Goal: Task Accomplishment & Management: Use online tool/utility

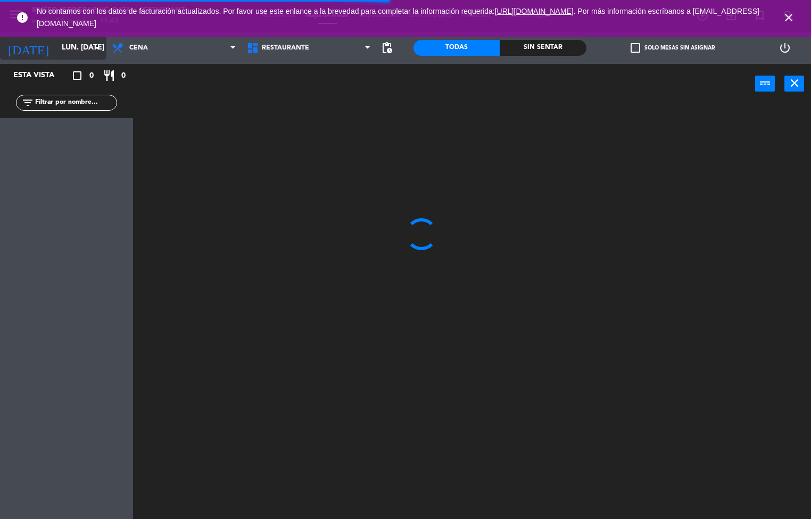
click at [74, 52] on input "lun. [DATE]" at bounding box center [106, 47] width 101 height 19
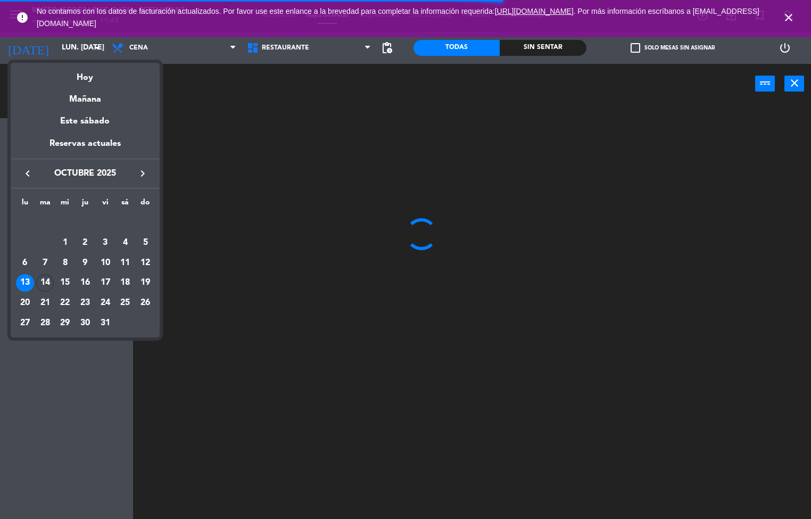
click at [45, 282] on div "14" at bounding box center [45, 283] width 18 height 18
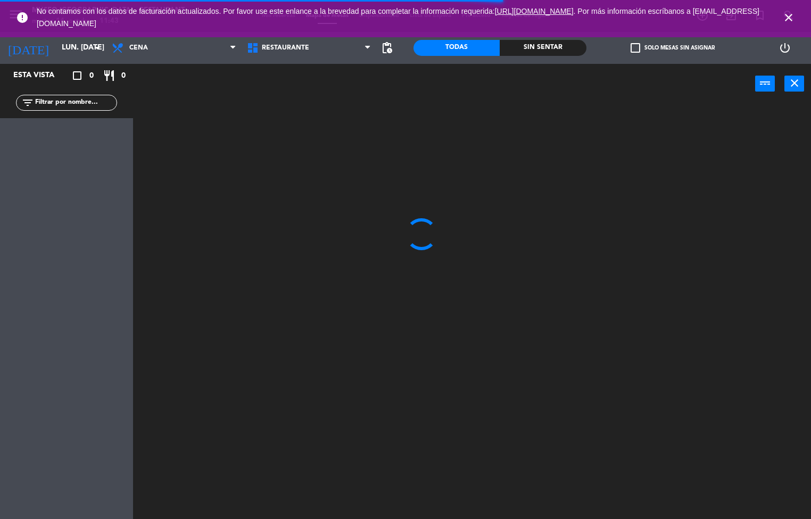
click at [54, 293] on div "Esta vista crop_square 0 restaurant 0 filter_list" at bounding box center [66, 291] width 133 height 455
type input "[DATE] oct."
click at [125, 47] on icon at bounding box center [118, 47] width 15 height 13
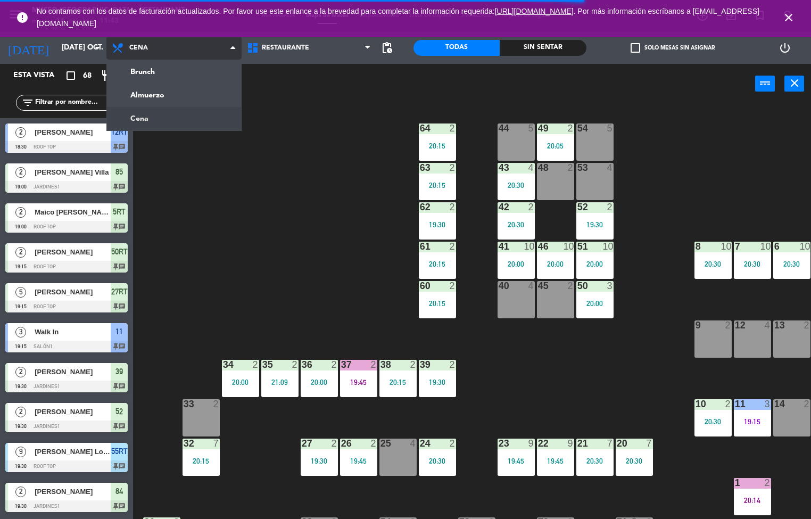
click at [145, 95] on ng-component "menu [GEOGRAPHIC_DATA] - Restaurant martes 14. octubre - 11:43 Mis reservas Map…" at bounding box center [405, 259] width 811 height 519
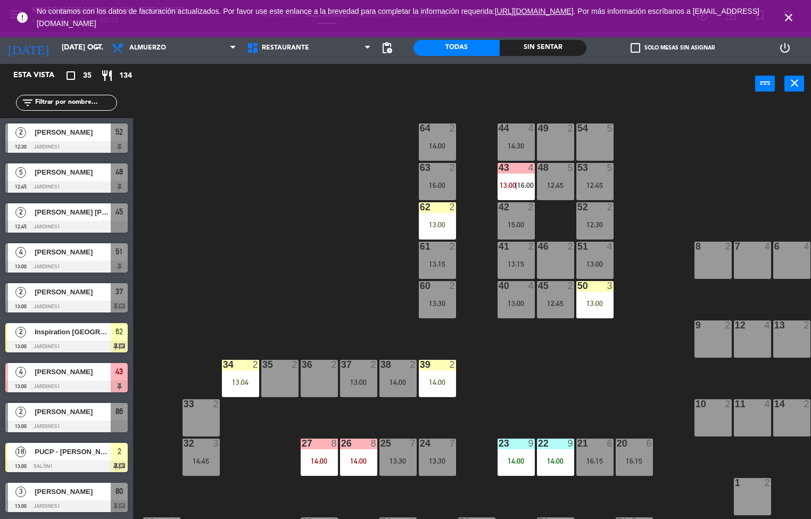
click at [614, 392] on div "44 4 14:30 49 2 54 5 64 2 14:00 48 5 12:45 53 5 12:45 63 2 16:00 43 4 13:00 | 1…" at bounding box center [476, 311] width 670 height 415
click at [589, 312] on div "50 3 13:00" at bounding box center [594, 299] width 37 height 37
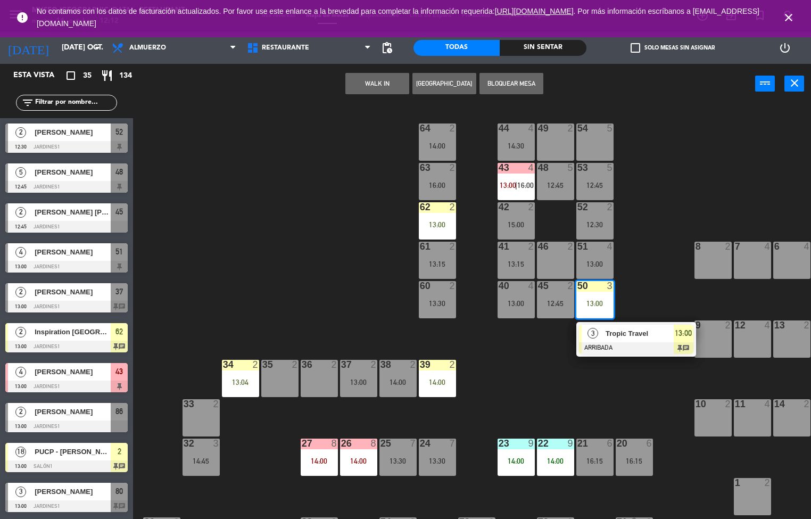
click at [602, 351] on div at bounding box center [636, 348] width 114 height 12
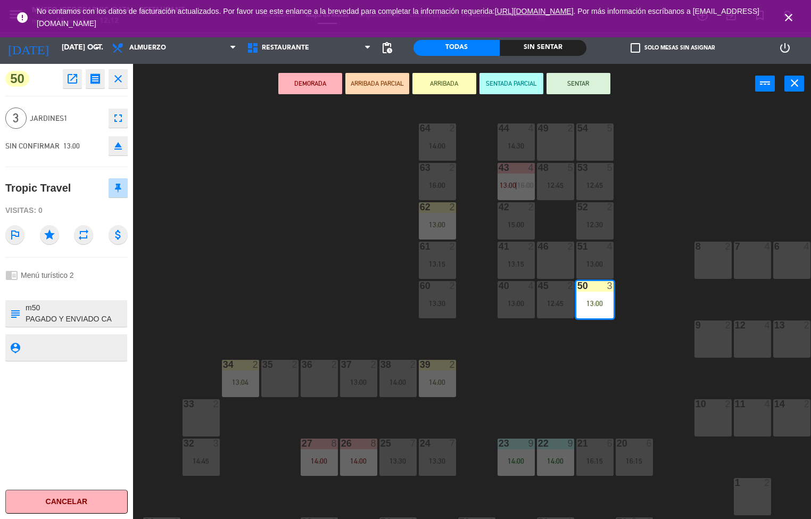
click at [67, 78] on icon "open_in_new" at bounding box center [72, 78] width 13 height 13
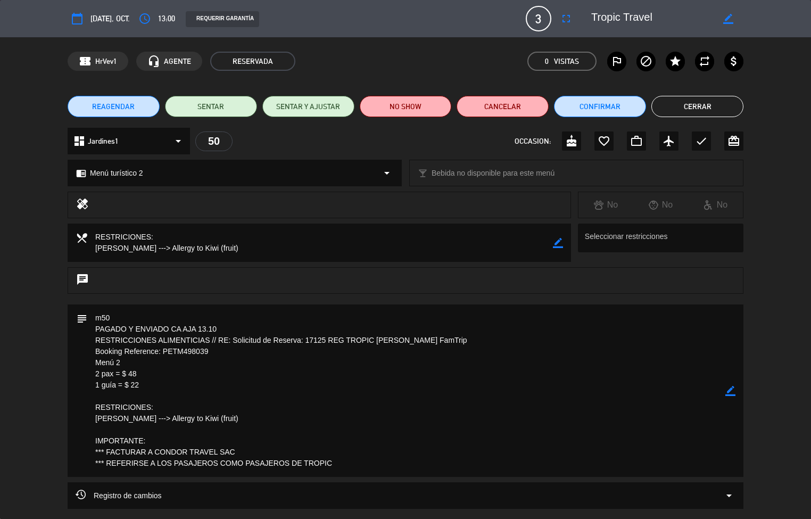
click at [342, 453] on textarea at bounding box center [406, 390] width 638 height 172
click at [336, 443] on textarea at bounding box center [406, 390] width 638 height 172
click at [339, 432] on textarea at bounding box center [406, 390] width 638 height 172
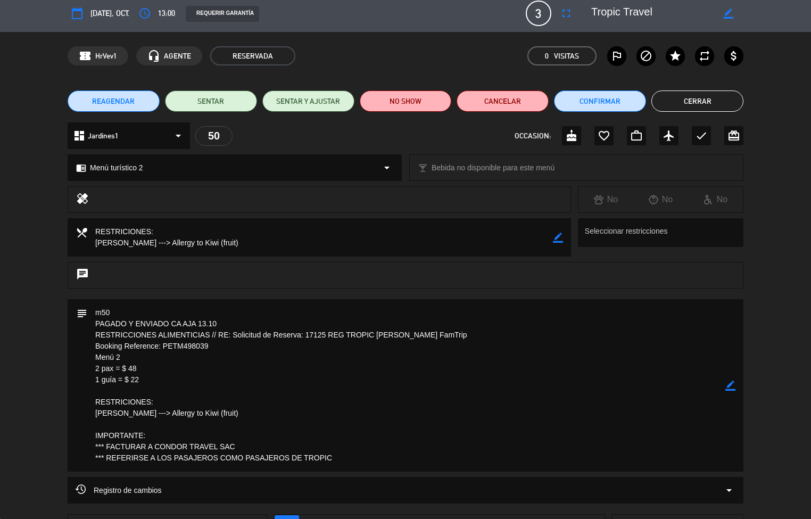
scroll to position [10, 0]
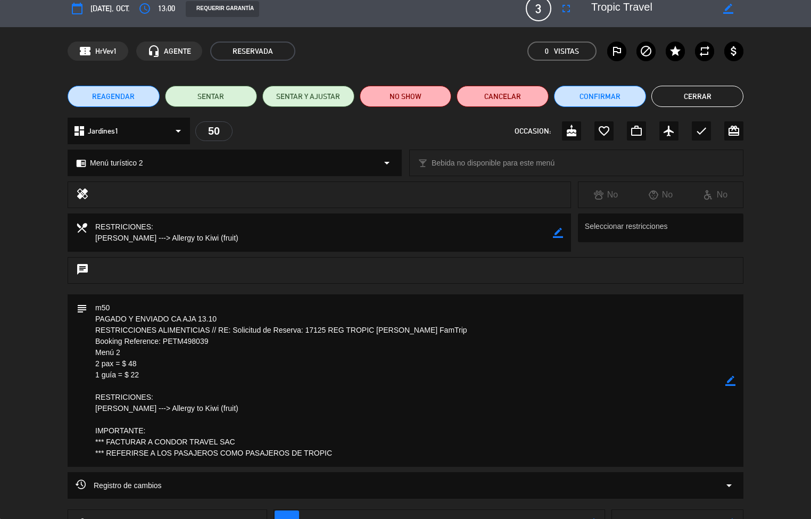
click at [486, 444] on textarea at bounding box center [406, 380] width 638 height 172
click at [472, 441] on textarea at bounding box center [406, 380] width 638 height 172
click at [810, 329] on div "subject border_color" at bounding box center [405, 383] width 811 height 178
click at [800, 78] on div "REAGENDAR SENTAR SENTAR Y AJUSTAR NO SHOW Cancelar Confirmar Cerrar" at bounding box center [405, 96] width 811 height 43
click at [798, 78] on div "REAGENDAR SENTAR SENTAR Y AJUSTAR NO SHOW Cancelar Confirmar Cerrar" at bounding box center [405, 96] width 811 height 43
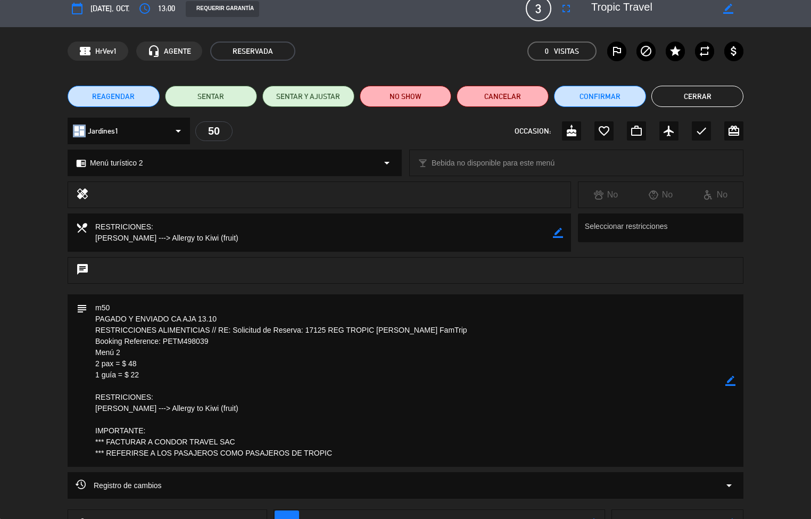
click at [792, 95] on div "REAGENDAR SENTAR SENTAR Y AJUSTAR NO SHOW Cancelar Confirmar Cerrar" at bounding box center [405, 96] width 811 height 43
click at [788, 95] on div "REAGENDAR SENTAR SENTAR Y AJUSTAR NO SHOW Cancelar Confirmar Cerrar" at bounding box center [405, 96] width 811 height 43
click at [784, 99] on div "REAGENDAR SENTAR SENTAR Y AJUSTAR NO SHOW Cancelar Confirmar Cerrar" at bounding box center [405, 96] width 811 height 43
click at [788, 101] on div "REAGENDAR SENTAR SENTAR Y AJUSTAR NO SHOW Cancelar Confirmar Cerrar" at bounding box center [405, 96] width 811 height 43
click at [790, 96] on div "REAGENDAR SENTAR SENTAR Y AJUSTAR NO SHOW Cancelar Confirmar Cerrar" at bounding box center [405, 96] width 811 height 43
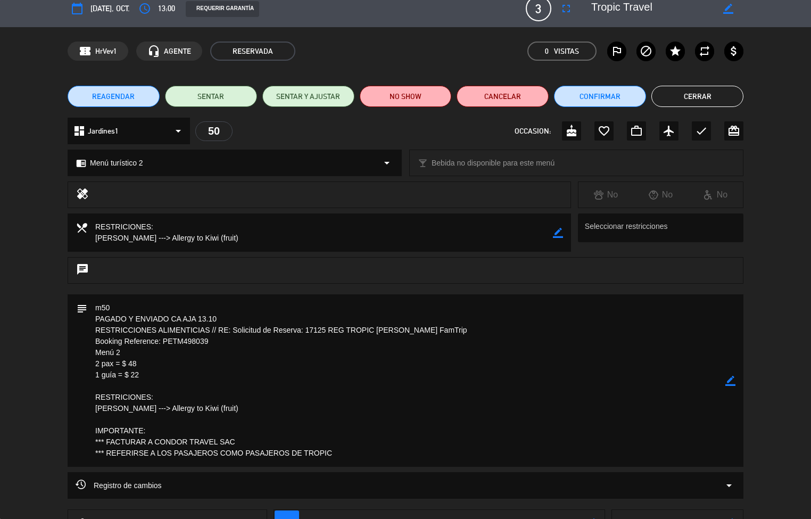
click at [789, 96] on div "REAGENDAR SENTAR SENTAR Y AJUSTAR NO SHOW Cancelar Confirmar Cerrar" at bounding box center [405, 96] width 811 height 43
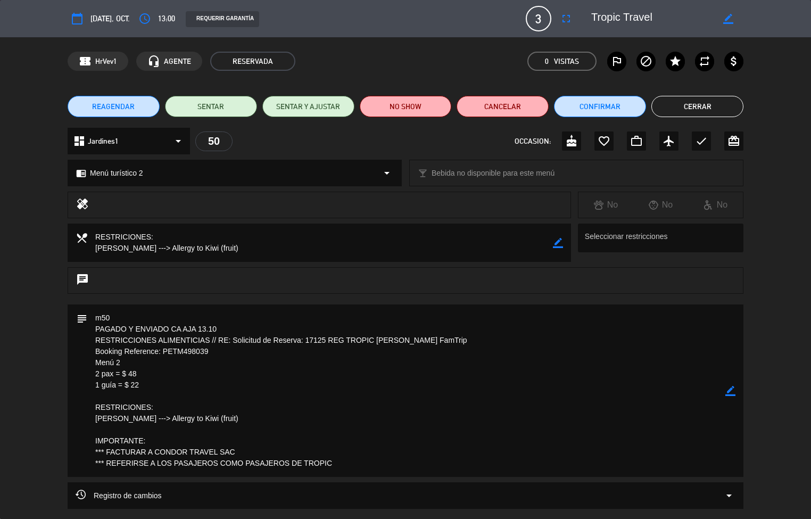
click at [731, 115] on button "Cerrar" at bounding box center [697, 106] width 92 height 21
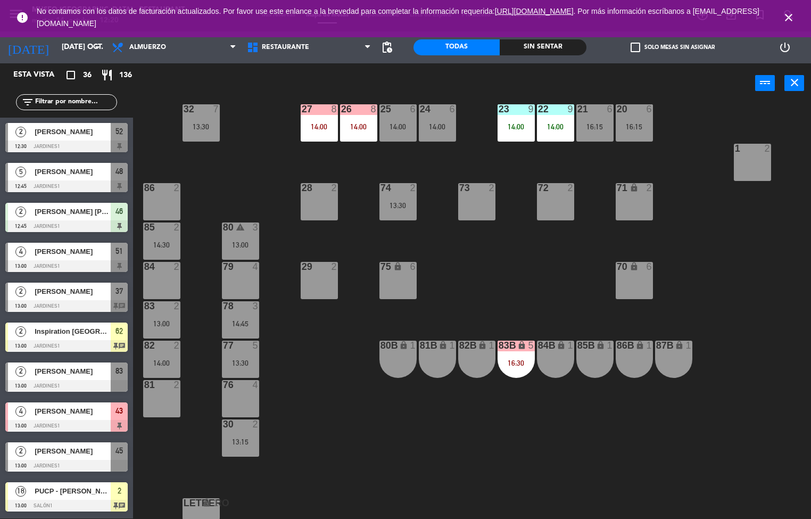
scroll to position [355, 0]
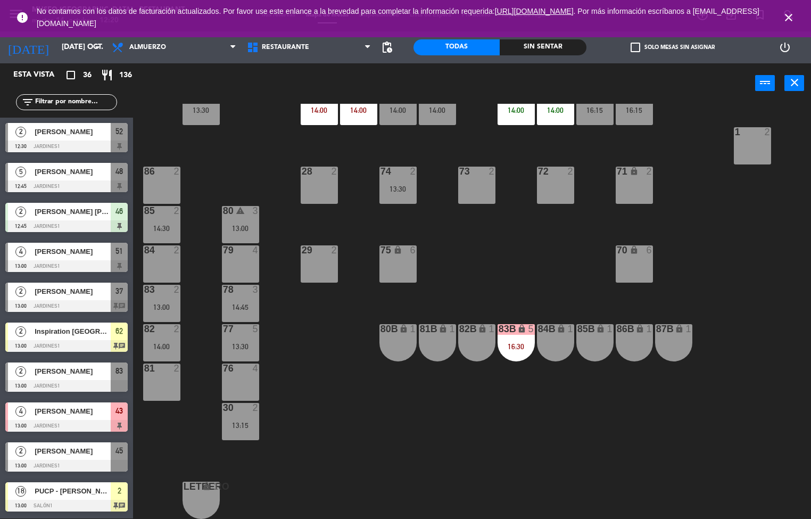
click at [409, 263] on div "75 lock 6" at bounding box center [397, 263] width 37 height 37
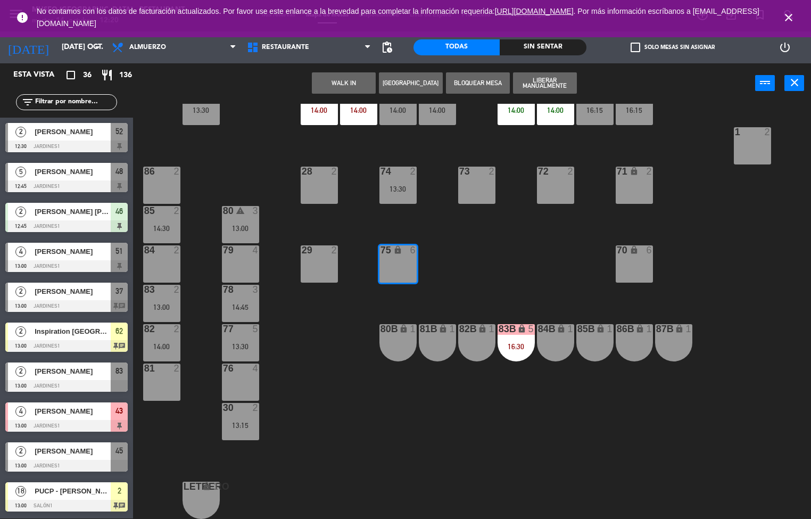
click at [358, 76] on button "WALK IN" at bounding box center [344, 82] width 64 height 21
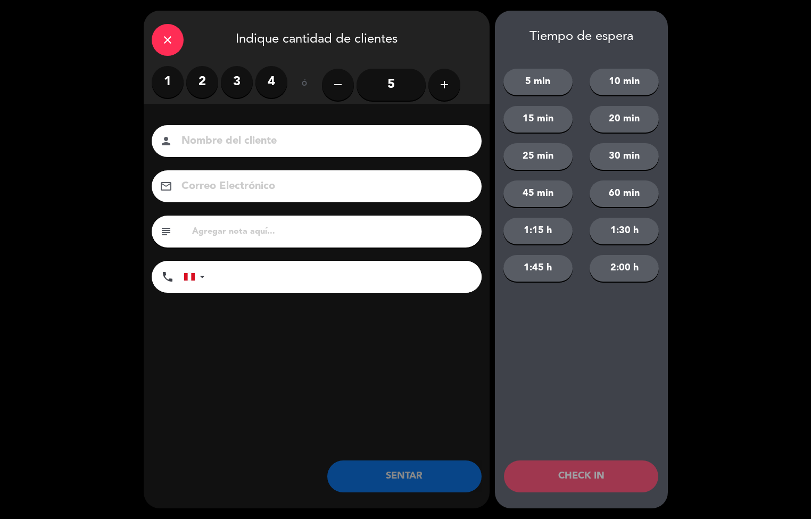
click at [238, 88] on label "3" at bounding box center [237, 82] width 32 height 32
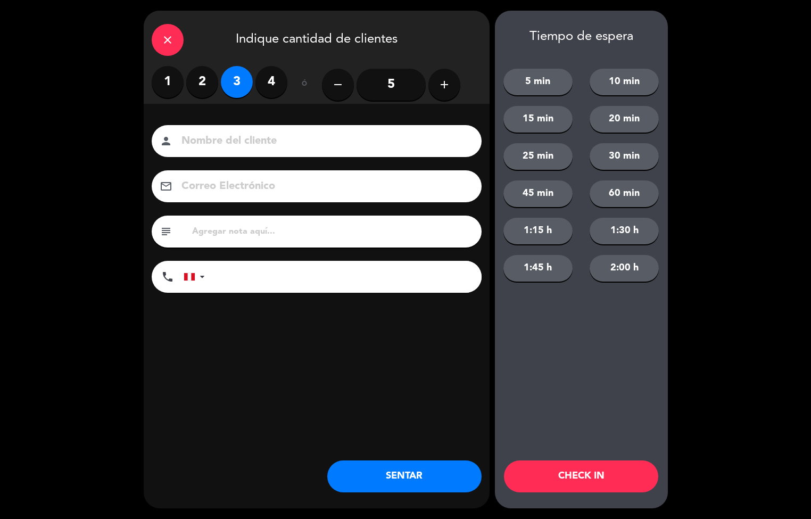
click at [322, 145] on input at bounding box center [323, 141] width 287 height 19
click at [440, 478] on button "SENTAR" at bounding box center [404, 476] width 154 height 32
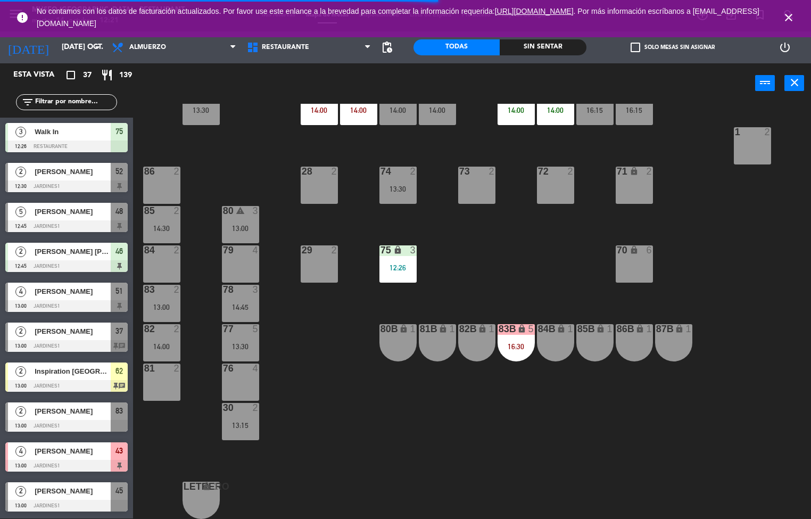
click at [551, 193] on div "72 2" at bounding box center [555, 184] width 37 height 37
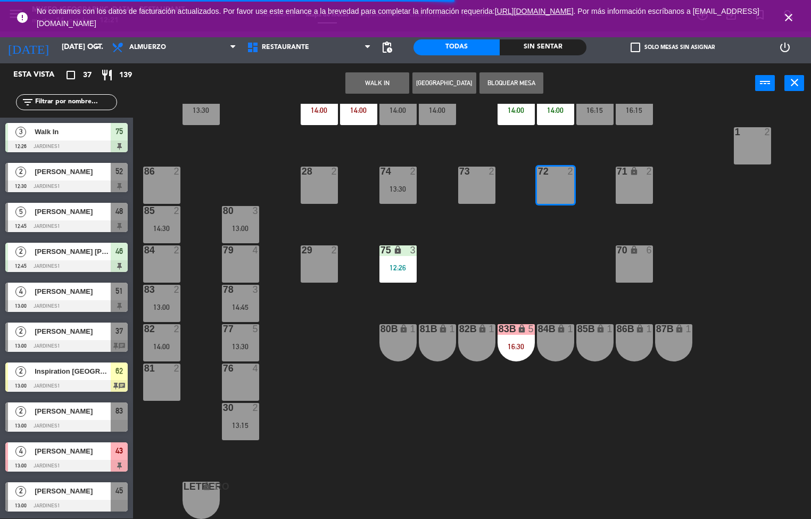
click at [380, 84] on button "WALK IN" at bounding box center [377, 82] width 64 height 21
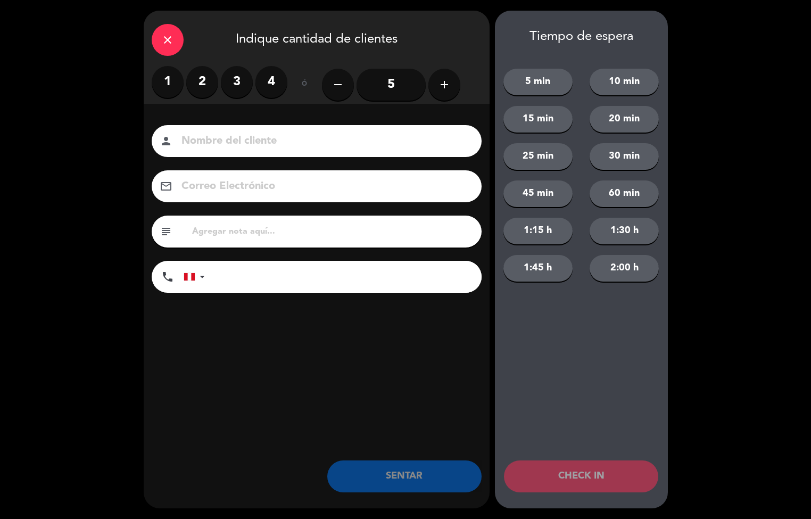
click at [205, 87] on label "2" at bounding box center [202, 82] width 32 height 32
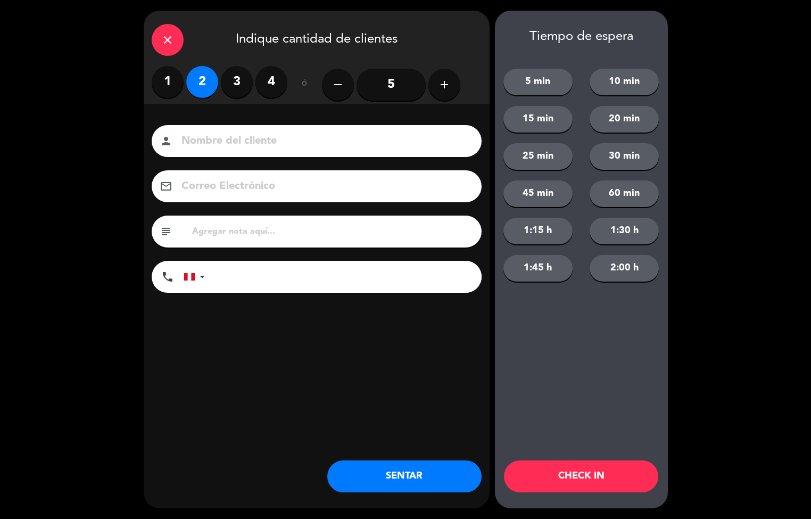
click at [420, 482] on button "SENTAR" at bounding box center [404, 476] width 154 height 32
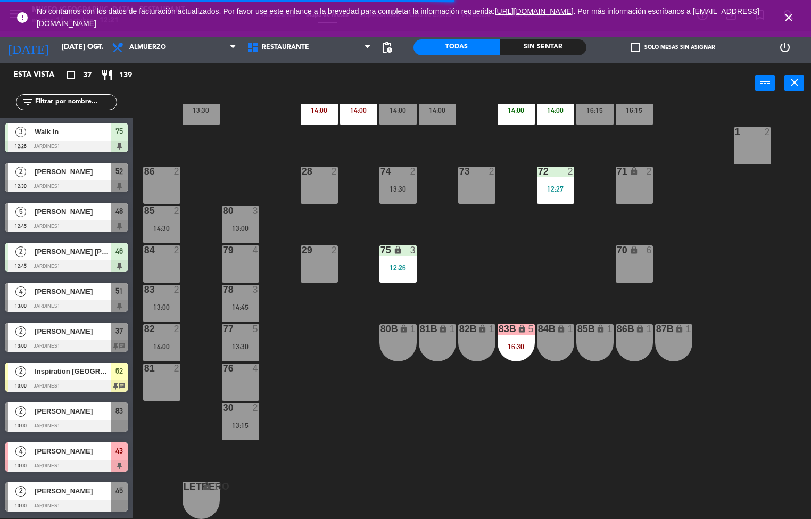
scroll to position [296, 0]
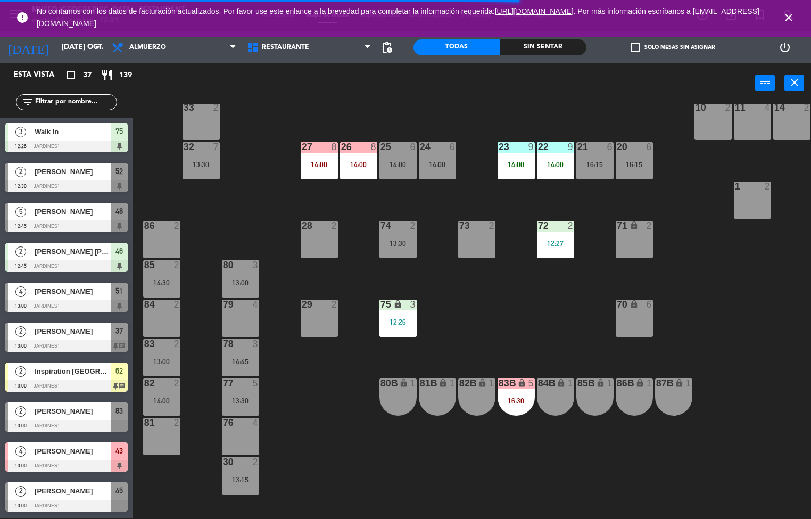
click at [599, 161] on div "16:15" at bounding box center [594, 164] width 37 height 7
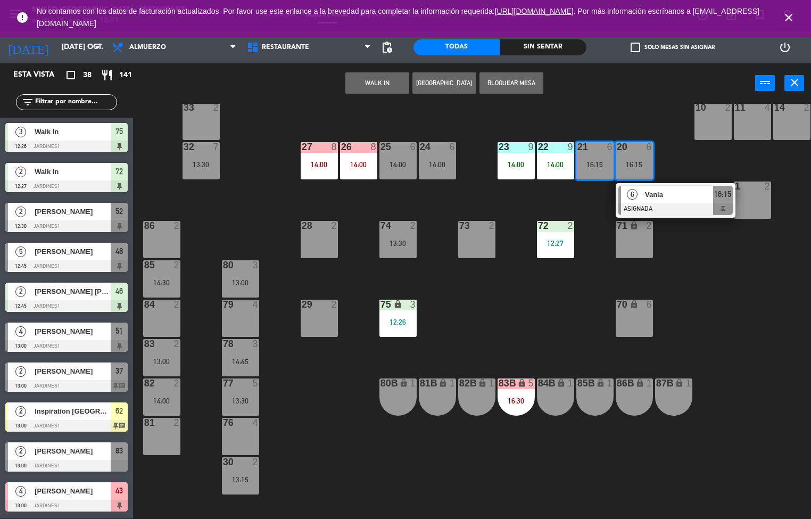
click at [386, 86] on button "WALK IN" at bounding box center [377, 82] width 64 height 21
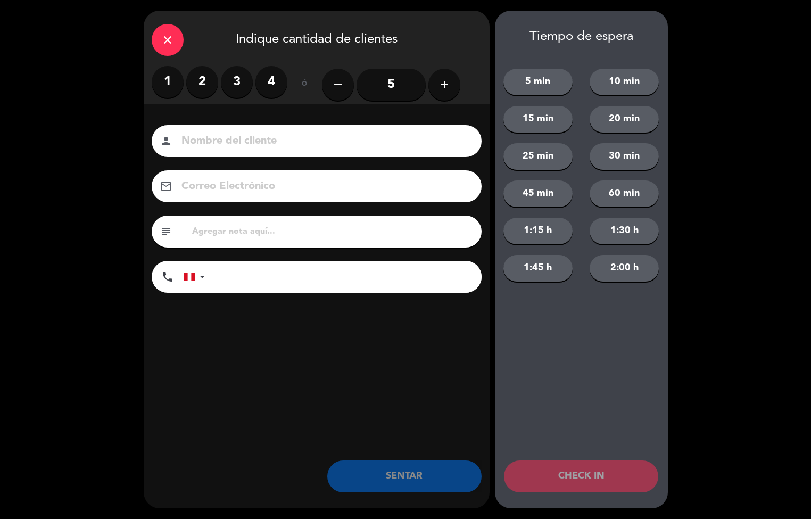
click at [444, 80] on icon "add" at bounding box center [444, 84] width 13 height 13
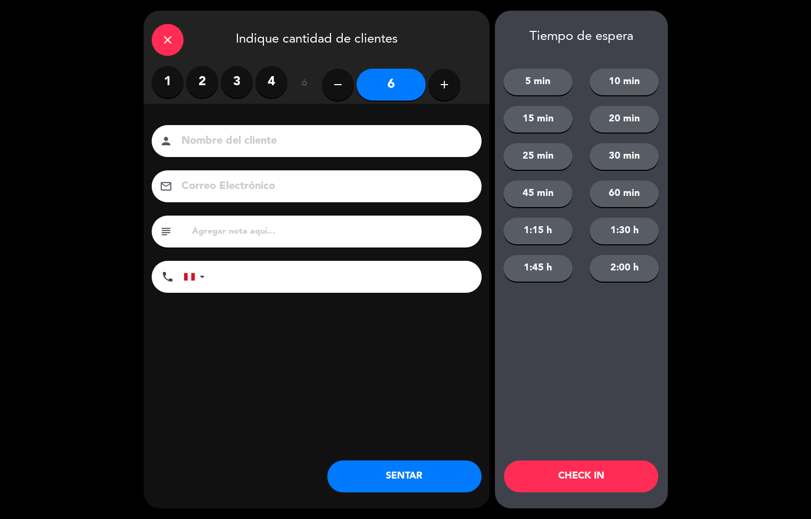
click at [413, 490] on button "SENTAR" at bounding box center [404, 476] width 154 height 32
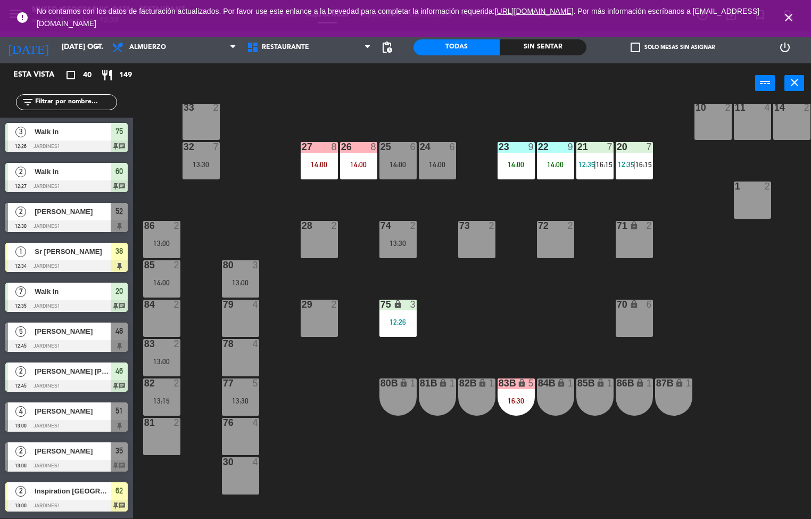
click at [792, 16] on icon "close" at bounding box center [788, 17] width 13 height 13
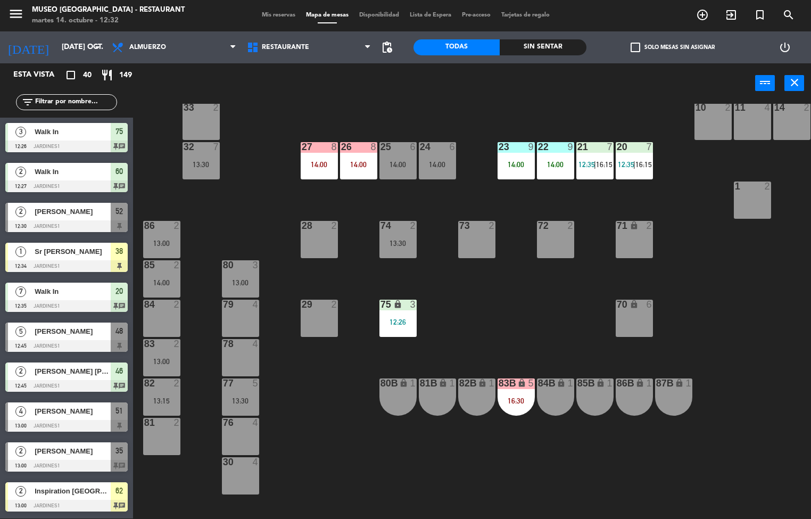
click at [527, 53] on div "Sin sentar" at bounding box center [542, 47] width 86 height 16
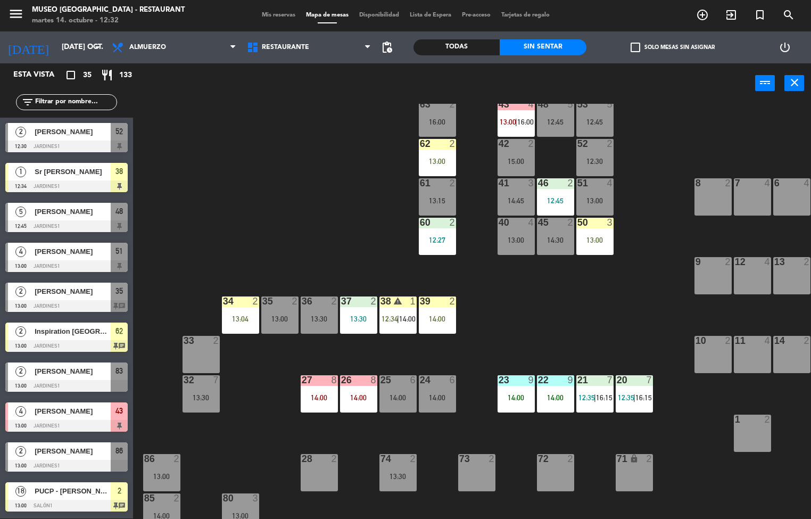
scroll to position [0, 0]
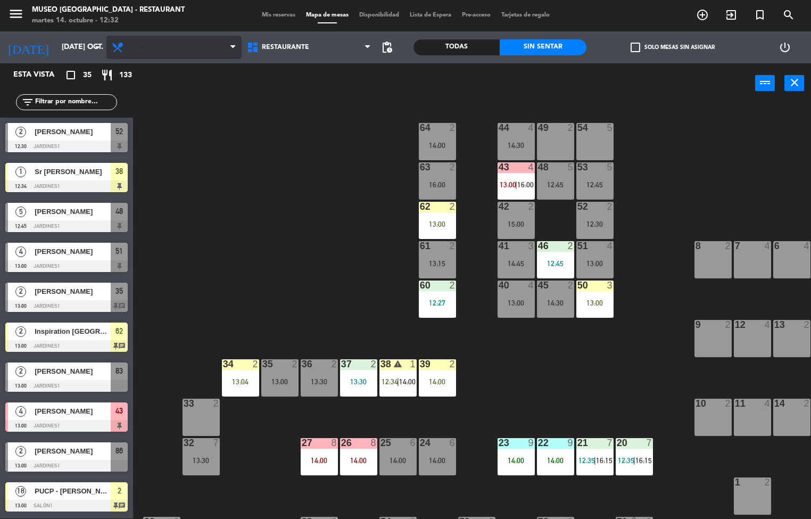
click at [166, 53] on span "Almuerzo" at bounding box center [173, 47] width 135 height 23
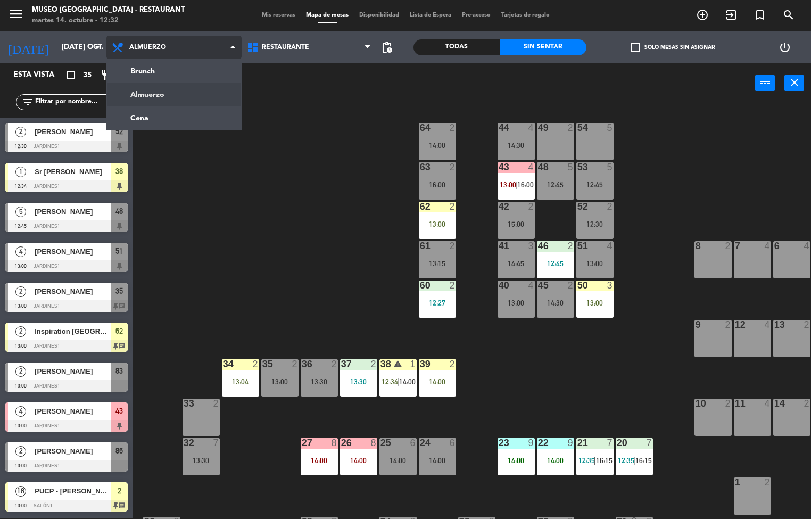
click at [163, 120] on ng-component "menu [GEOGRAPHIC_DATA] - Restaurant martes 14. octubre - 12:32 Mis reservas Map…" at bounding box center [405, 258] width 811 height 519
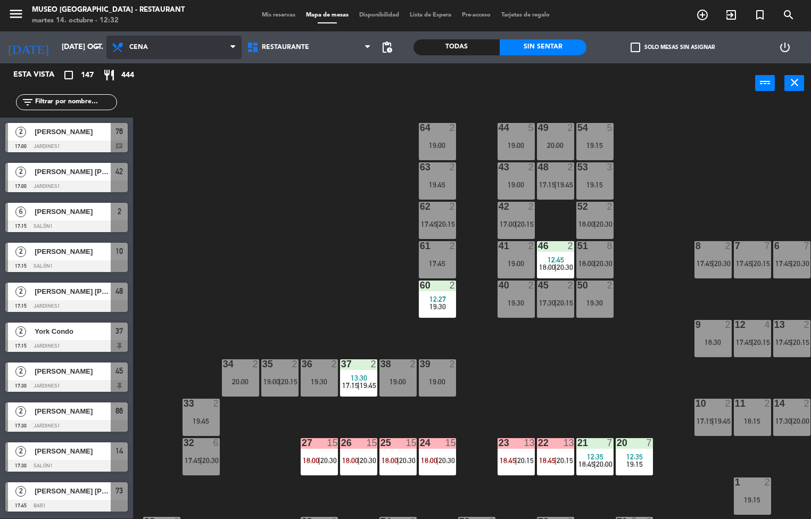
scroll to position [96, 0]
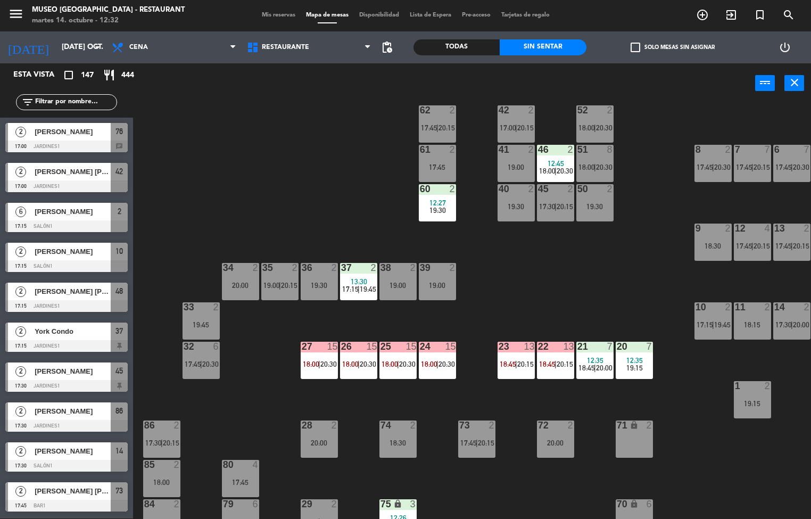
click at [369, 363] on span "20:30" at bounding box center [368, 364] width 16 height 9
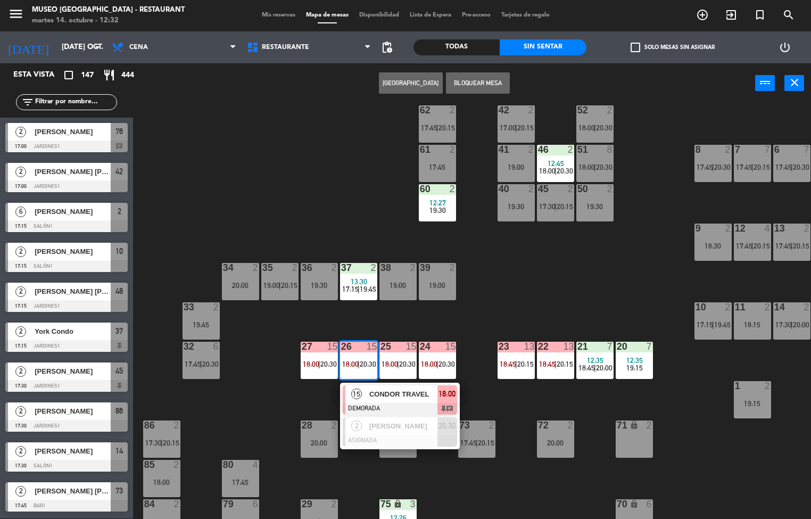
click at [395, 391] on span "CONDOR TRAVEL" at bounding box center [403, 393] width 68 height 11
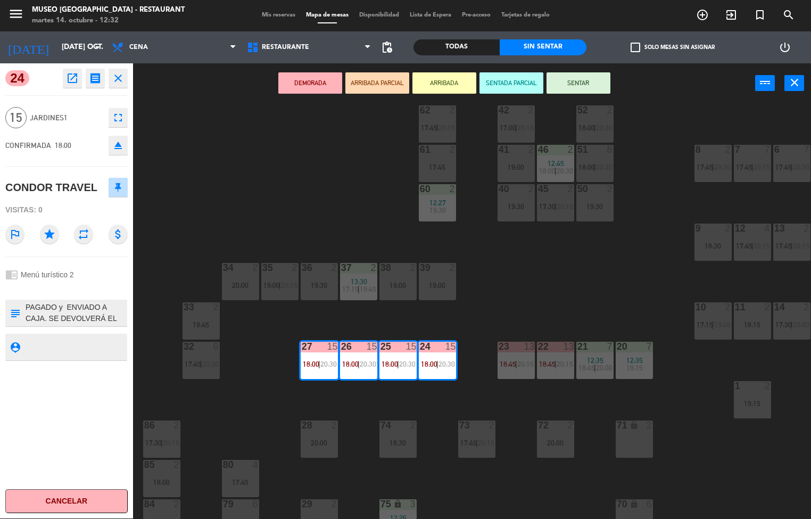
click at [563, 289] on div "44 5 19:00 49 2 20:00 54 5 19:15 64 2 19:00 48 2 17:15 | 19:45 53 3 19:15 63 2 …" at bounding box center [476, 311] width 670 height 415
click at [522, 361] on span "20:15" at bounding box center [525, 364] width 16 height 9
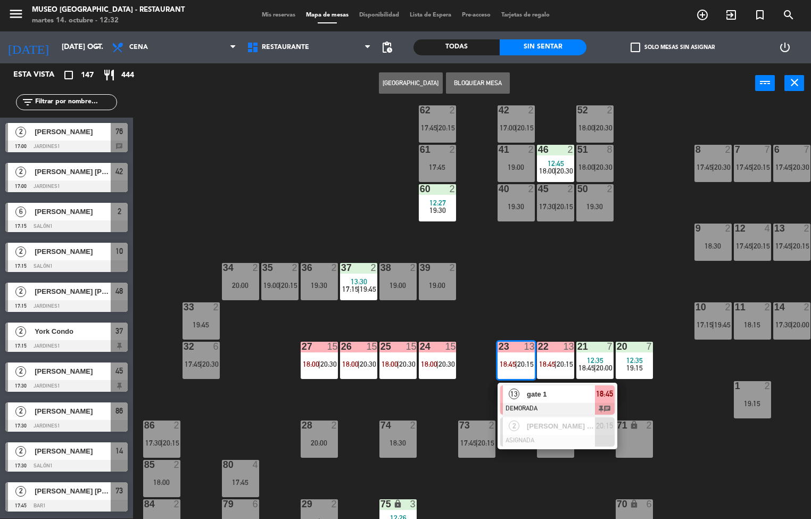
scroll to position [1, 0]
click at [576, 393] on span "gate 1" at bounding box center [561, 393] width 68 height 11
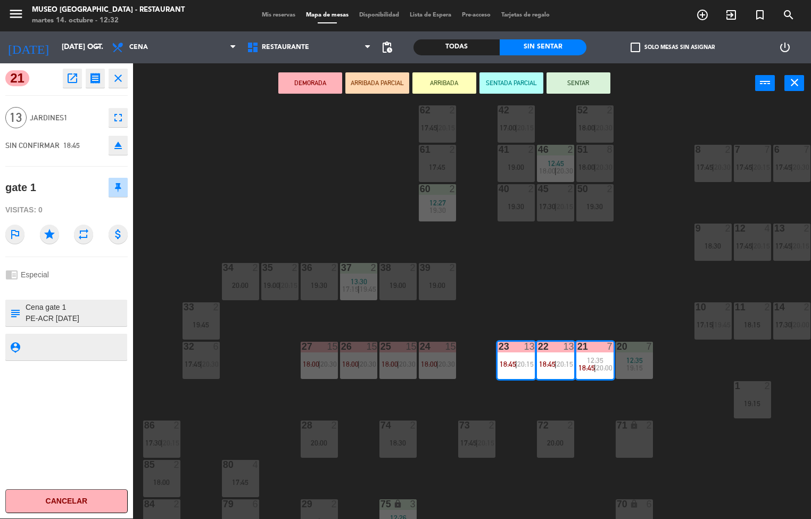
click at [583, 297] on div "44 5 19:00 49 2 20:00 54 5 19:15 64 2 19:00 48 2 17:15 | 19:45 53 3 19:15 63 2 …" at bounding box center [476, 311] width 670 height 415
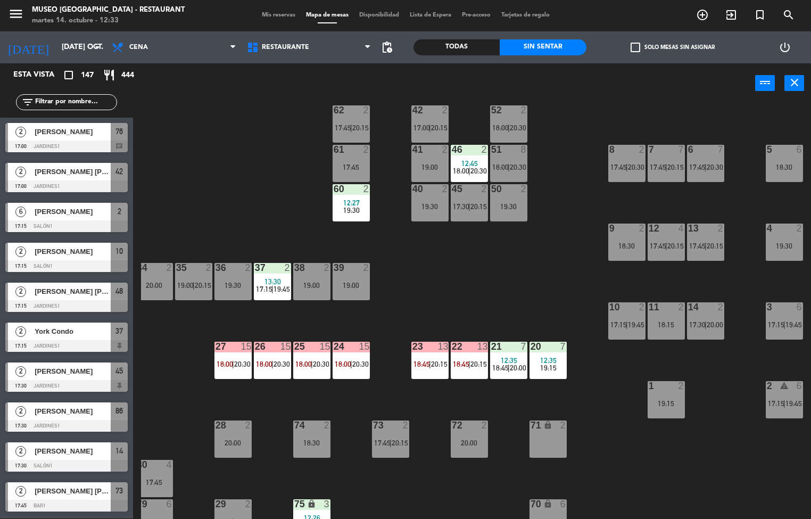
scroll to position [0, 86]
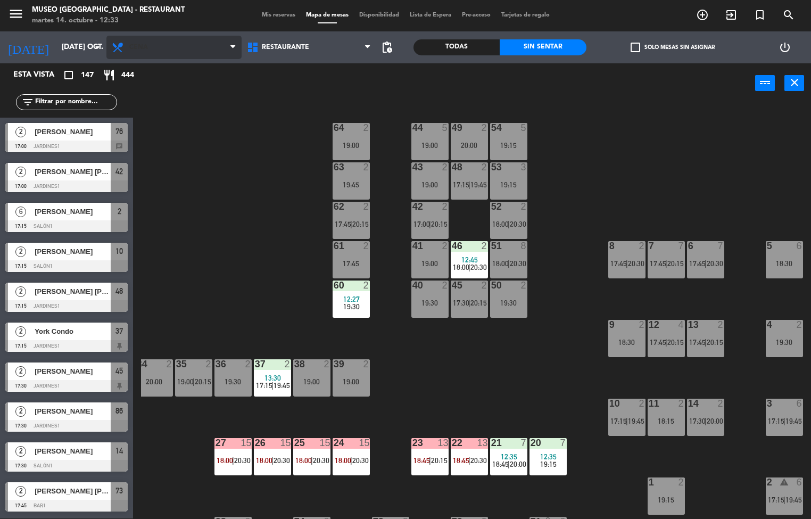
click at [186, 58] on span "Cena" at bounding box center [173, 47] width 135 height 23
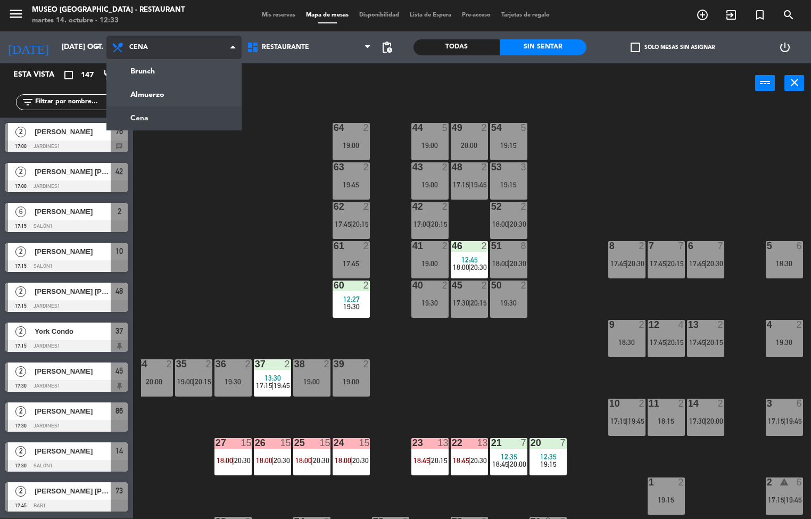
click at [184, 101] on ng-component "menu [GEOGRAPHIC_DATA] - Restaurant martes 14. octubre - 12:33 Mis reservas Map…" at bounding box center [405, 258] width 811 height 519
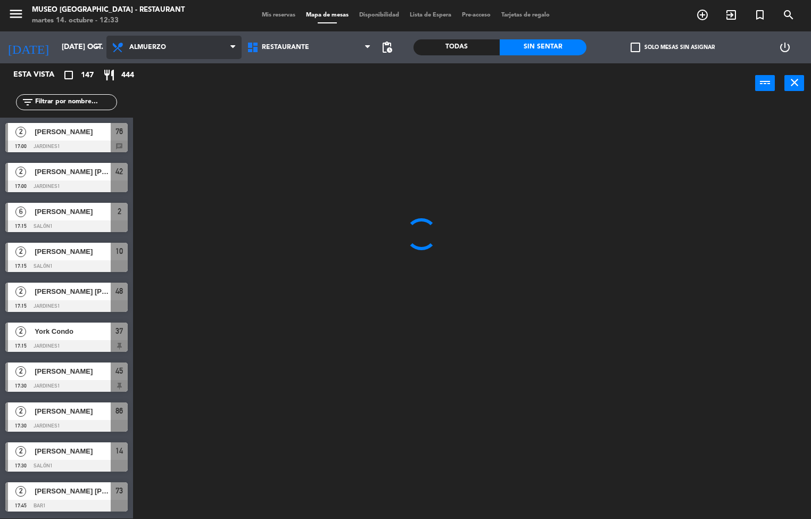
scroll to position [0, 0]
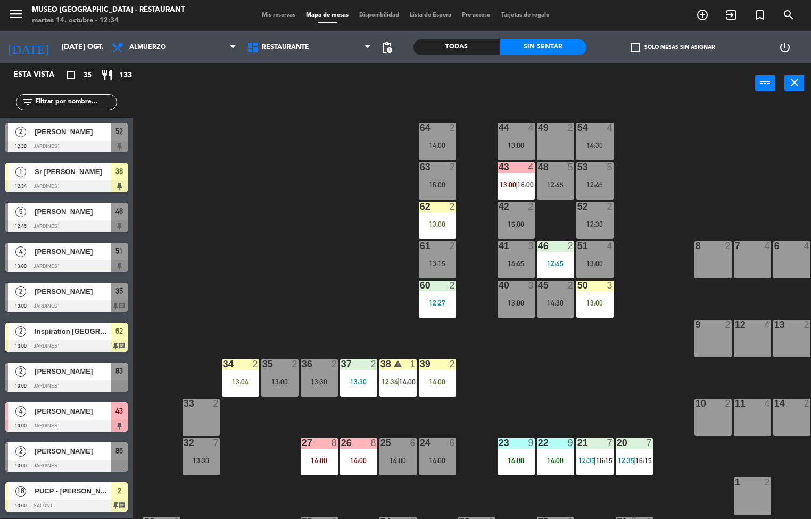
click at [602, 313] on div "50 3 13:00" at bounding box center [594, 298] width 37 height 37
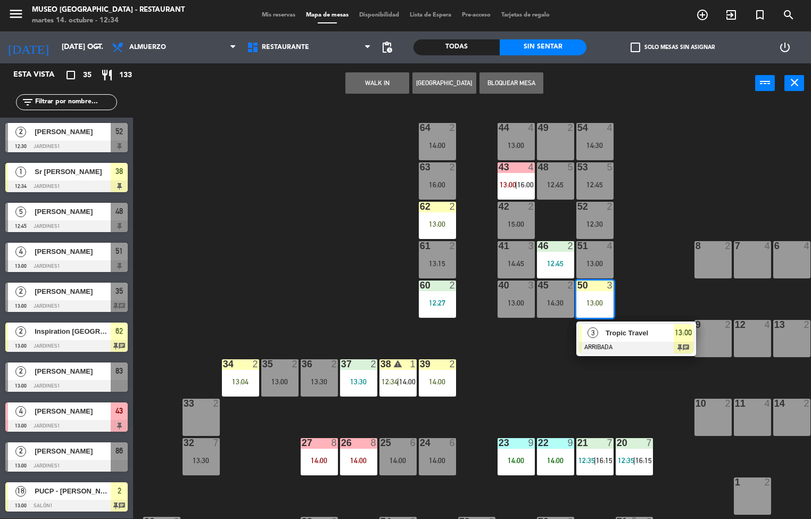
click at [594, 383] on div "44 4 13:00 49 2 54 4 14:30 64 2 14:00 48 5 12:45 53 5 12:45 63 2 16:00 43 4 13:…" at bounding box center [476, 311] width 670 height 415
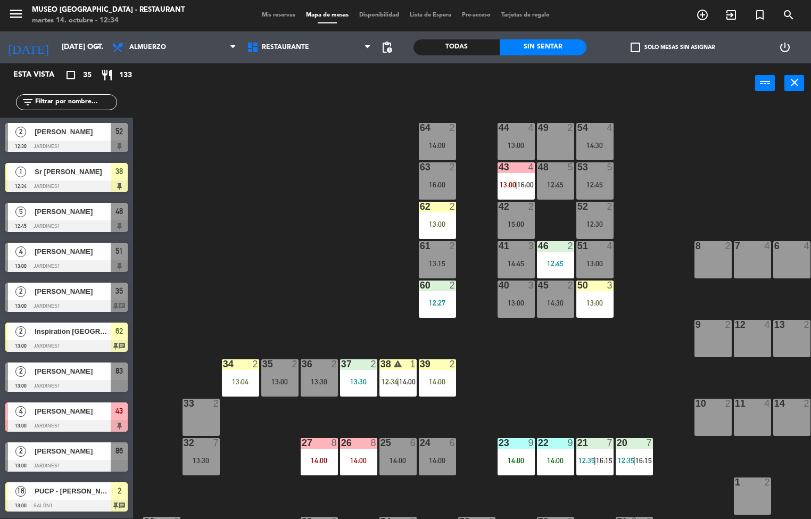
click at [439, 222] on div "13:00" at bounding box center [437, 223] width 37 height 7
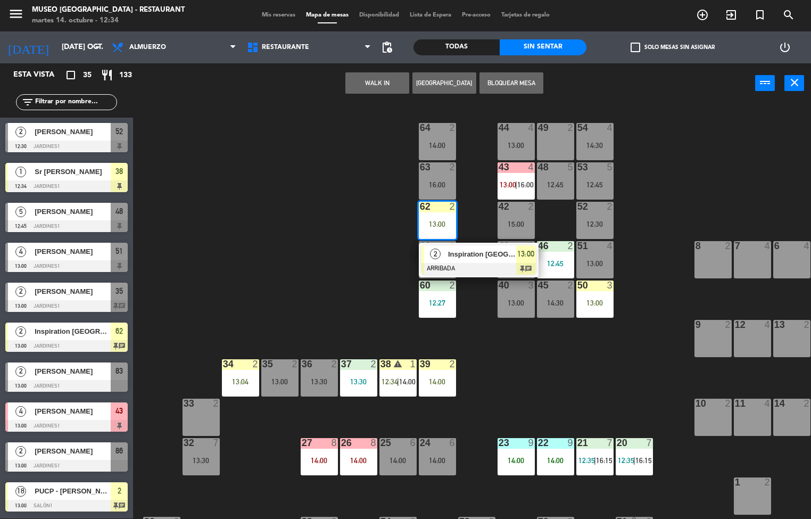
click at [503, 392] on div "44 4 13:00 49 2 54 4 14:30 64 2 14:00 48 5 12:45 53 5 12:45 63 2 16:00 43 4 13:…" at bounding box center [476, 311] width 670 height 415
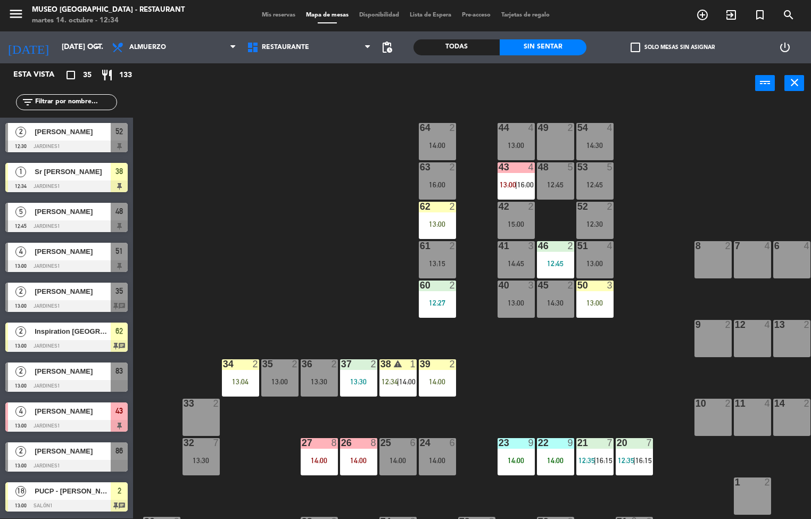
click at [436, 296] on div "60 2 12:27" at bounding box center [437, 298] width 37 height 37
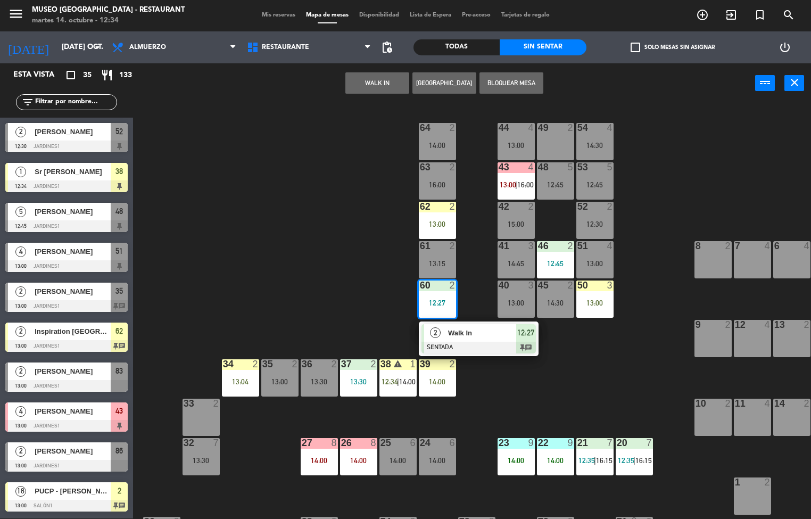
click at [604, 357] on div "44 4 13:00 49 2 54 4 14:30 64 2 14:00 48 5 12:45 53 5 12:45 63 2 16:00 43 4 13:…" at bounding box center [476, 311] width 670 height 415
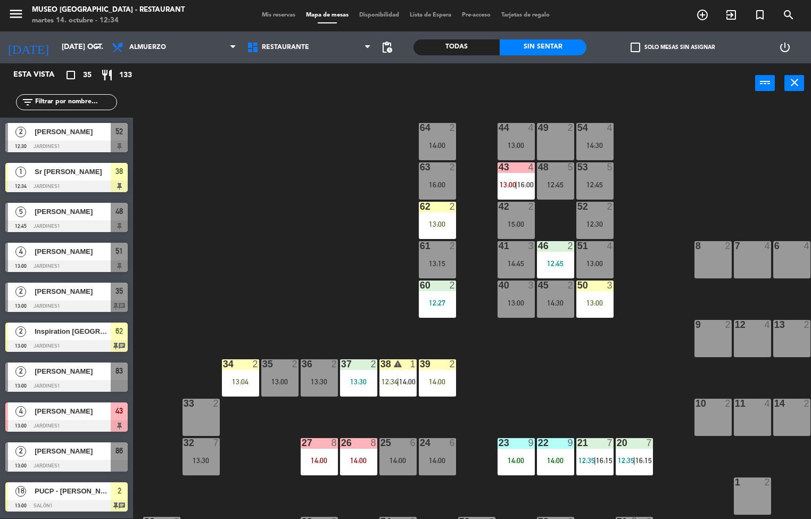
click at [542, 256] on div "46 2 12:45" at bounding box center [555, 259] width 37 height 37
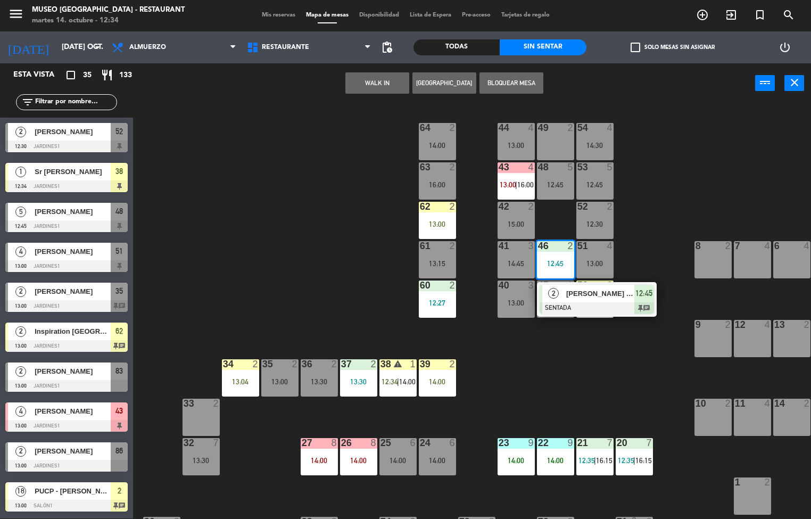
click at [543, 387] on div "44 4 13:00 49 2 54 4 14:30 64 2 14:00 48 5 12:45 53 5 12:45 63 2 16:00 43 4 13:…" at bounding box center [476, 311] width 670 height 415
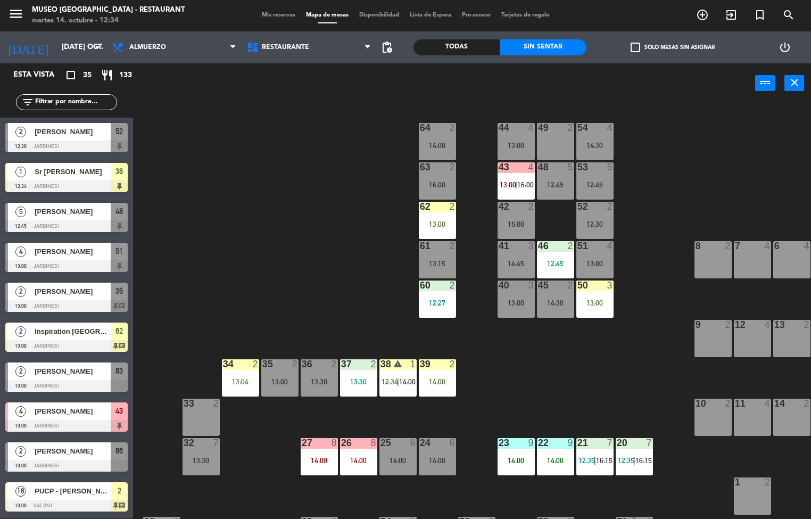
click at [504, 184] on span "13:00" at bounding box center [507, 184] width 16 height 9
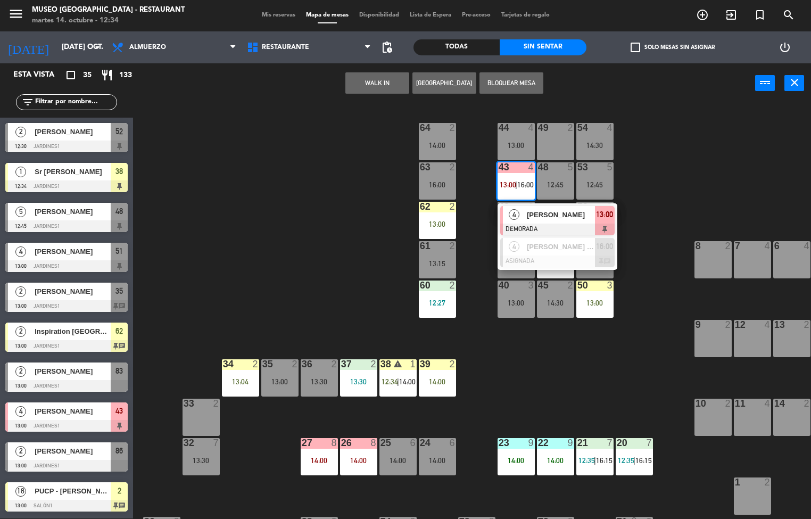
click at [551, 218] on span "[PERSON_NAME]" at bounding box center [561, 214] width 68 height 11
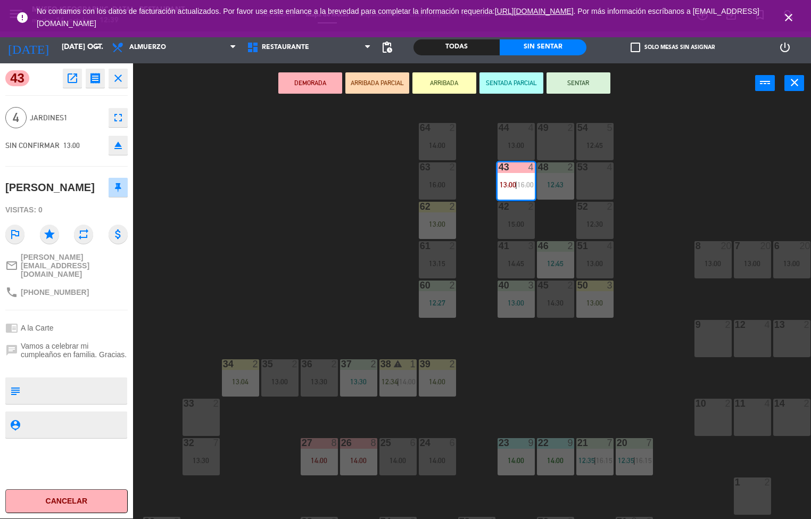
click at [120, 80] on icon "close" at bounding box center [118, 78] width 13 height 13
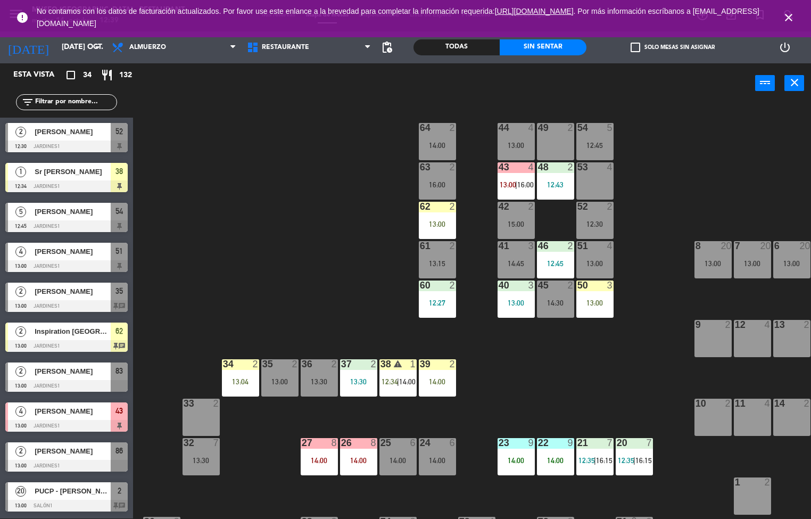
click at [436, 223] on div "13:00" at bounding box center [437, 223] width 37 height 7
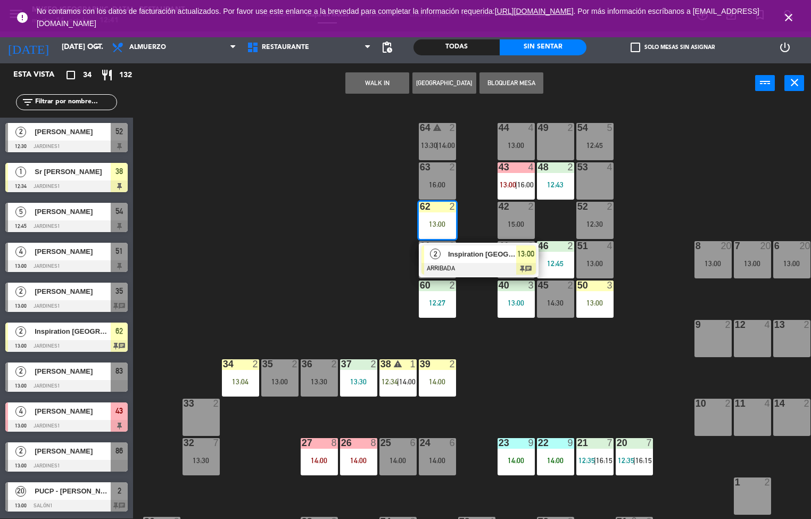
click at [434, 222] on div "13:00" at bounding box center [437, 223] width 37 height 7
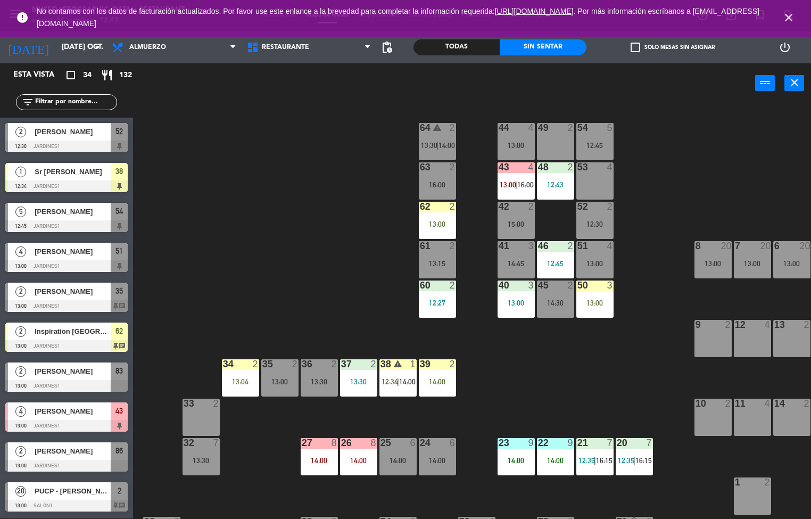
click at [787, 12] on icon "close" at bounding box center [788, 17] width 13 height 13
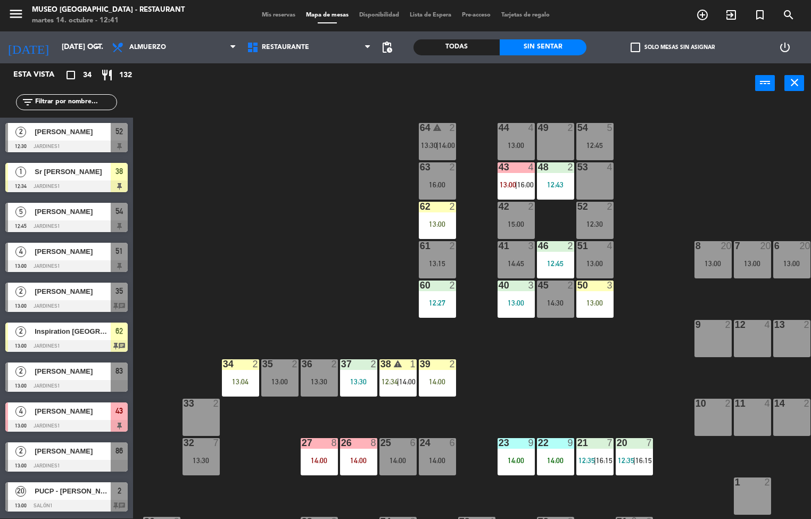
click at [597, 293] on div "50 3 13:00" at bounding box center [594, 298] width 37 height 37
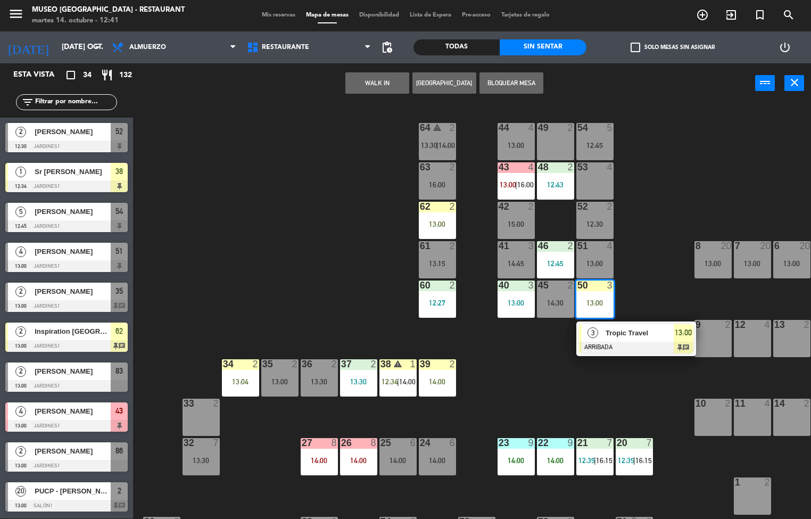
click at [599, 302] on div "13:00" at bounding box center [594, 302] width 37 height 7
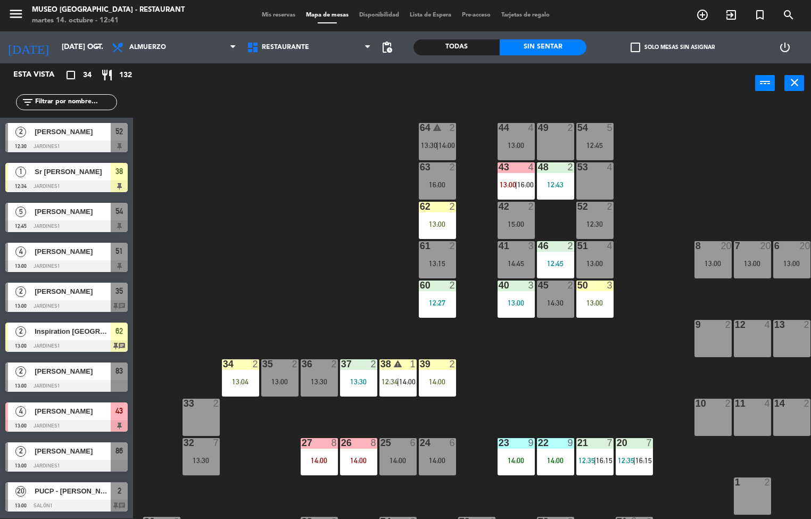
click at [601, 299] on div "13:00" at bounding box center [594, 302] width 37 height 7
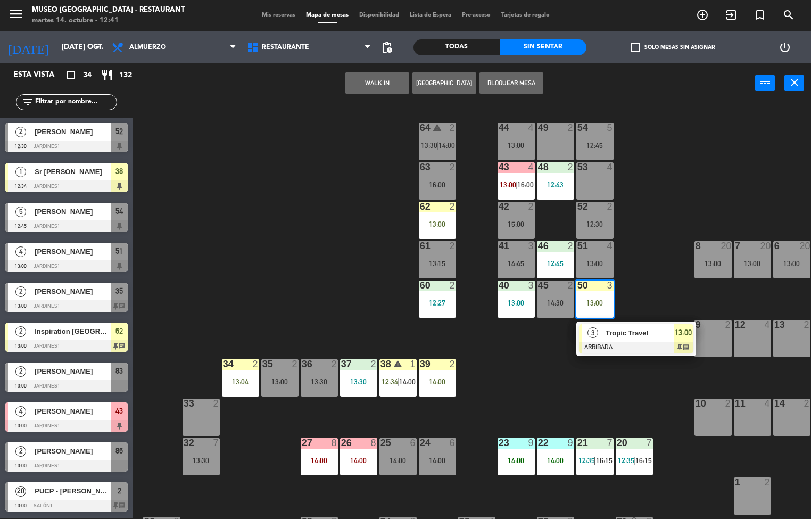
click at [624, 331] on span "Tropic Travel" at bounding box center [639, 332] width 68 height 11
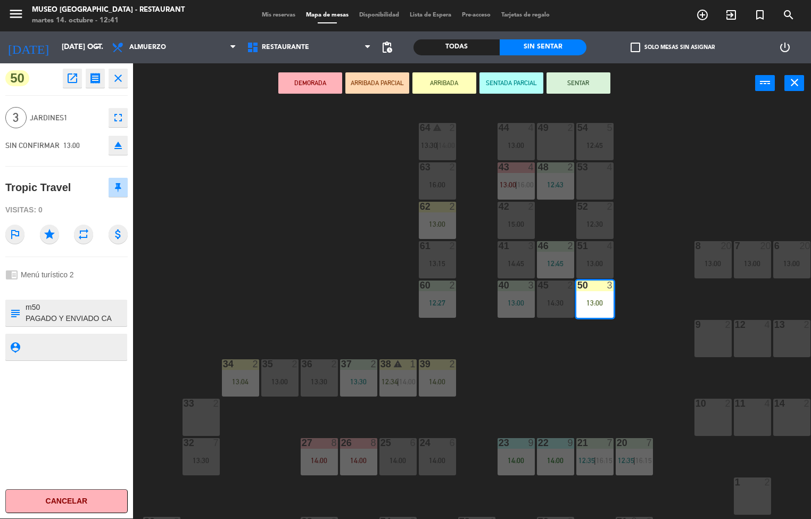
click at [71, 77] on icon "open_in_new" at bounding box center [72, 78] width 13 height 13
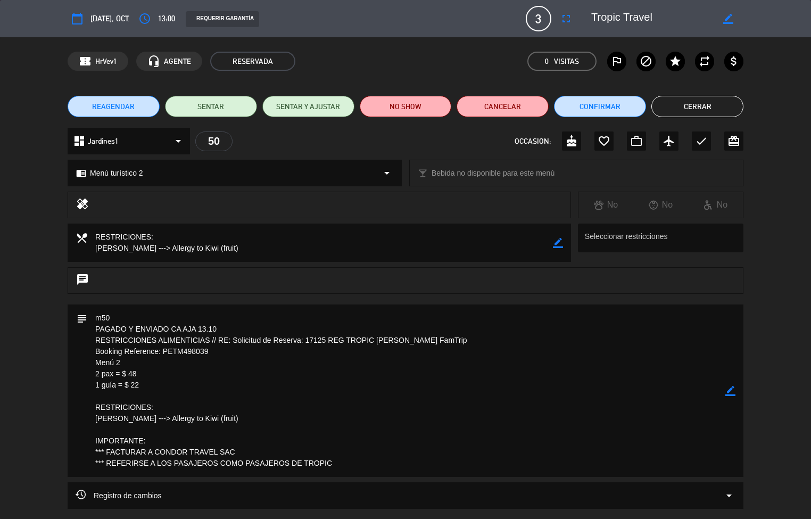
click at [682, 106] on button "Cerrar" at bounding box center [697, 106] width 92 height 21
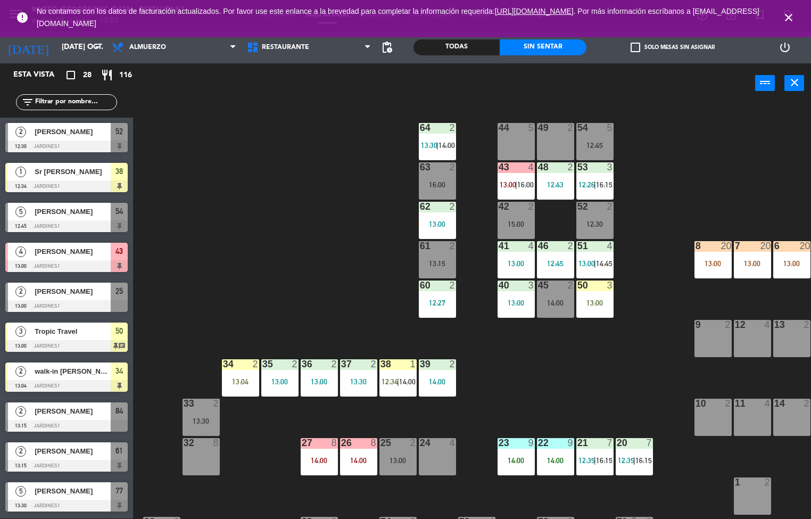
click at [440, 242] on div at bounding box center [437, 246] width 18 height 10
click at [364, 293] on div "44 5 49 2 54 5 12:45 64 2 13:30 | 14:00 48 2 12:43 53 3 12:26 | 16:15 63 2 16:0…" at bounding box center [476, 311] width 670 height 415
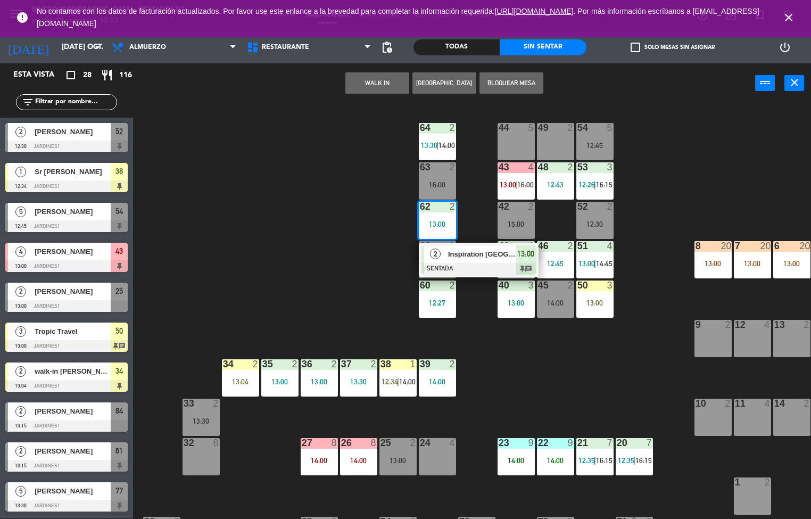
click at [486, 249] on span "Inspiration [GEOGRAPHIC_DATA]/BORINI X 2" at bounding box center [482, 253] width 68 height 11
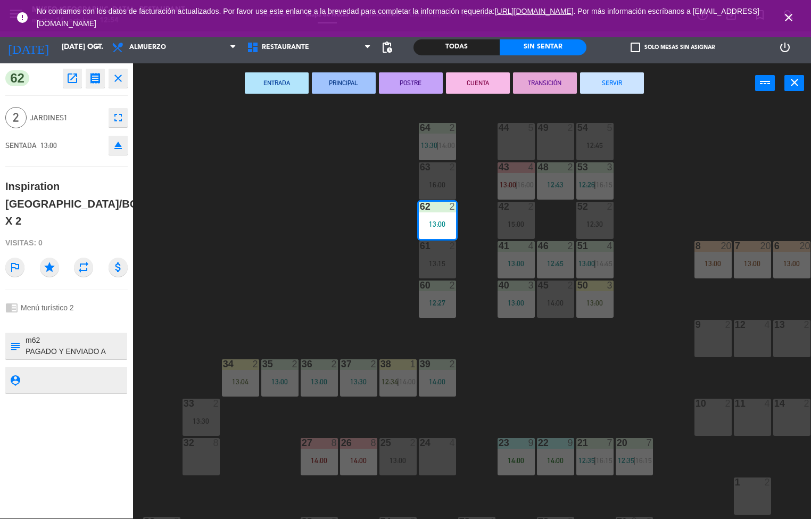
click at [515, 442] on div at bounding box center [516, 443] width 18 height 10
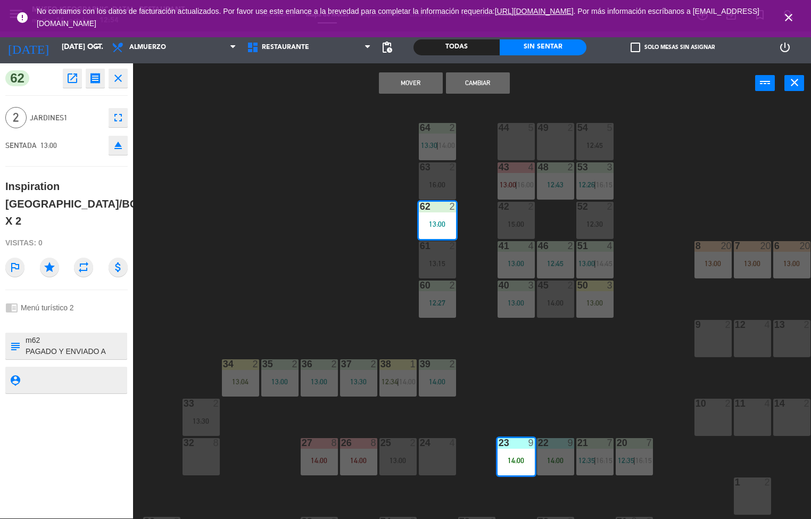
click at [348, 267] on div "44 5 49 2 54 5 12:45 64 2 13:30 | 14:00 48 2 12:43 53 3 12:26 | 16:15 63 2 16:0…" at bounding box center [476, 311] width 670 height 415
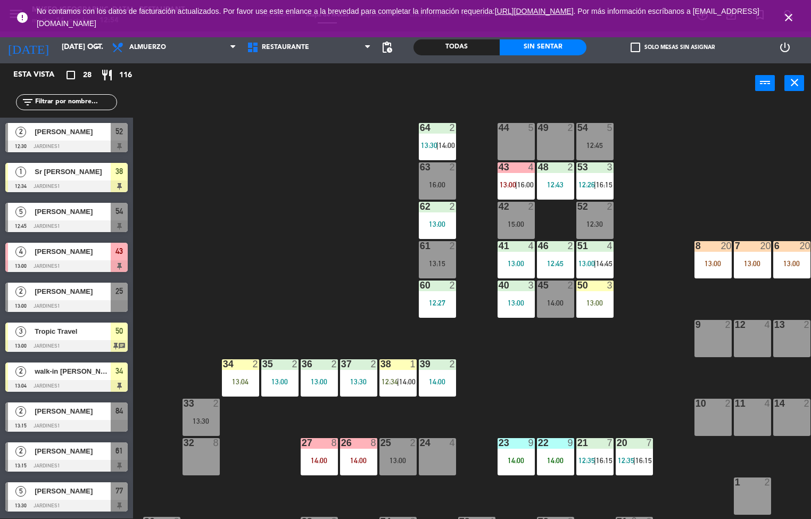
click at [440, 219] on div "62 2 13:00" at bounding box center [437, 220] width 37 height 37
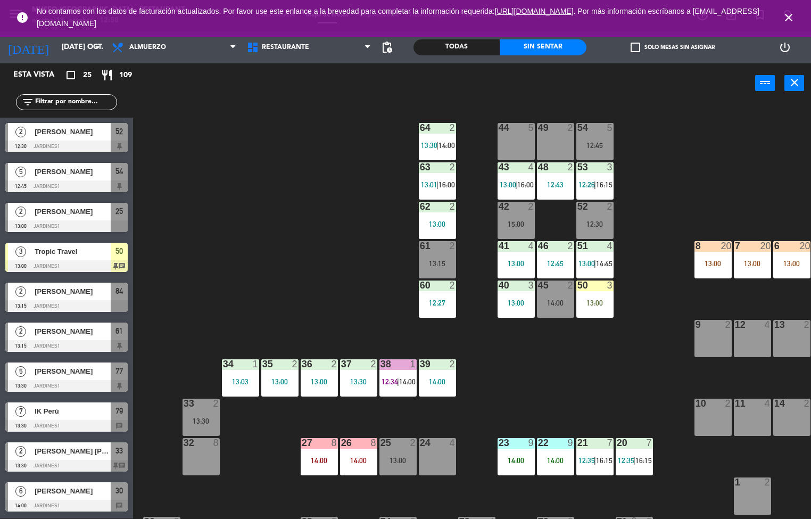
click at [735, 192] on div "44 5 49 2 54 5 12:45 64 2 13:30 | 14:00 48 2 12:43 53 3 12:26 | 16:15 63 2 13:0…" at bounding box center [476, 311] width 670 height 415
click at [590, 372] on div "44 5 49 2 54 5 12:45 64 2 13:30 | 14:00 48 2 12:43 53 3 12:26 | 16:15 63 2 13:0…" at bounding box center [476, 311] width 670 height 415
click at [599, 294] on div "50 3 13:00" at bounding box center [594, 298] width 37 height 37
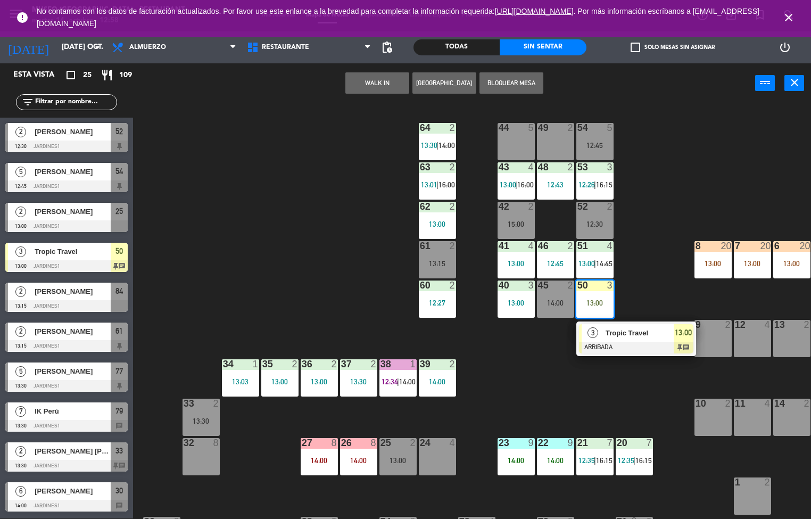
click at [632, 332] on span "Tropic Travel" at bounding box center [639, 332] width 68 height 11
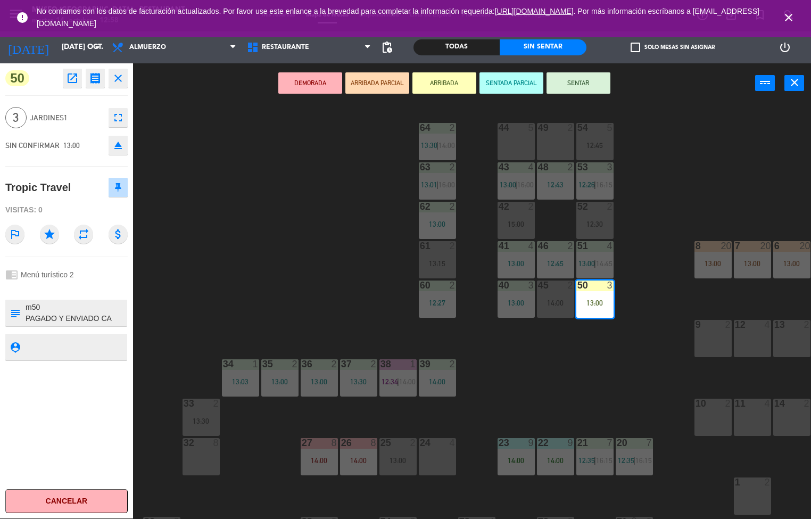
click at [349, 248] on div "44 5 49 2 54 5 12:45 64 2 13:30 | 14:00 48 2 12:43 53 3 12:26 | 16:15 63 2 13:0…" at bounding box center [476, 311] width 670 height 415
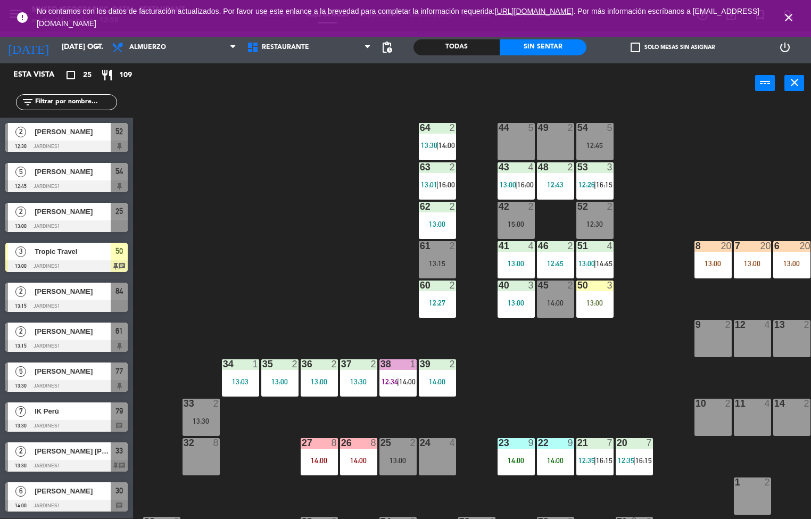
click at [578, 305] on div "13:00" at bounding box center [594, 302] width 37 height 7
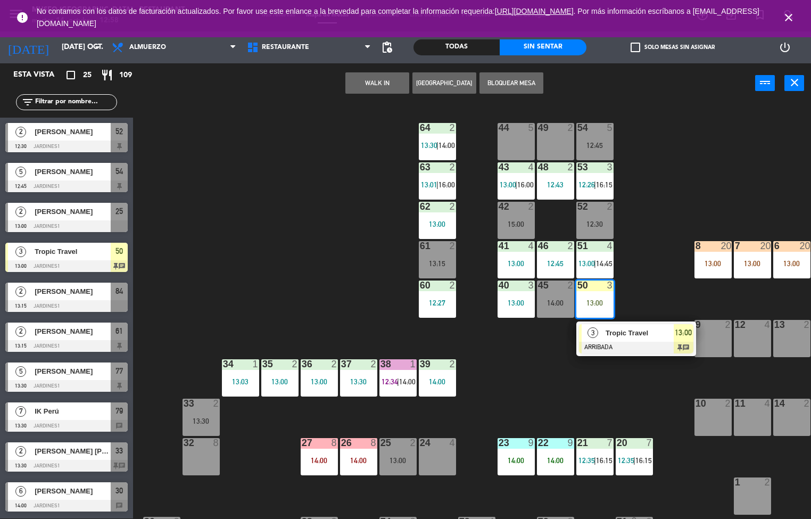
click at [627, 332] on span "Tropic Travel" at bounding box center [639, 332] width 68 height 11
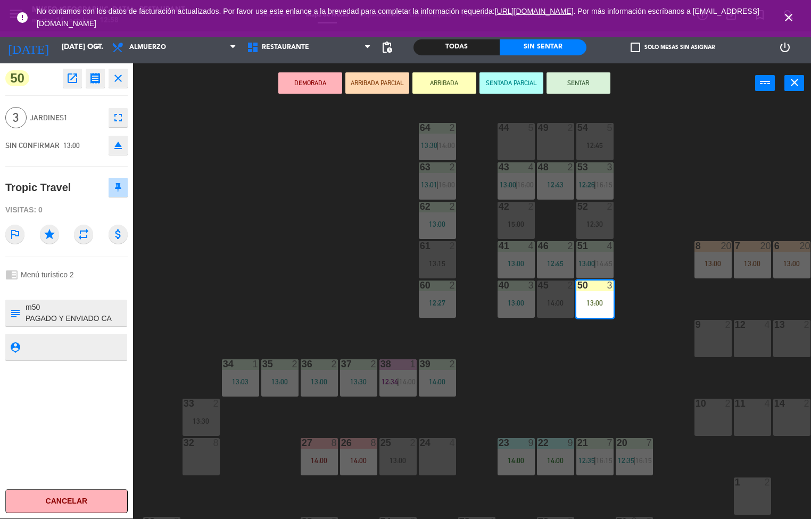
click at [600, 391] on div "44 5 49 2 54 5 12:45 64 2 13:30 | 14:00 48 2 12:43 53 3 12:26 | 16:15 63 2 13:0…" at bounding box center [476, 311] width 670 height 415
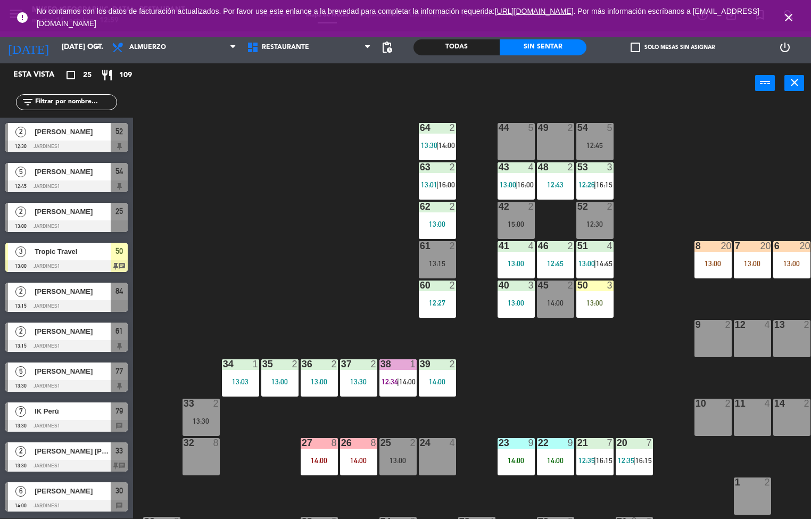
click at [788, 19] on icon "close" at bounding box center [788, 17] width 13 height 13
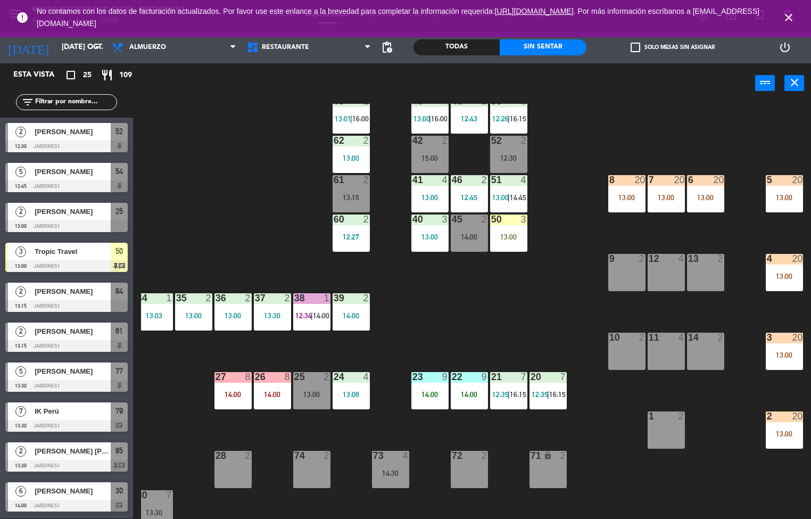
scroll to position [86, 86]
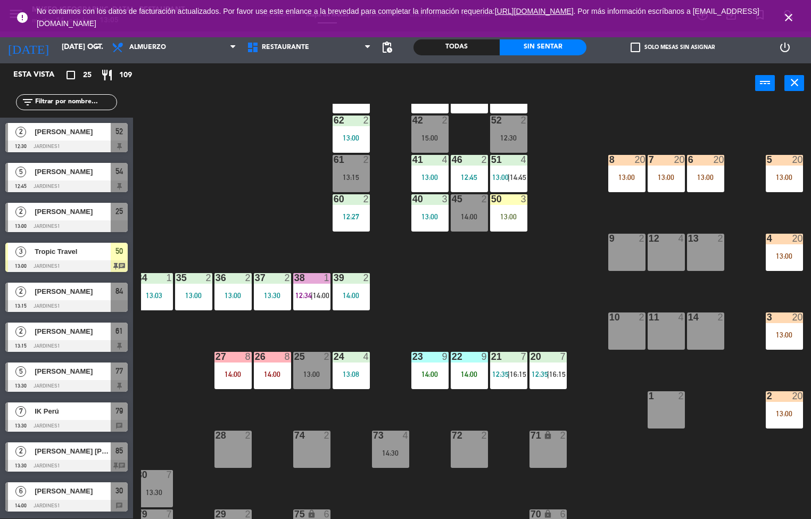
click at [621, 179] on div "13:00" at bounding box center [626, 176] width 37 height 7
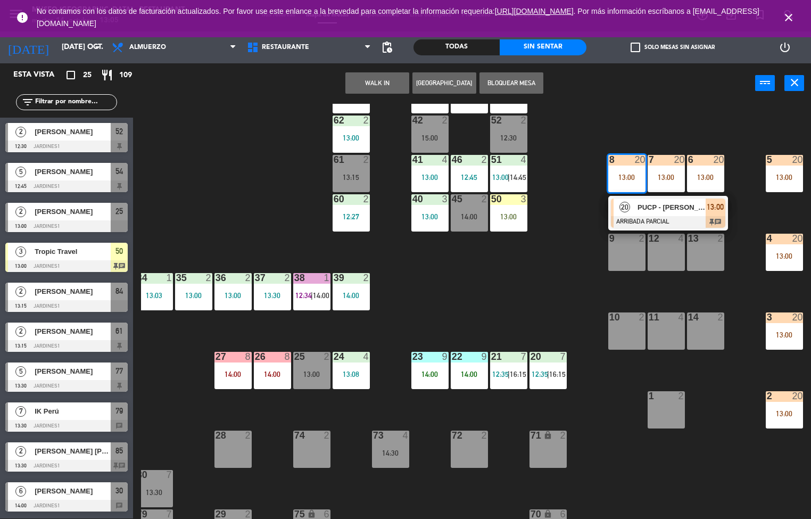
click at [625, 178] on div "13:00" at bounding box center [626, 176] width 37 height 7
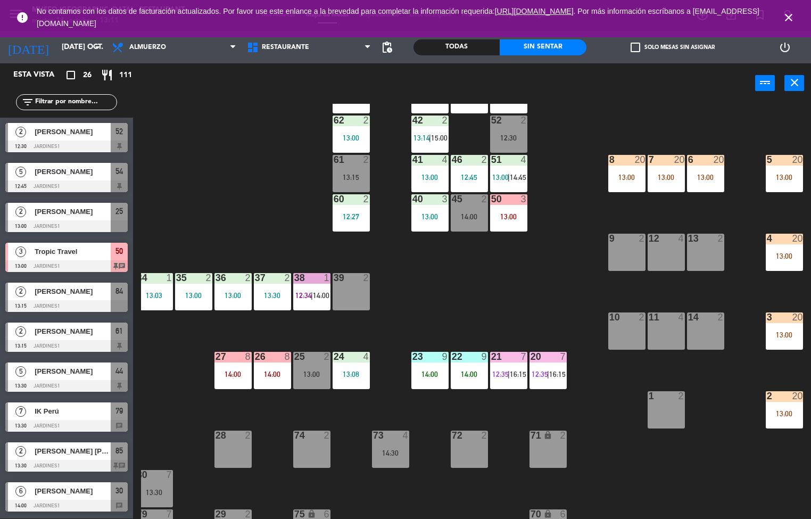
click at [509, 290] on div "44 5 13:30 49 2 13:14 54 5 12:45 64 2 13:30 | 14:00 48 2 12:43 53 3 12:26 | 16:…" at bounding box center [476, 311] width 670 height 415
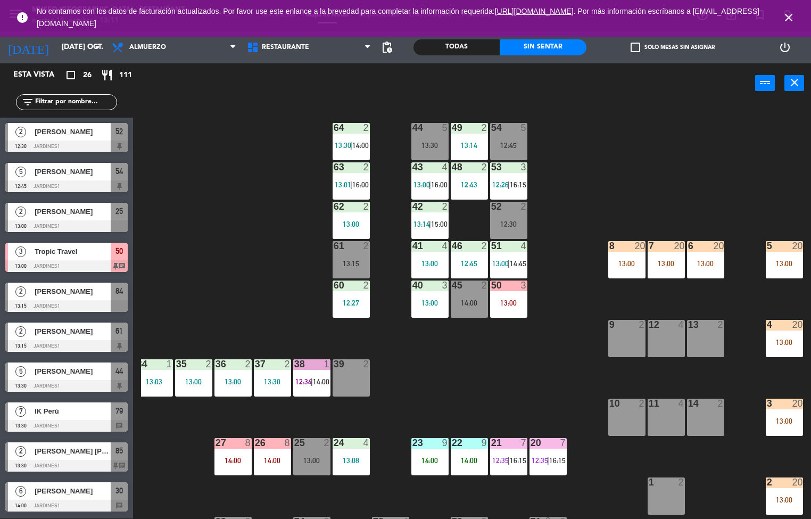
click at [361, 147] on span "14:00" at bounding box center [360, 145] width 16 height 9
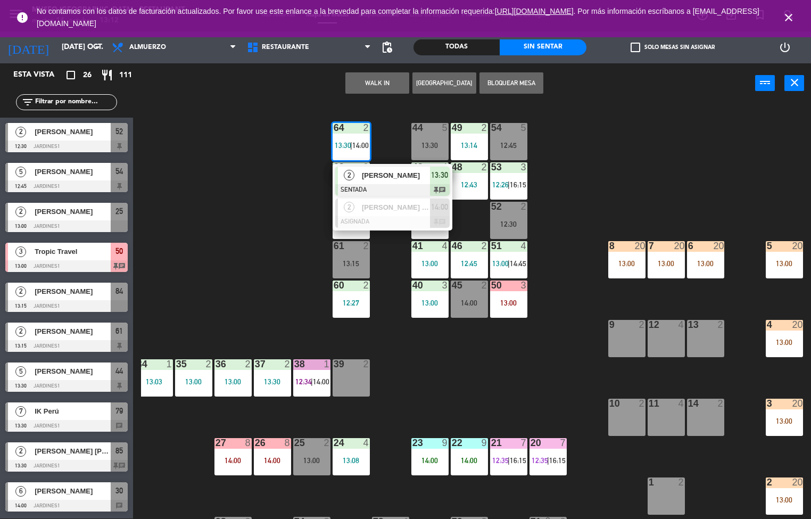
click at [507, 393] on div "44 5 13:30 49 2 13:14 54 5 12:45 64 2 13:30 | 14:00 2 [PERSON_NAME] SENTADA 13:…" at bounding box center [476, 311] width 670 height 415
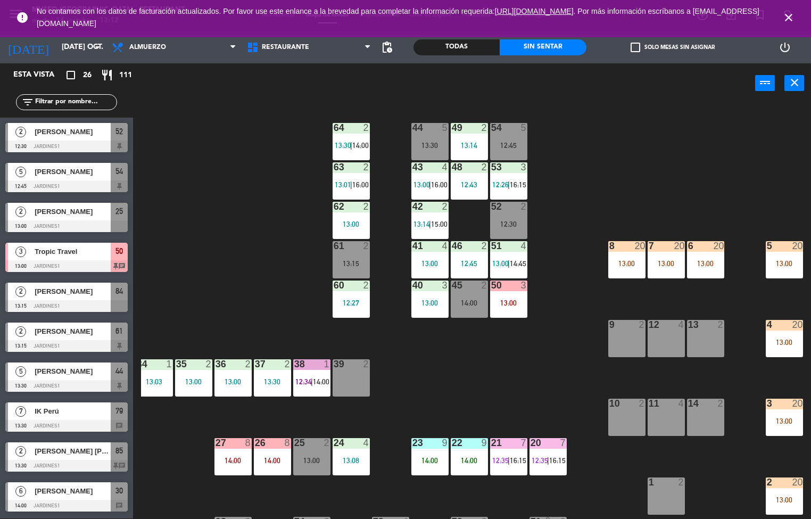
click at [427, 179] on div "43 4 13:00 | 16:00" at bounding box center [429, 180] width 37 height 37
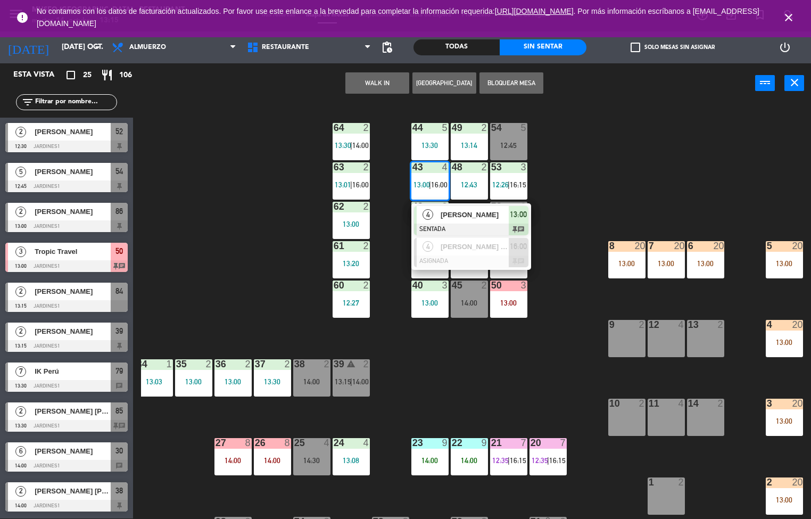
click at [504, 389] on div "44 5 13:30 49 2 13:14 54 5 12:45 64 2 13:30 | 14:00 48 2 12:43 53 3 12:26 | 16:…" at bounding box center [476, 311] width 670 height 415
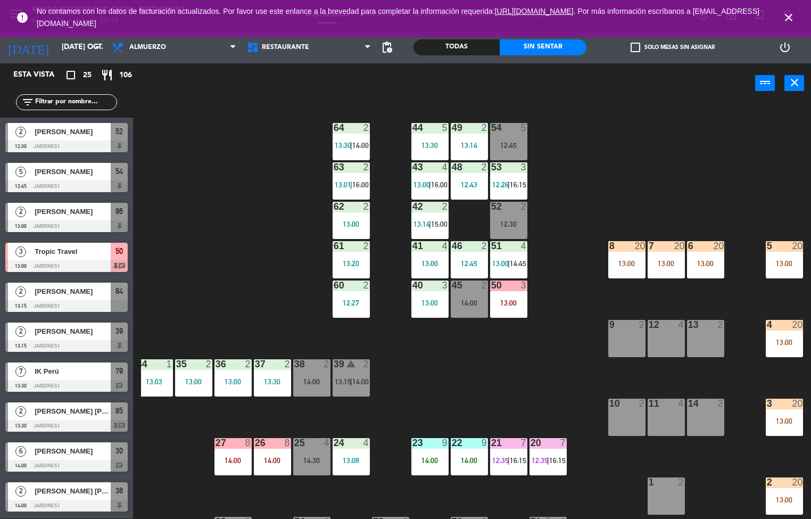
click at [347, 222] on div "13:00" at bounding box center [350, 223] width 37 height 7
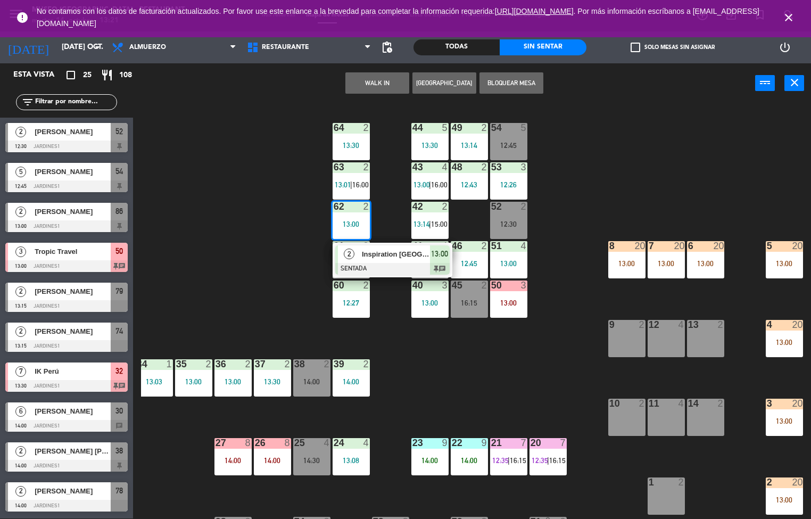
click at [530, 381] on div "44 5 13:30 49 2 13:14 54 5 12:45 64 2 13:30 48 2 12:43 53 3 12:26 63 2 13:01 | …" at bounding box center [476, 311] width 670 height 415
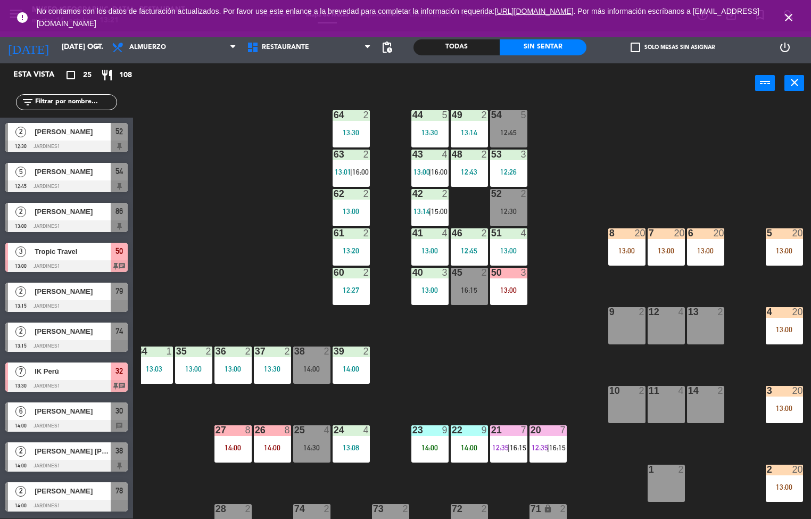
scroll to position [16, 86]
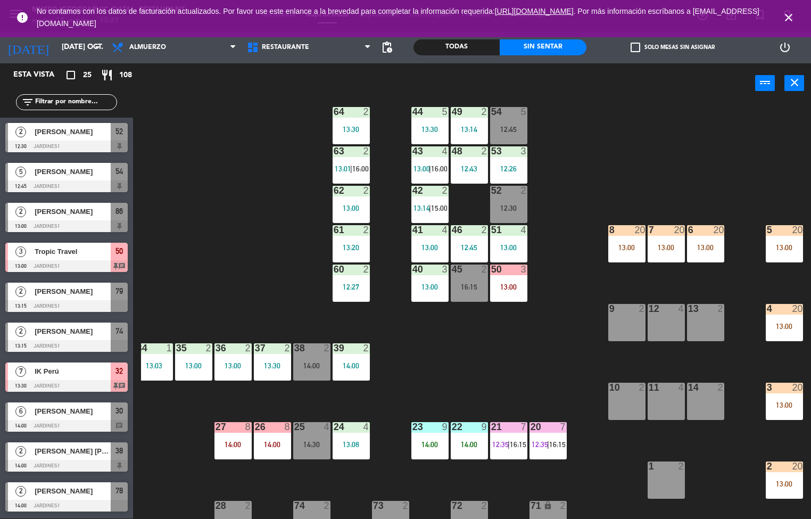
click at [452, 426] on div "22" at bounding box center [452, 427] width 1 height 10
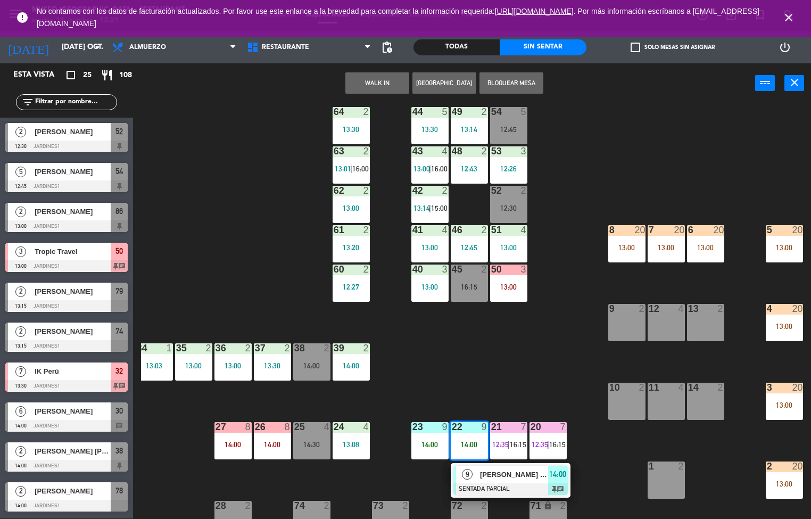
click at [535, 361] on div "44 5 13:30 49 2 13:14 54 5 12:45 64 2 13:30 48 2 12:43 53 3 12:26 63 2 13:01 | …" at bounding box center [476, 311] width 670 height 415
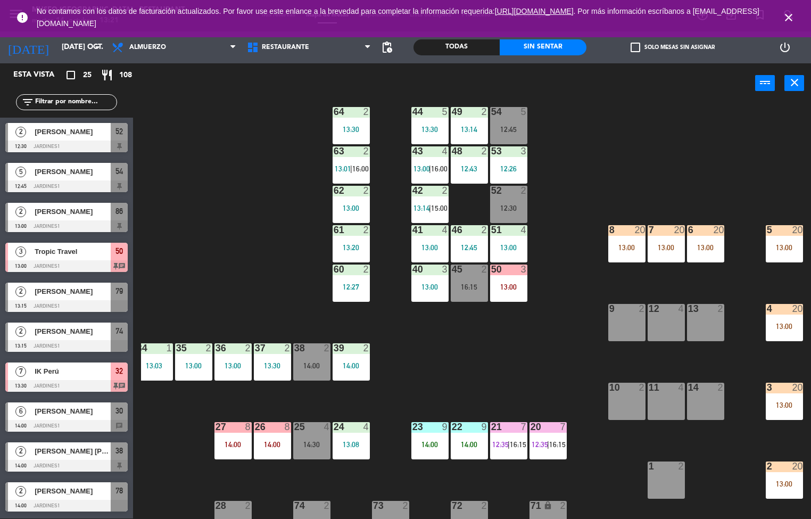
click at [694, 247] on div "13:00" at bounding box center [705, 247] width 37 height 7
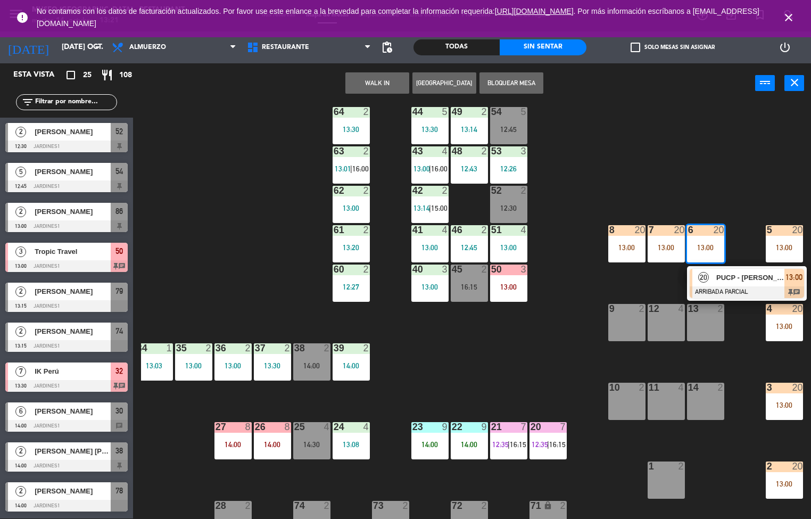
click at [526, 370] on div "44 5 13:30 49 2 13:14 54 5 12:45 64 2 13:30 48 2 12:43 53 3 12:26 63 2 13:01 | …" at bounding box center [476, 311] width 670 height 415
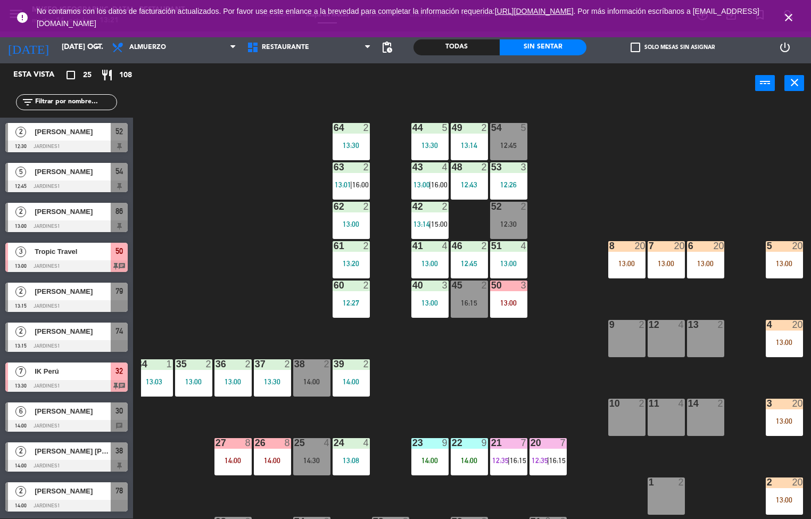
scroll to position [5, 86]
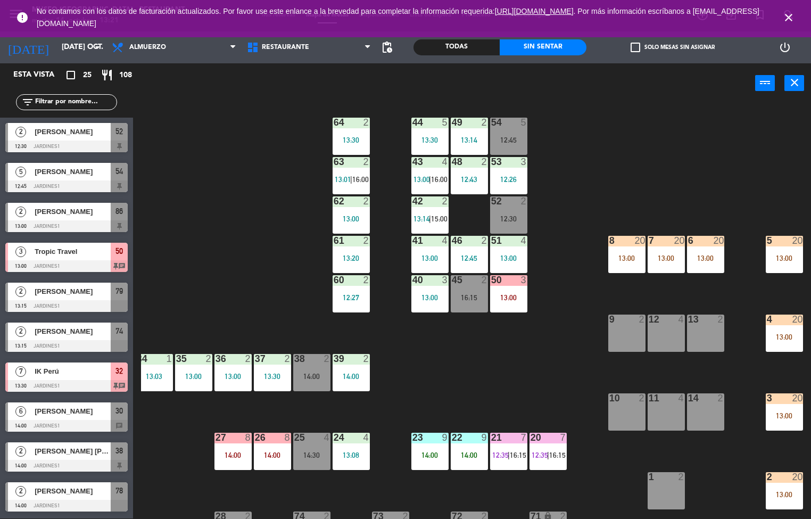
click at [514, 131] on div "54 5 12:45" at bounding box center [508, 136] width 37 height 37
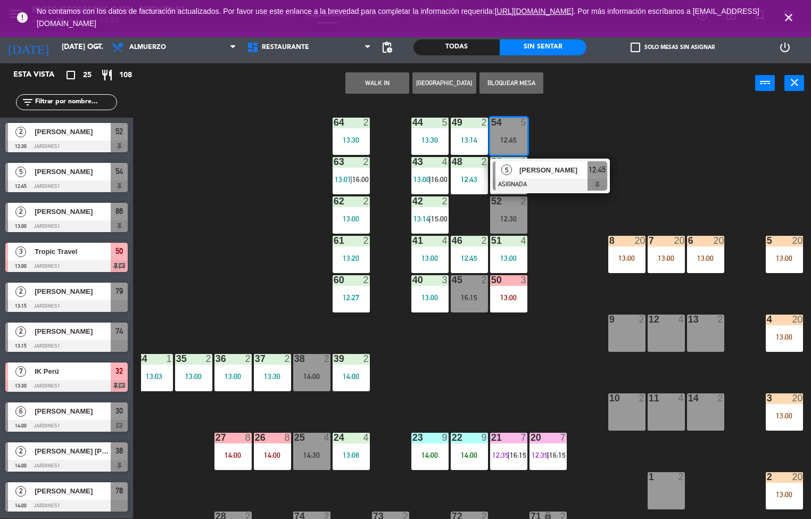
click at [552, 185] on div at bounding box center [550, 185] width 114 height 12
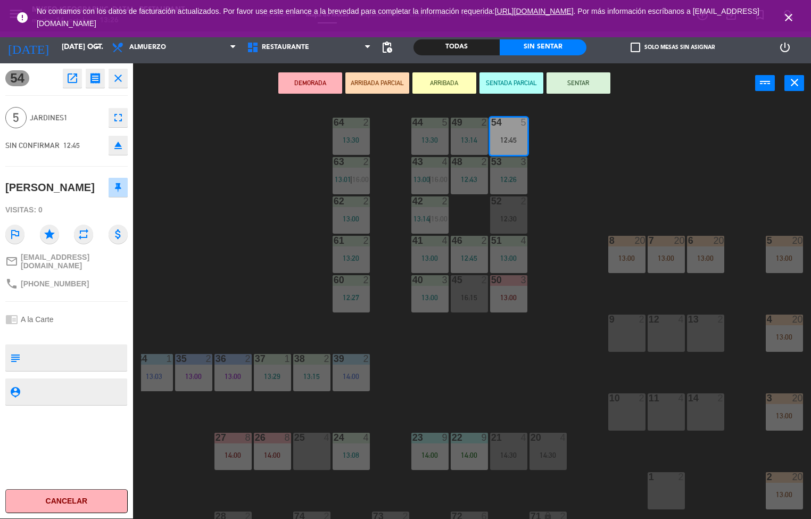
click at [235, 184] on div "44 5 13:30 49 2 13:14 54 5 12:45 64 2 13:30 48 2 12:43 53 3 12:26 63 2 13:01 | …" at bounding box center [476, 311] width 670 height 415
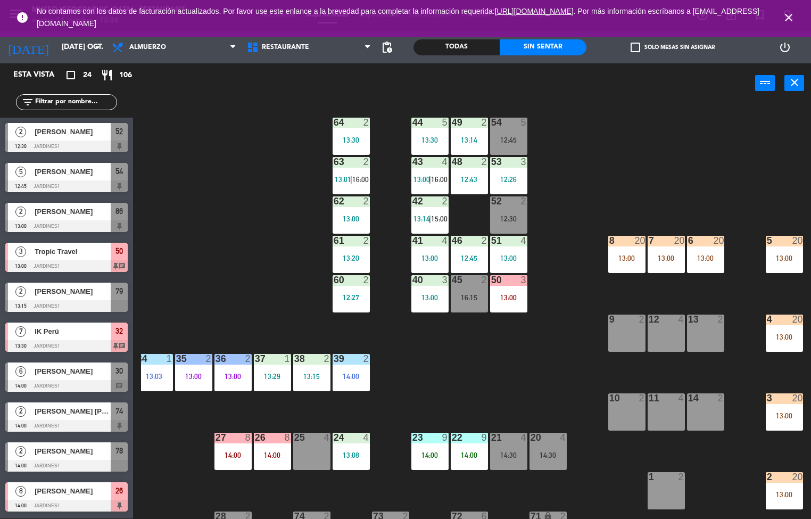
click at [468, 123] on div at bounding box center [469, 123] width 18 height 10
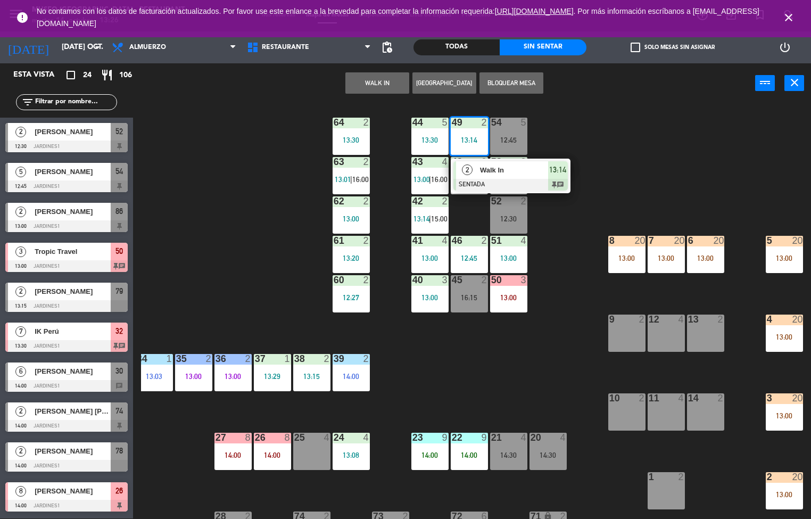
click at [281, 172] on div "44 5 13:30 49 2 13:14 2 Walk In SENTADA 13:14 chat 54 5 12:45 64 2 13:30 48 2 1…" at bounding box center [476, 311] width 670 height 415
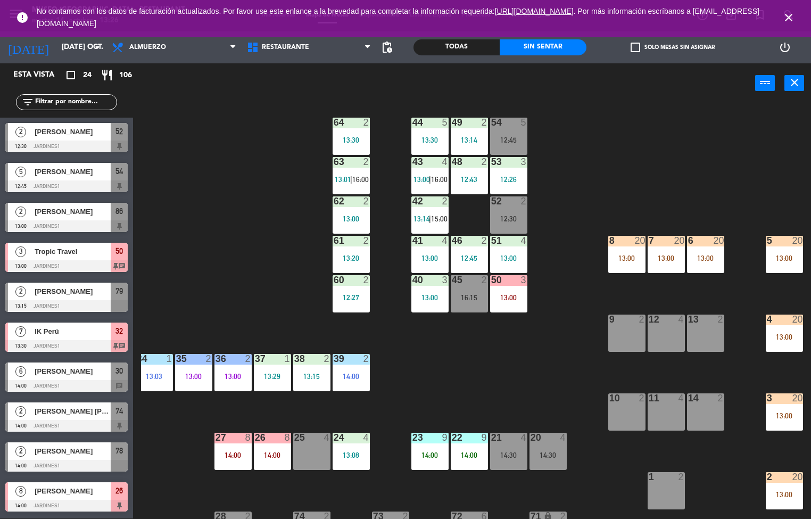
click at [434, 126] on div at bounding box center [430, 123] width 18 height 10
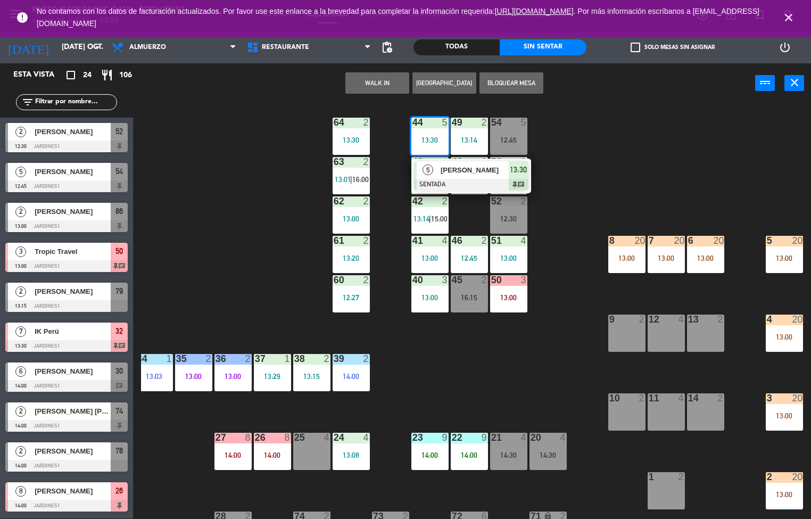
click at [444, 166] on span "[PERSON_NAME]" at bounding box center [474, 169] width 68 height 11
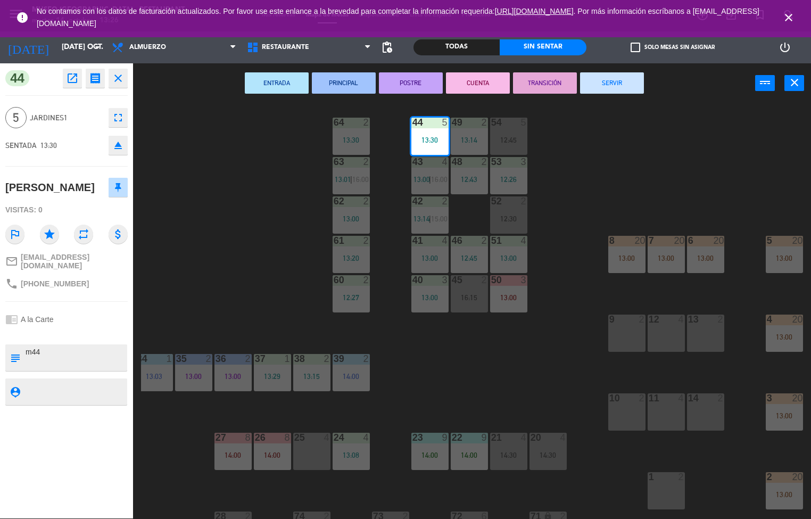
click at [269, 257] on div "44 5 13:30 49 2 13:14 54 5 12:45 64 2 13:30 48 2 12:43 53 3 12:26 63 2 13:01 | …" at bounding box center [476, 311] width 670 height 415
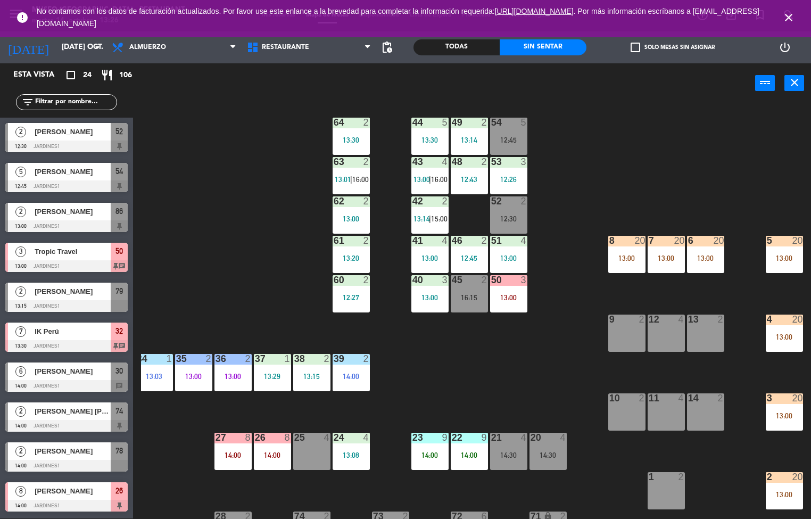
scroll to position [5, 0]
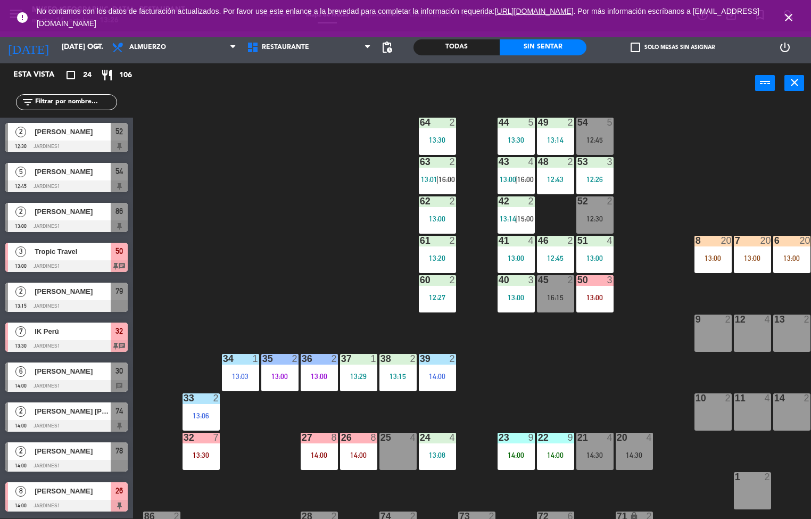
click at [198, 458] on div "13:30" at bounding box center [200, 454] width 37 height 7
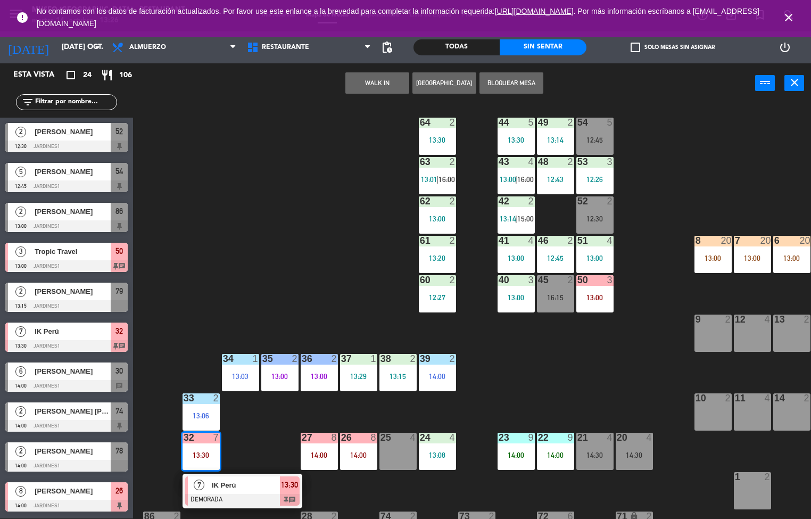
click at [538, 359] on div "44 5 13:30 49 2 13:14 54 5 12:45 64 2 13:30 48 2 12:43 53 3 12:26 63 2 13:01 | …" at bounding box center [476, 311] width 670 height 415
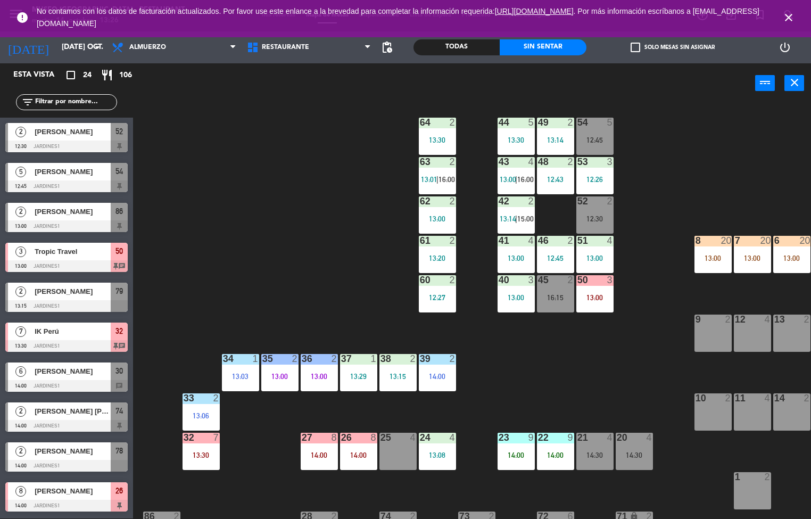
click at [195, 415] on div "13:06" at bounding box center [200, 415] width 37 height 7
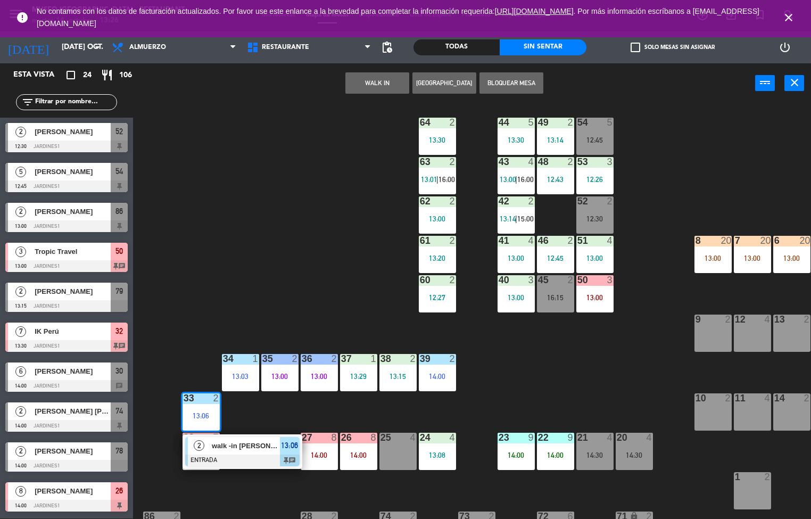
click at [519, 376] on div "44 5 13:30 49 2 13:14 54 5 12:45 64 2 13:30 48 2 12:43 53 3 12:26 63 2 13:01 | …" at bounding box center [476, 311] width 670 height 415
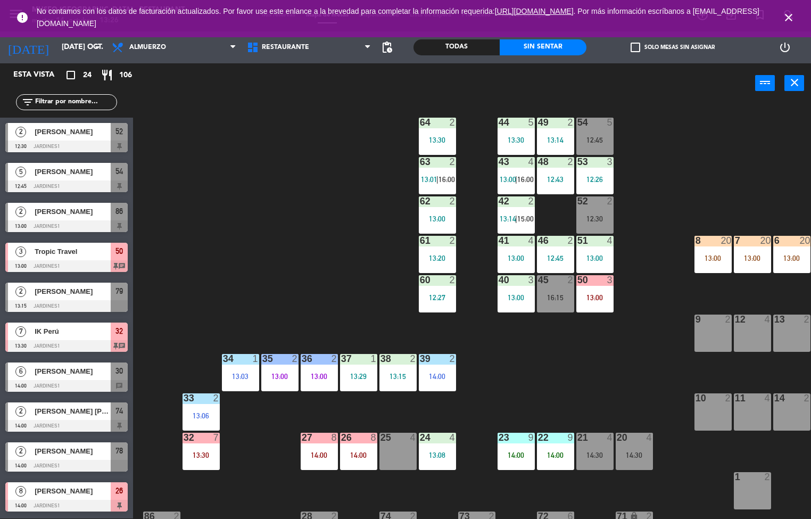
click at [598, 283] on div at bounding box center [595, 280] width 18 height 10
click at [507, 368] on div "44 5 13:30 49 2 13:14 54 5 12:45 64 2 13:30 48 2 12:43 53 3 12:26 63 2 13:01 | …" at bounding box center [476, 311] width 670 height 415
click at [314, 453] on div "14:00" at bounding box center [319, 454] width 37 height 7
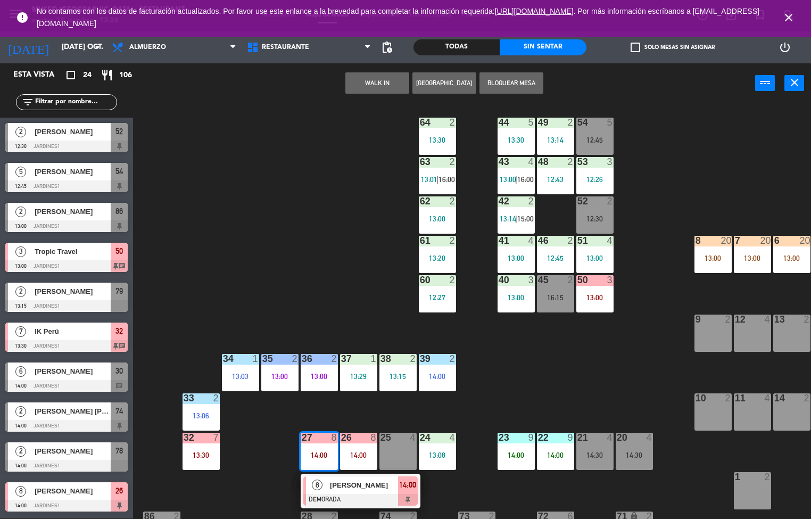
click at [565, 405] on div "44 5 13:30 49 2 13:14 54 5 12:45 64 2 13:30 48 2 12:43 53 3 12:26 63 2 13:01 | …" at bounding box center [476, 311] width 670 height 415
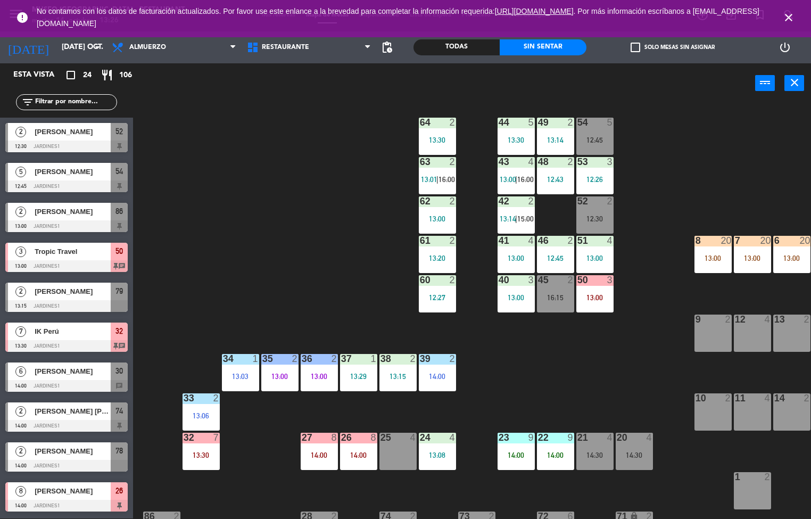
click at [274, 369] on div "35 2 13:00" at bounding box center [279, 372] width 37 height 37
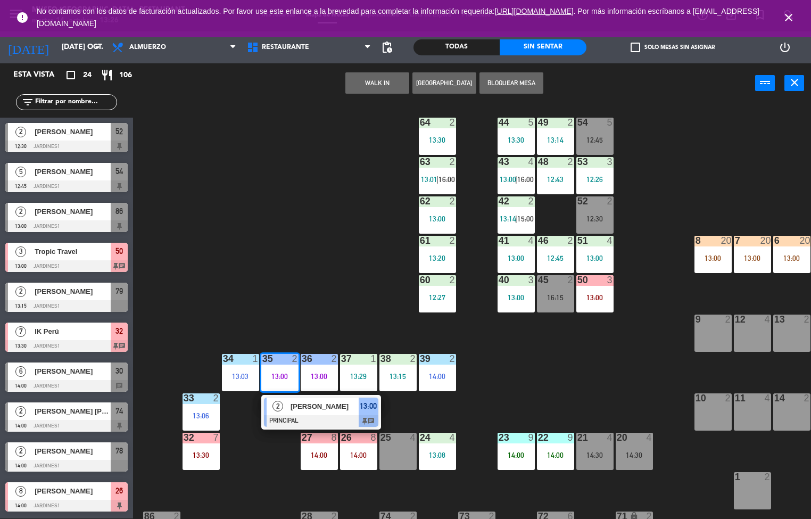
click at [587, 369] on div "44 5 13:30 49 2 13:14 54 5 12:45 64 2 13:30 48 2 12:43 53 3 12:26 63 2 13:01 | …" at bounding box center [476, 311] width 670 height 415
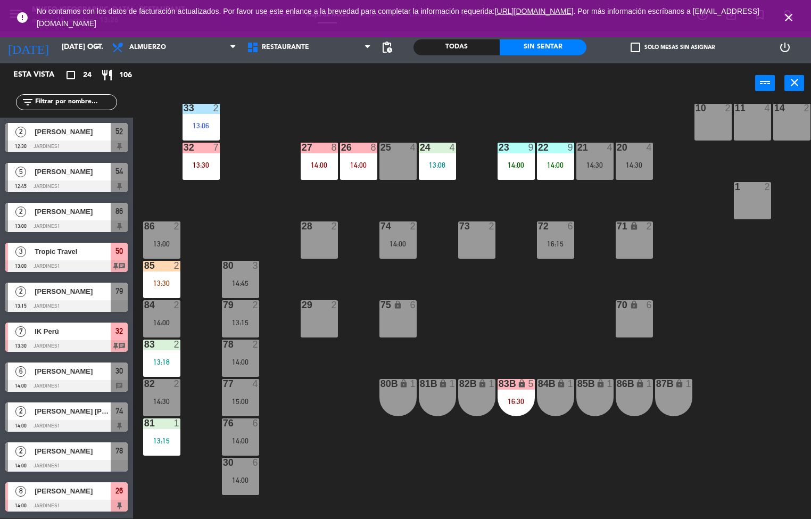
scroll to position [294, 0]
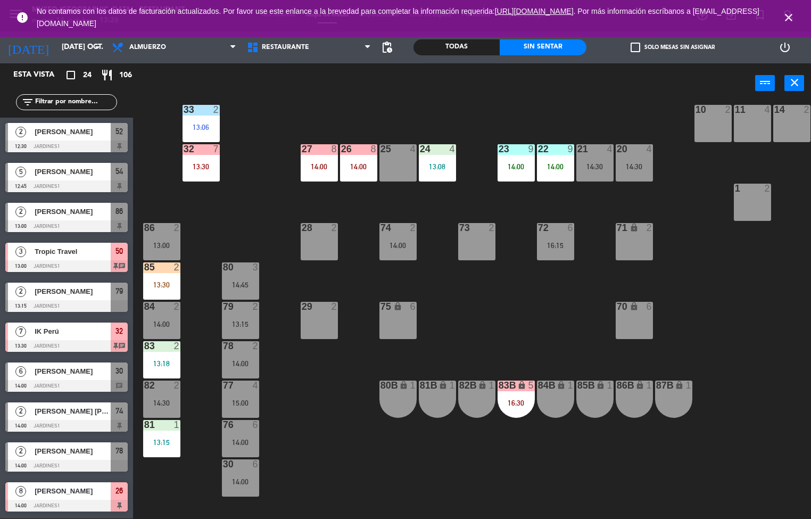
click at [168, 267] on div at bounding box center [162, 267] width 18 height 10
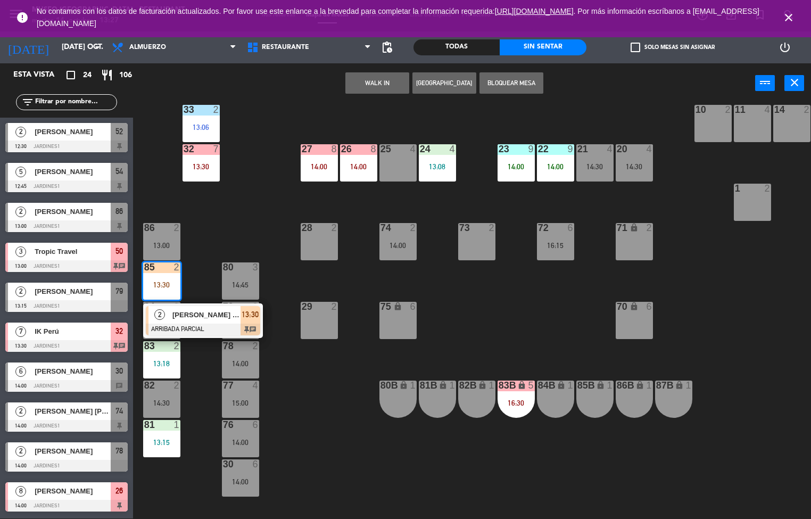
click at [206, 314] on span "[PERSON_NAME] [PERSON_NAME]" at bounding box center [206, 314] width 68 height 11
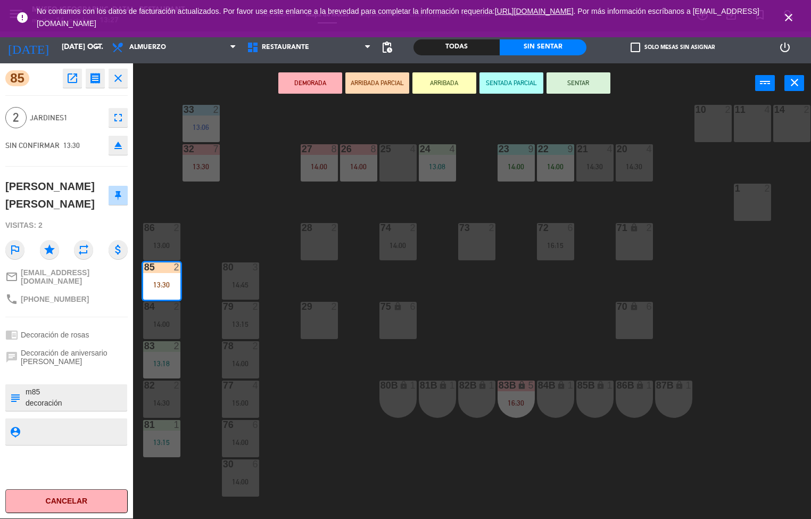
click at [415, 446] on div "44 5 13:30 49 2 13:14 54 5 12:45 64 2 13:30 48 2 12:43 53 3 12:26 63 2 13:01 | …" at bounding box center [476, 311] width 670 height 415
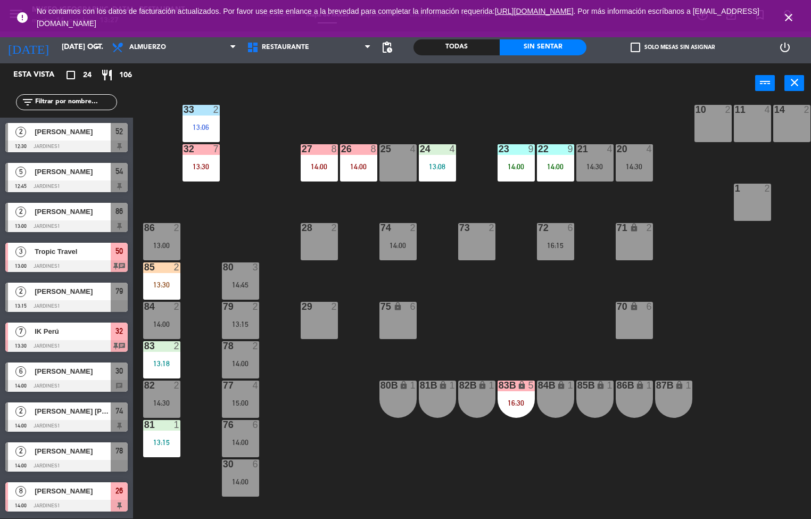
scroll to position [299, 0]
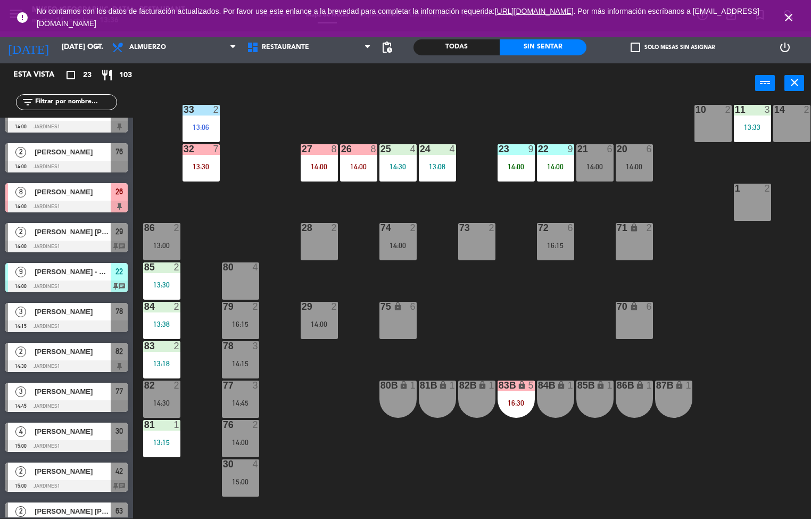
click at [329, 420] on div "44 5 13:30 49 2 13:14 54 5 12:45 64 2 13:30 48 2 12:43 53 3 12:26 63 2 13:01 | …" at bounding box center [476, 311] width 670 height 415
click at [487, 291] on div "44 5 13:30 49 2 13:14 54 5 12:45 64 2 13:30 48 2 12:43 53 3 12:26 63 2 13:01 | …" at bounding box center [476, 311] width 670 height 415
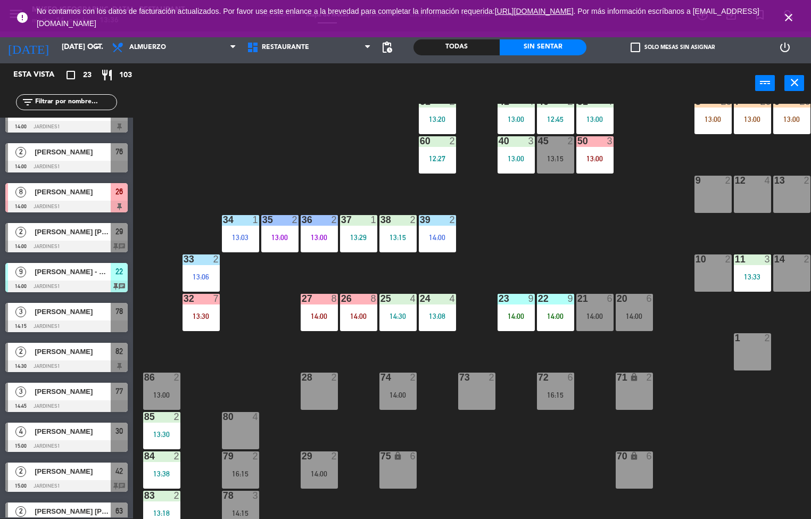
scroll to position [148, 0]
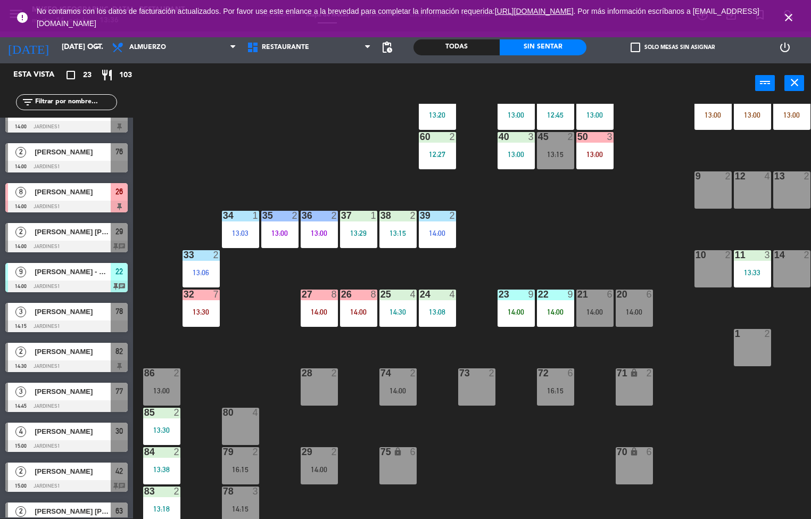
click at [511, 308] on div "14:00" at bounding box center [515, 311] width 37 height 7
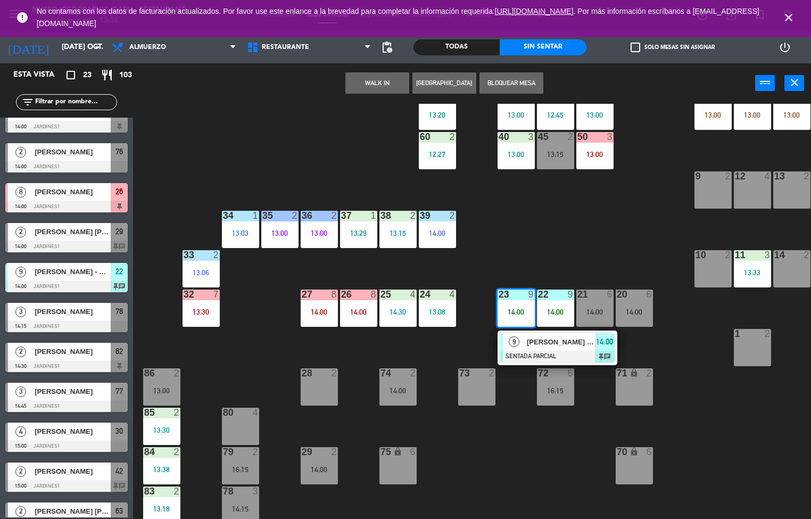
click at [549, 345] on span "[PERSON_NAME] - Diagnóstica Peruana" at bounding box center [561, 341] width 68 height 11
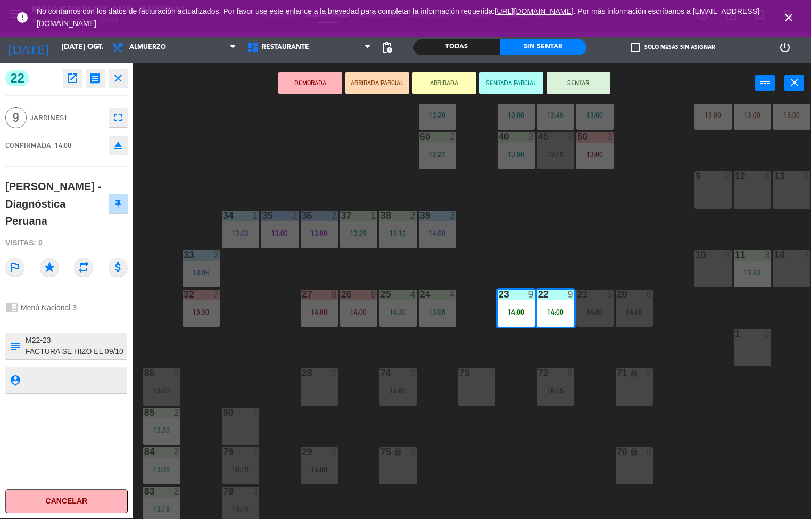
click at [74, 82] on icon "open_in_new" at bounding box center [72, 78] width 13 height 13
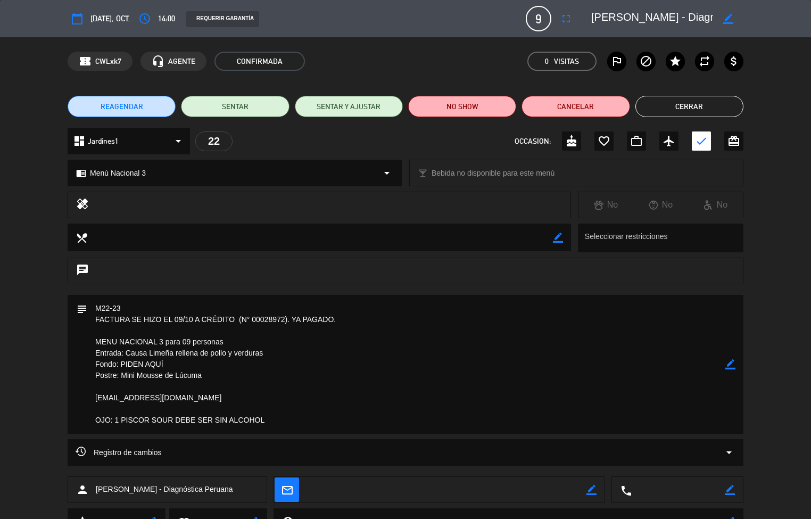
click at [725, 104] on button "Cerrar" at bounding box center [689, 106] width 108 height 21
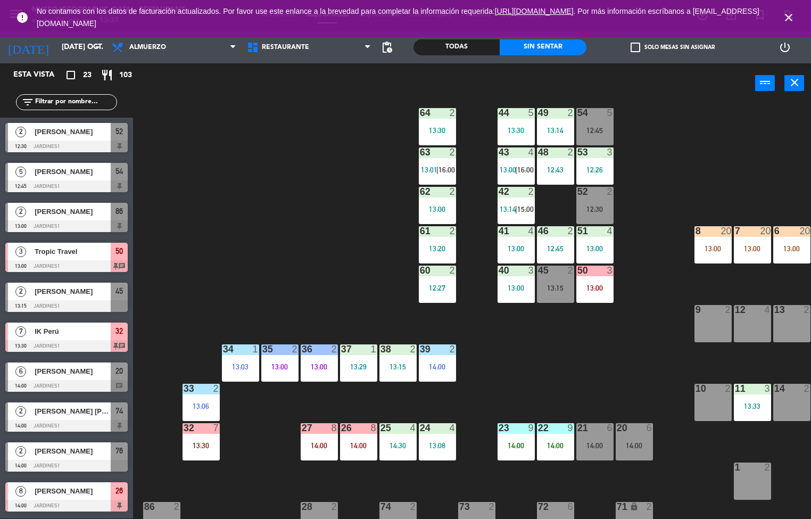
scroll to position [14, 0]
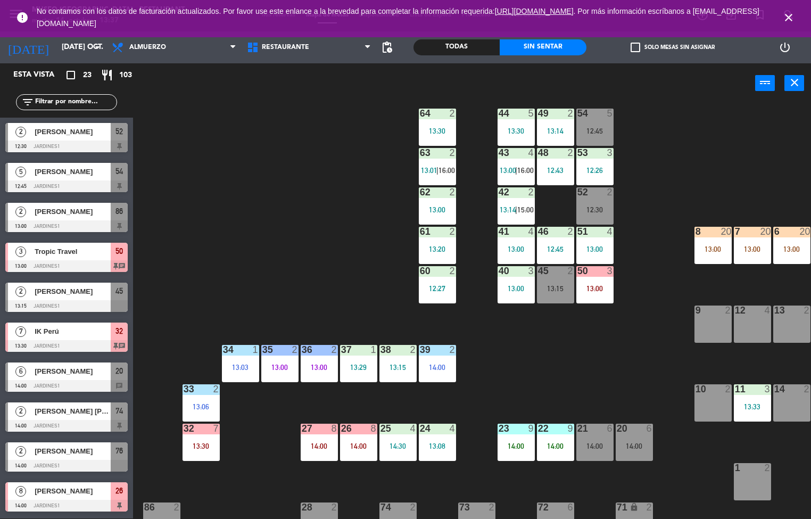
click at [598, 174] on div "53 3 12:26" at bounding box center [594, 166] width 37 height 37
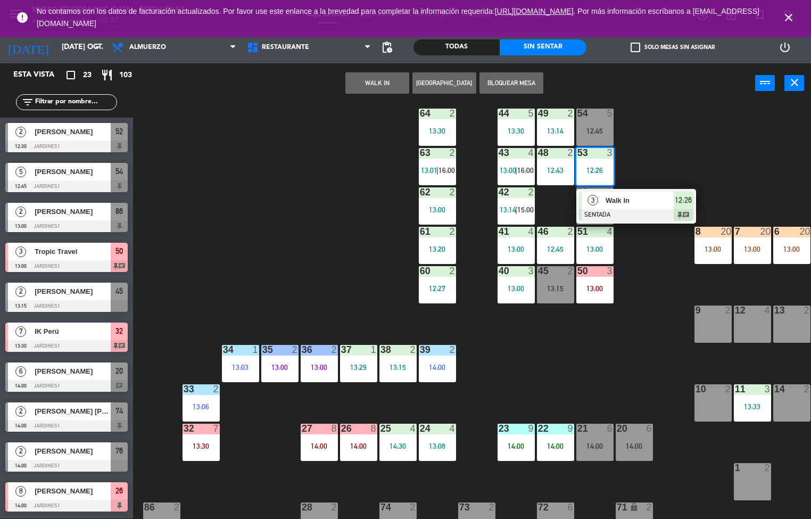
click at [645, 219] on div at bounding box center [636, 215] width 114 height 12
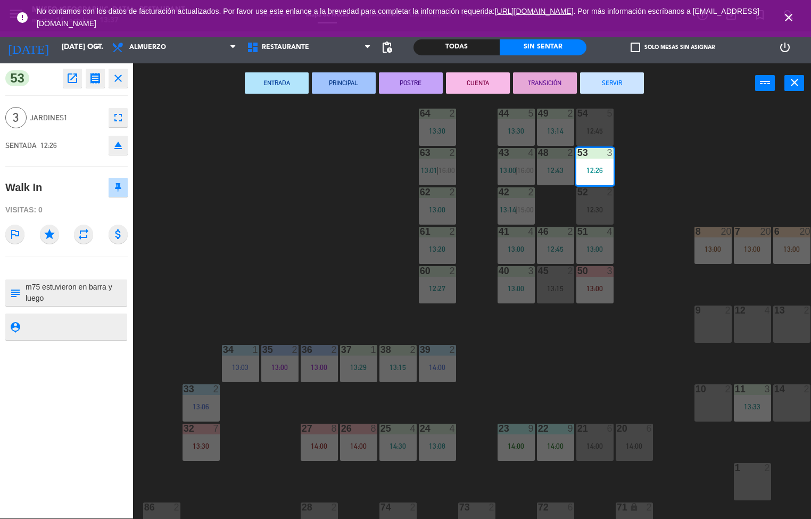
scroll to position [11, 0]
click at [352, 91] on button "PRINCIPAL" at bounding box center [344, 82] width 64 height 21
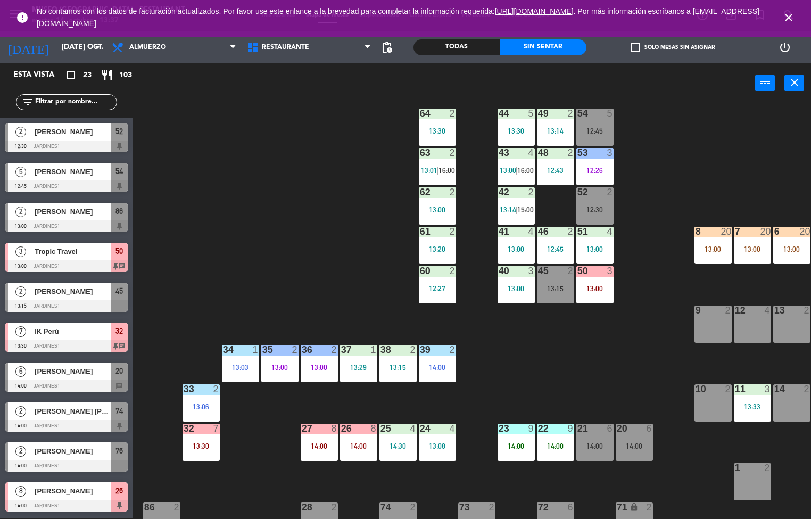
click at [559, 166] on div "12:43" at bounding box center [555, 169] width 37 height 7
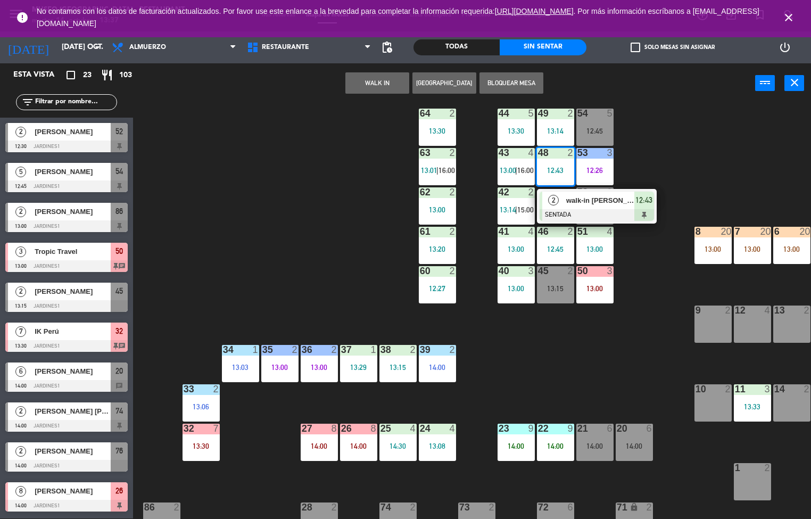
click at [615, 211] on div at bounding box center [596, 215] width 114 height 12
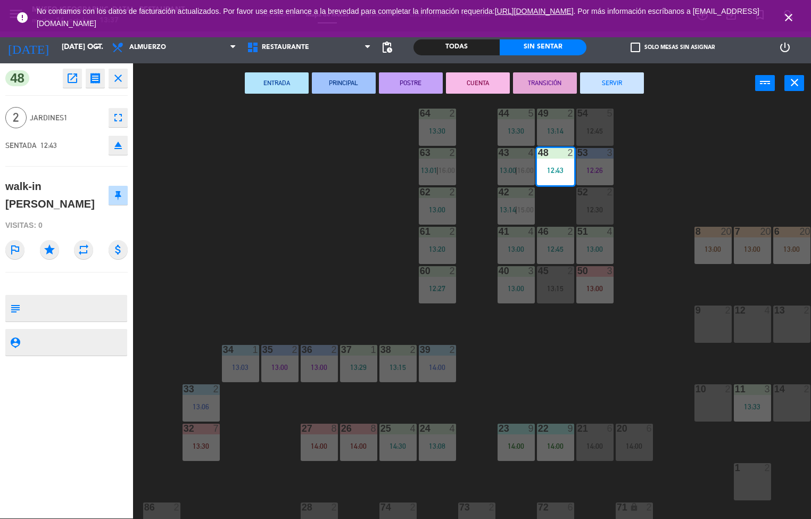
click at [89, 297] on textarea at bounding box center [75, 308] width 102 height 22
click at [96, 297] on textarea at bounding box center [75, 308] width 102 height 22
click at [93, 297] on textarea at bounding box center [75, 308] width 102 height 22
click at [96, 297] on textarea at bounding box center [75, 308] width 102 height 22
click at [43, 297] on textarea at bounding box center [75, 308] width 102 height 22
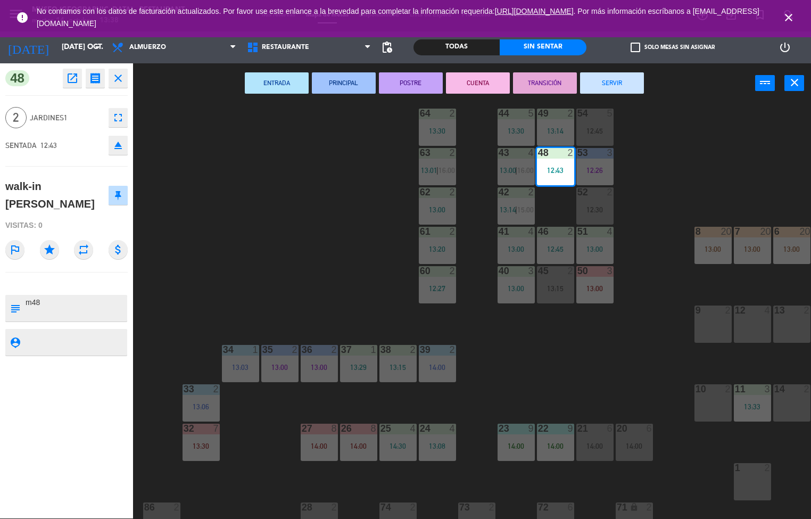
type textarea "m48"
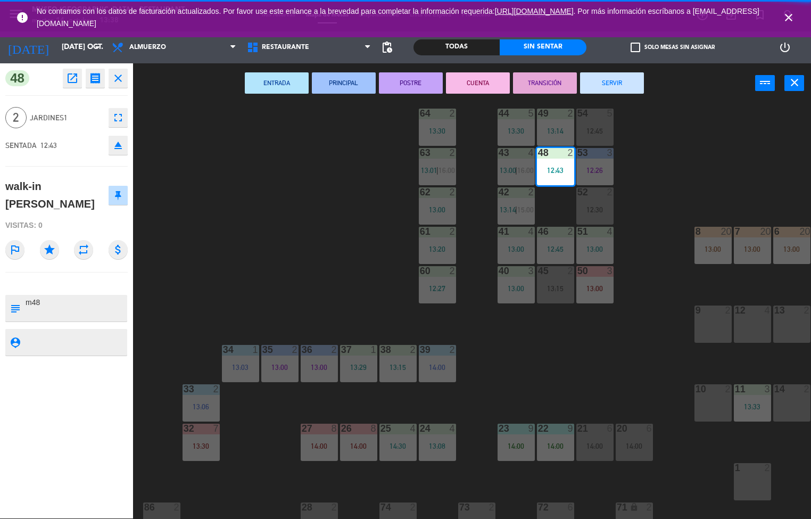
click at [64, 280] on div at bounding box center [66, 283] width 122 height 7
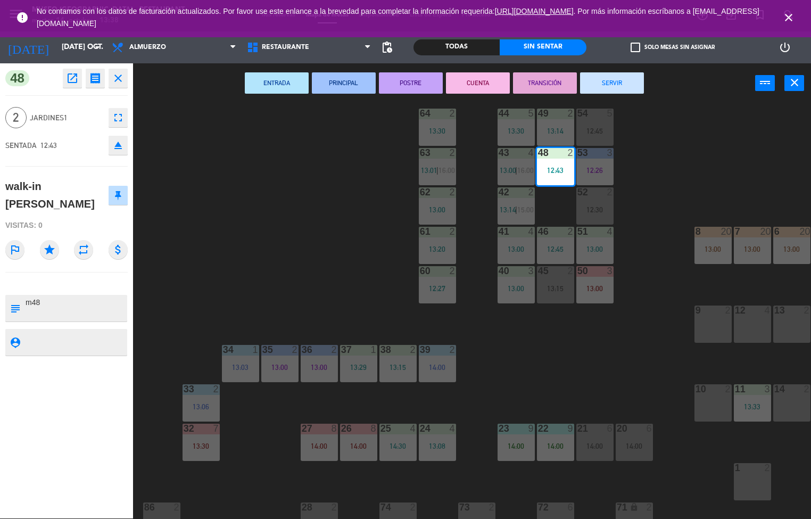
click at [75, 280] on div at bounding box center [66, 283] width 122 height 7
click at [76, 280] on div at bounding box center [66, 283] width 122 height 7
click at [75, 295] on div at bounding box center [75, 308] width 102 height 27
click at [618, 87] on button "SERVIR" at bounding box center [612, 82] width 64 height 21
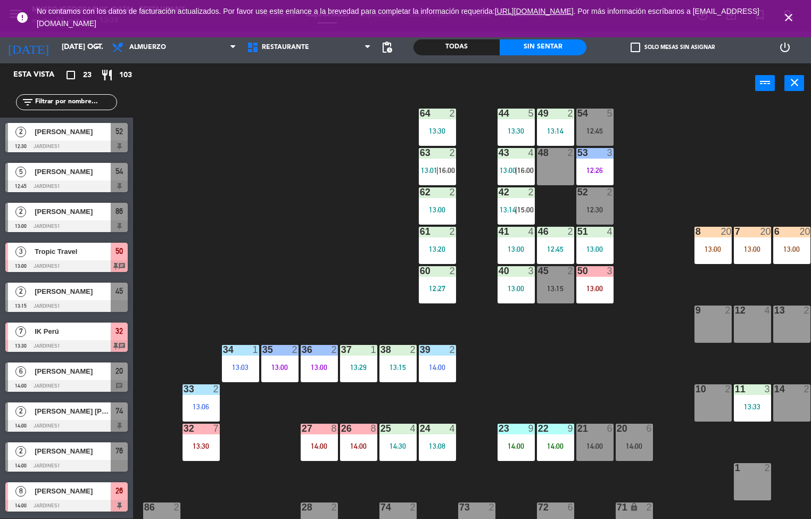
click at [597, 249] on div "13:00" at bounding box center [594, 248] width 37 height 7
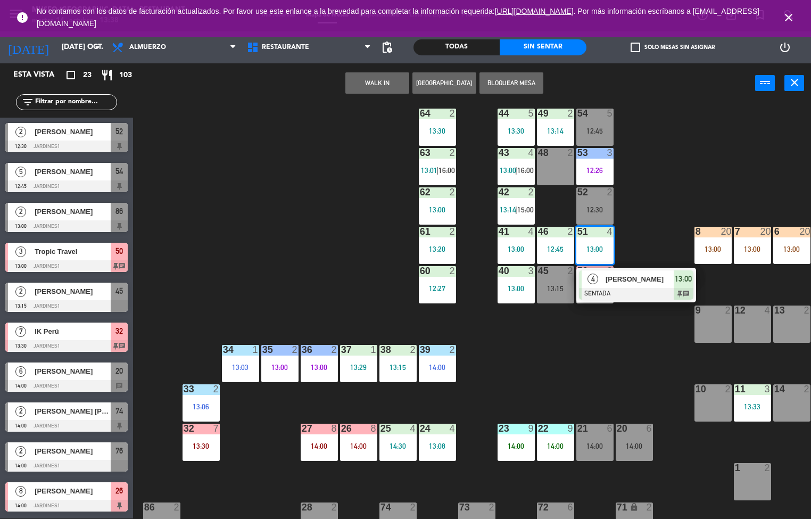
click at [648, 289] on div at bounding box center [636, 294] width 114 height 12
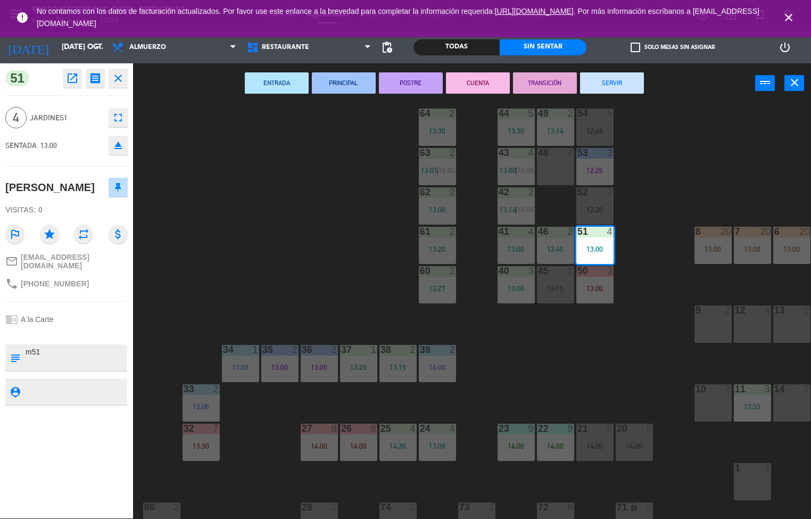
click at [297, 88] on button "ENTRADA" at bounding box center [277, 82] width 64 height 21
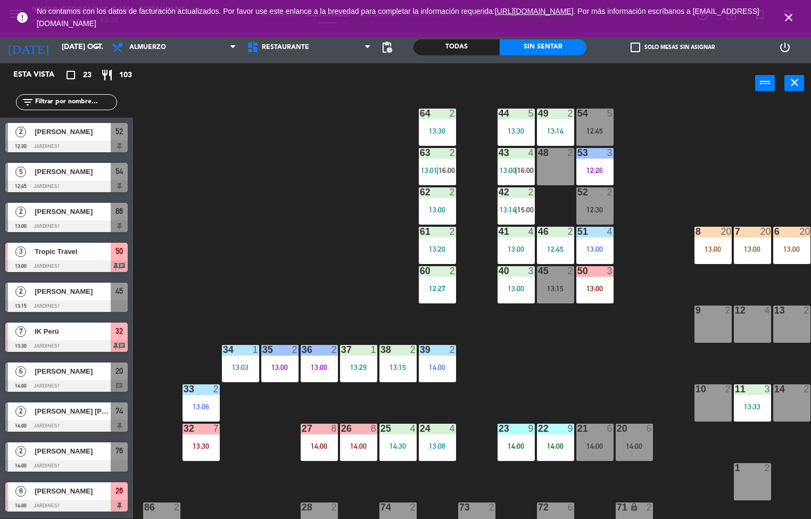
click at [521, 249] on div "13:00" at bounding box center [515, 248] width 37 height 7
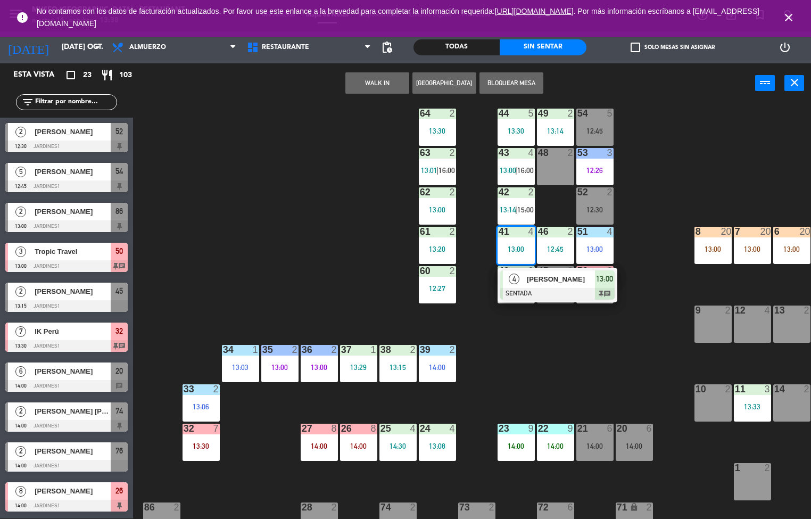
click at [564, 289] on div at bounding box center [557, 294] width 114 height 12
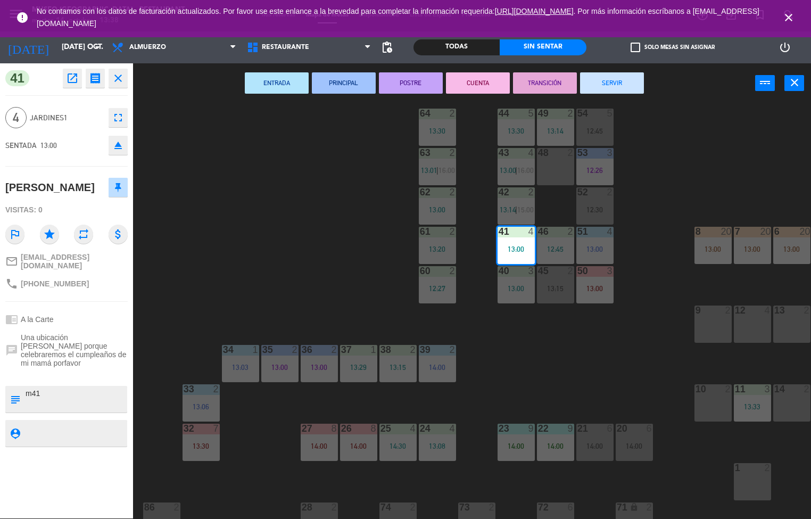
click at [345, 81] on button "PRINCIPAL" at bounding box center [344, 82] width 64 height 21
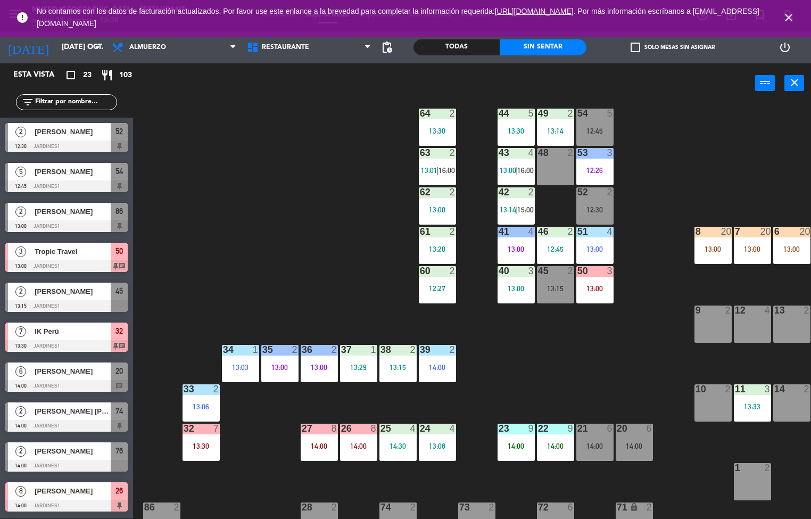
click at [565, 247] on div "12:45" at bounding box center [555, 248] width 37 height 7
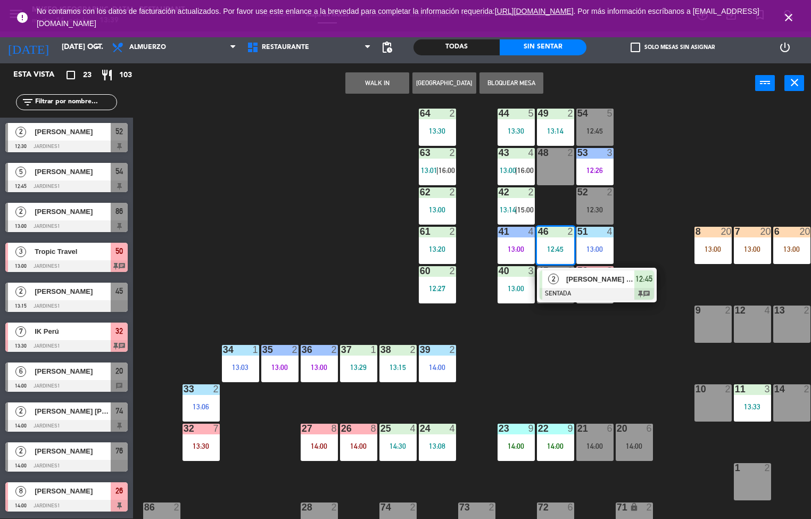
click at [594, 289] on div at bounding box center [596, 294] width 114 height 12
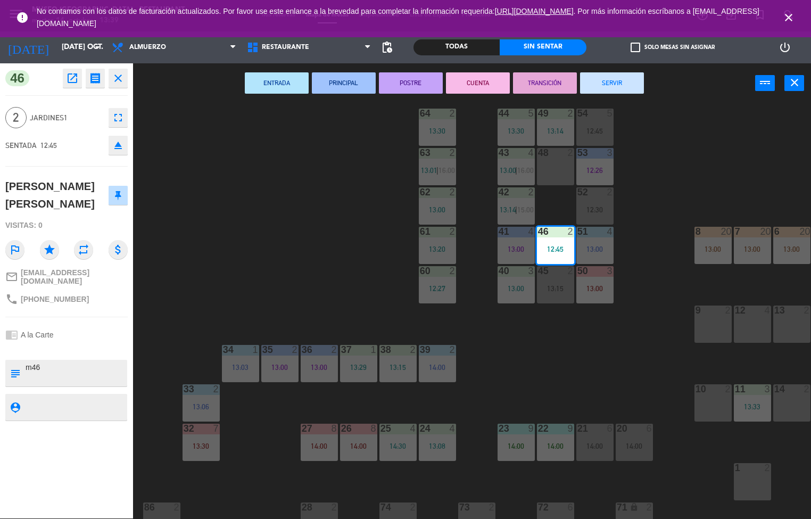
click at [618, 87] on button "SERVIR" at bounding box center [612, 82] width 64 height 21
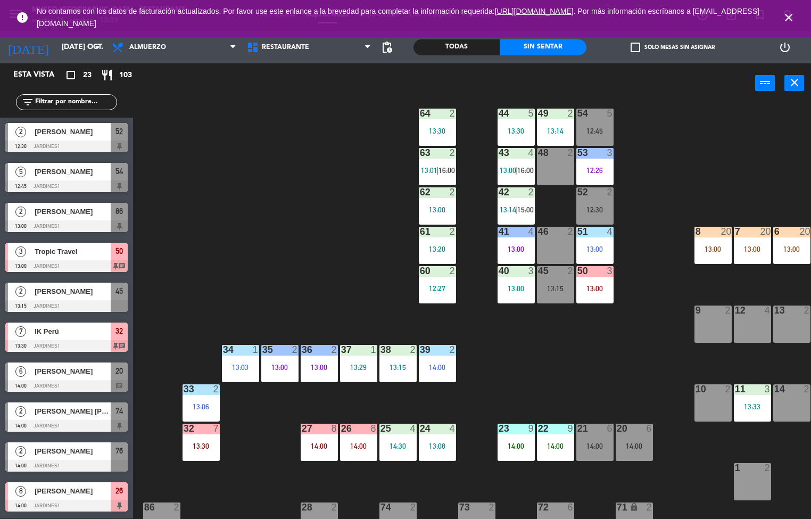
click at [506, 288] on div "13:00" at bounding box center [515, 288] width 37 height 7
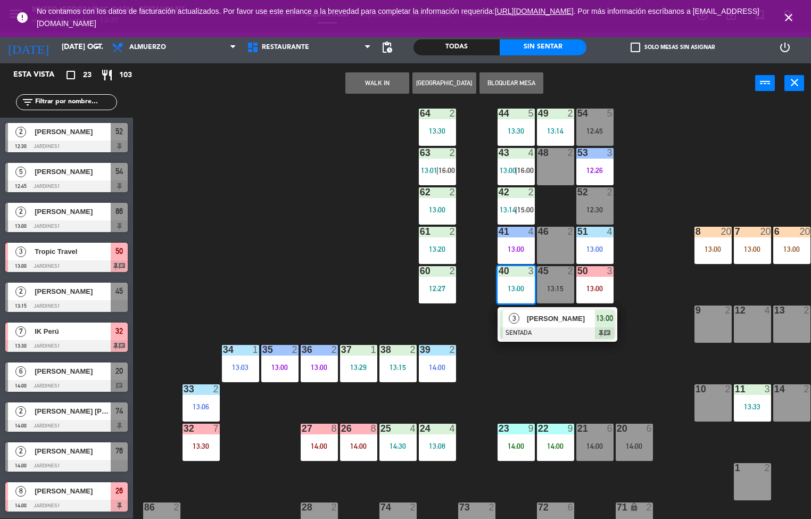
click at [567, 338] on div at bounding box center [557, 333] width 114 height 12
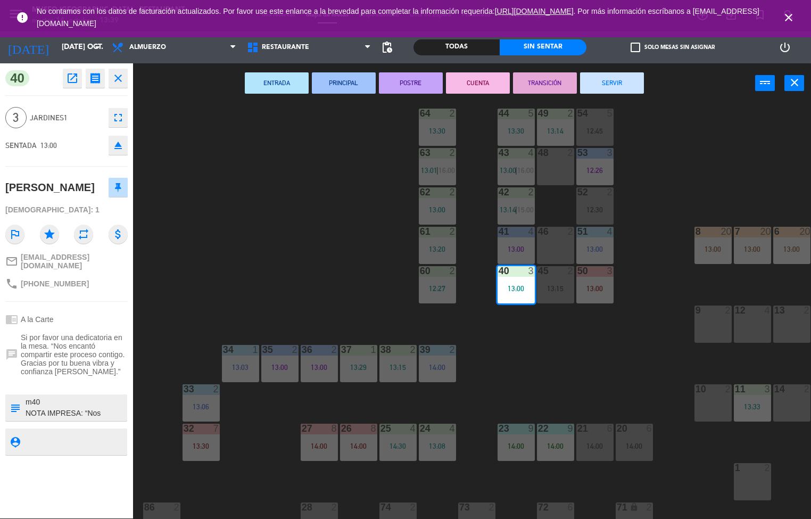
click at [280, 78] on button "ENTRADA" at bounding box center [277, 82] width 64 height 21
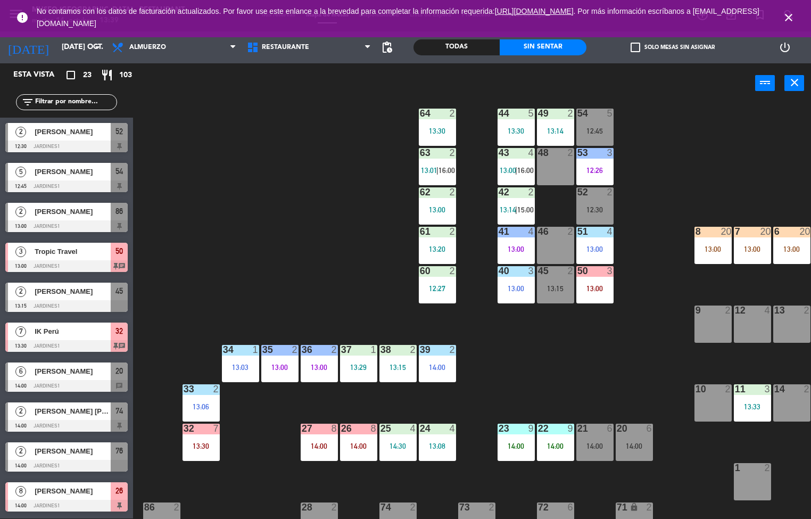
click at [620, 362] on div "44 5 13:30 49 2 13:14 54 5 12:45 64 2 13:30 48 2 53 3 12:26 63 2 13:01 | 16:00 …" at bounding box center [476, 311] width 670 height 415
click at [527, 209] on span "15:00" at bounding box center [525, 209] width 16 height 9
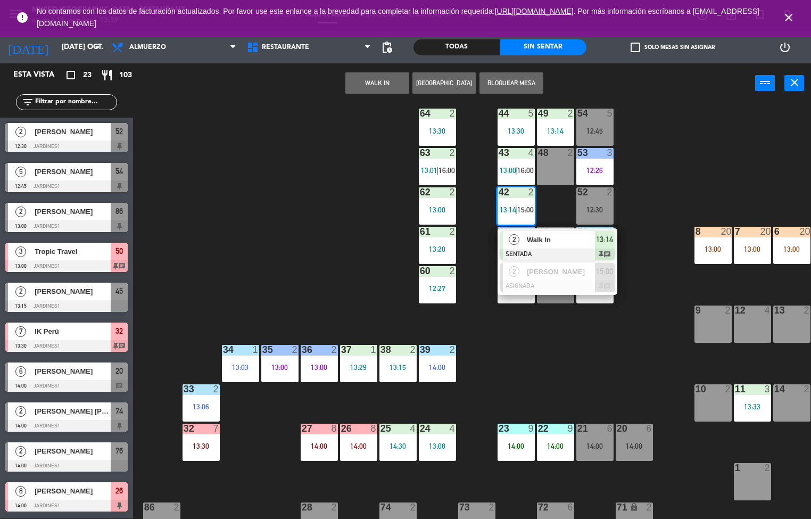
click at [577, 249] on div at bounding box center [557, 254] width 114 height 12
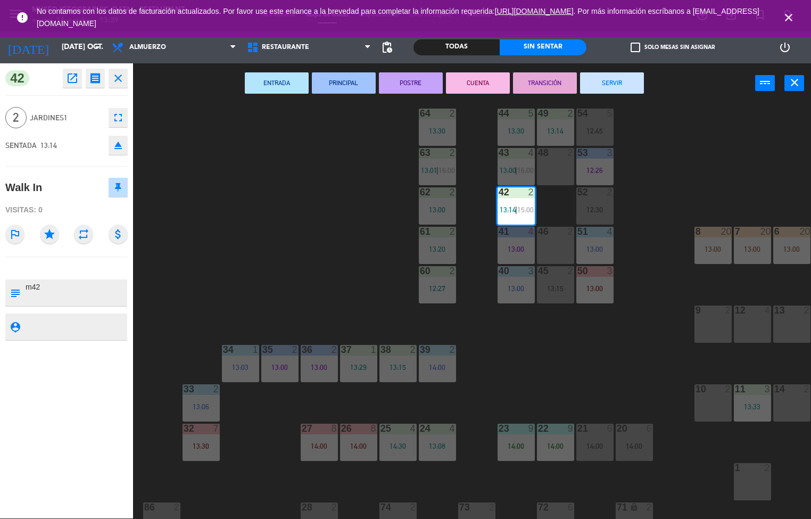
click at [291, 83] on button "ENTRADA" at bounding box center [277, 82] width 64 height 21
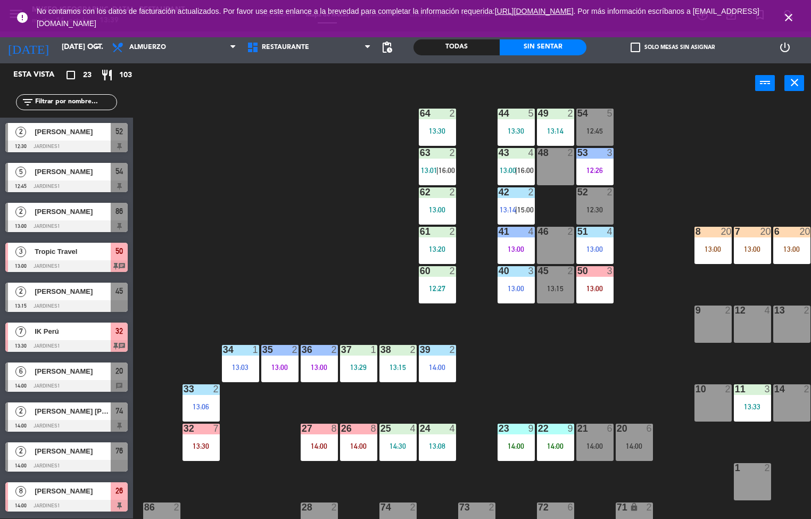
click at [522, 173] on span "16:00" at bounding box center [525, 170] width 16 height 9
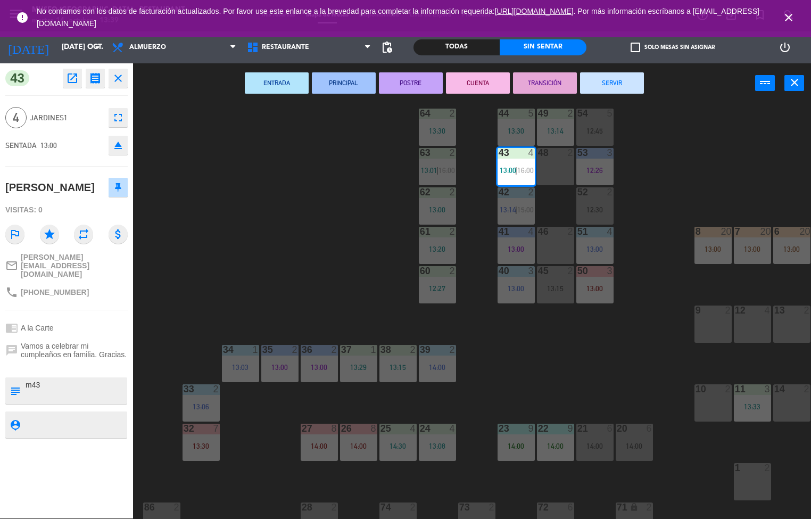
click at [345, 81] on button "PRINCIPAL" at bounding box center [344, 82] width 64 height 21
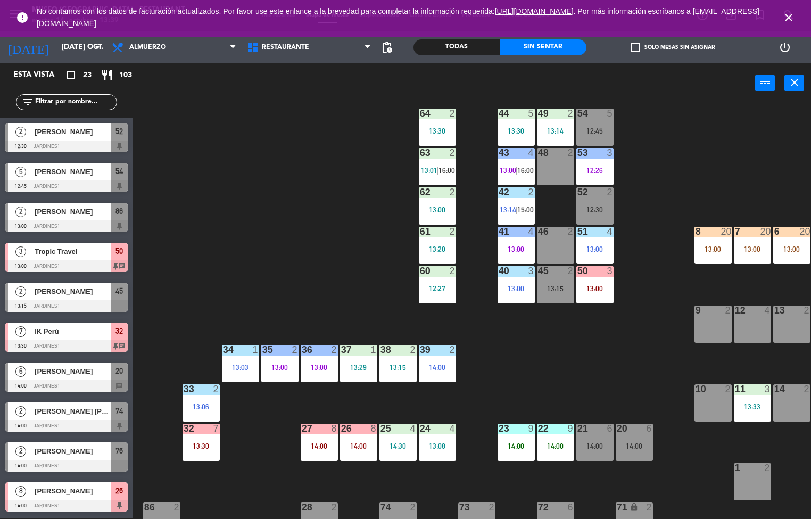
click at [439, 132] on div "13:30" at bounding box center [437, 130] width 37 height 7
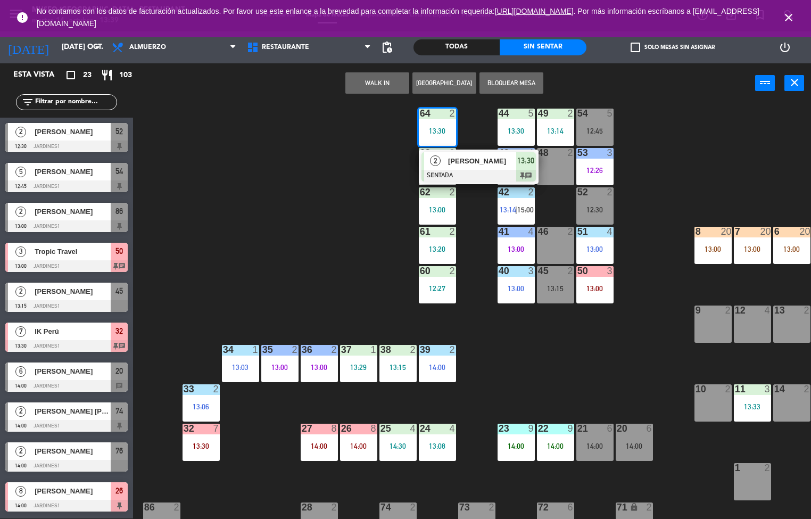
click at [467, 174] on div at bounding box center [478, 176] width 114 height 12
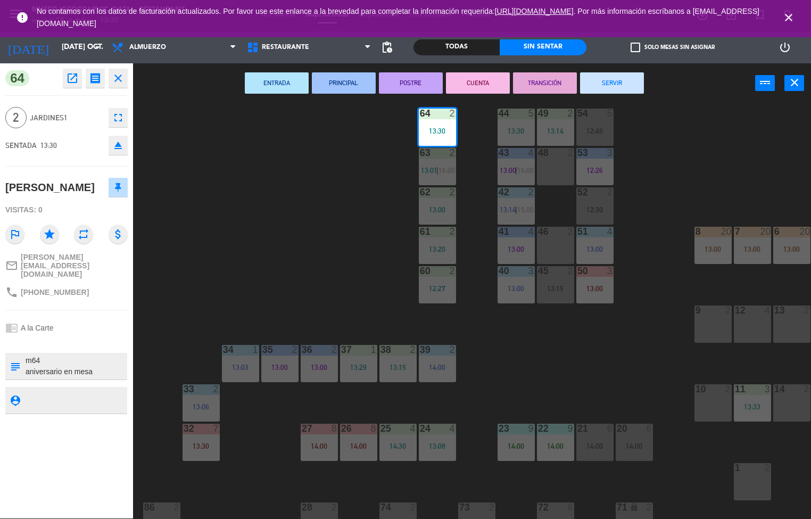
click at [352, 88] on button "PRINCIPAL" at bounding box center [344, 82] width 64 height 21
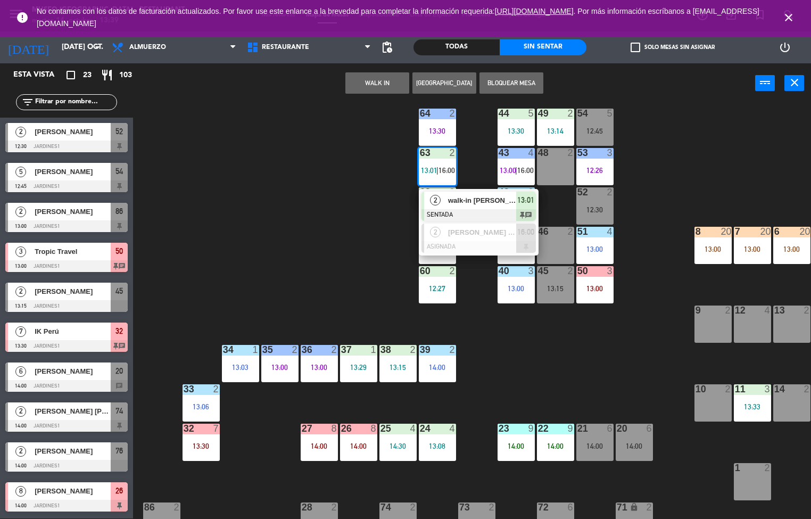
click at [488, 205] on span "walk-in [PERSON_NAME]" at bounding box center [482, 200] width 68 height 11
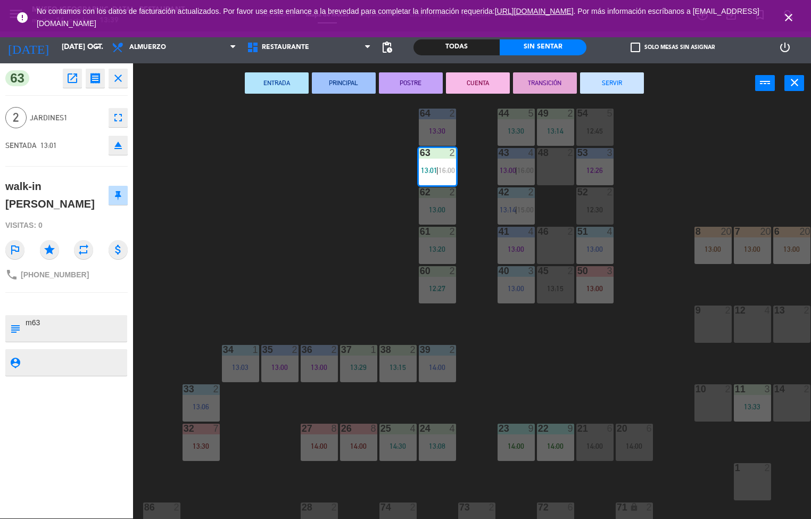
click at [269, 80] on button "ENTRADA" at bounding box center [277, 82] width 64 height 21
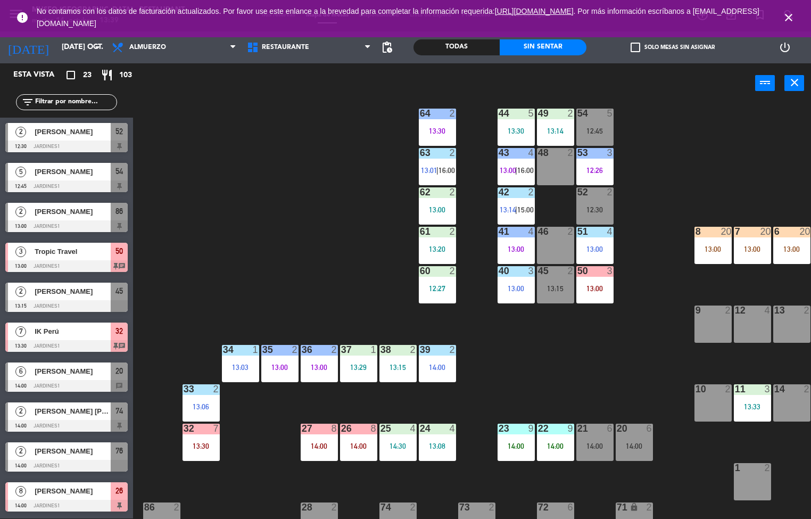
click at [440, 206] on div "13:00" at bounding box center [437, 209] width 37 height 7
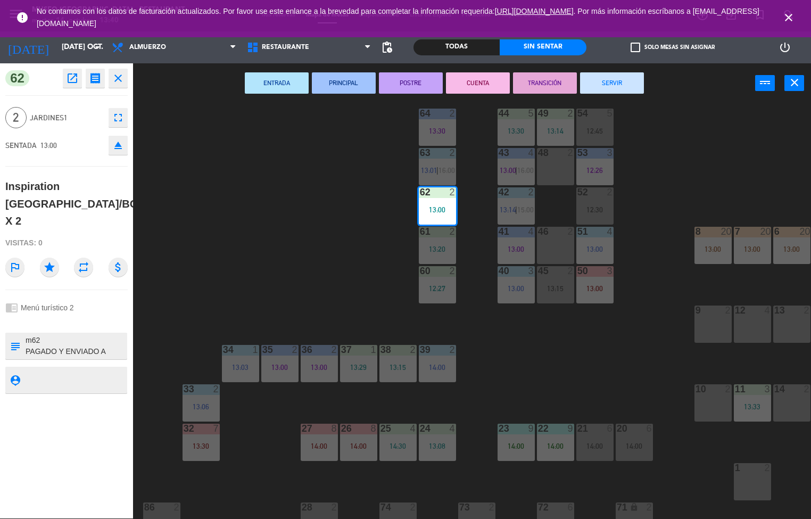
click at [103, 335] on textarea at bounding box center [75, 346] width 102 height 22
click at [109, 299] on div "chrome_reader_mode Menú turístico 2" at bounding box center [66, 307] width 122 height 20
click at [102, 297] on div "chrome_reader_mode Menú turístico 2" at bounding box center [66, 307] width 122 height 20
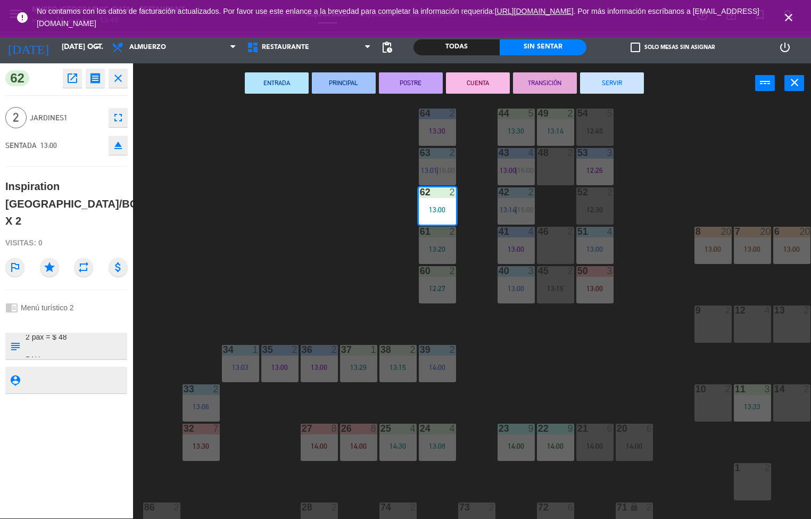
click at [106, 274] on div "62 open_in_new receipt 1:00 PM mar., [DATE] 2 personas anniversary Inspiration …" at bounding box center [66, 290] width 133 height 455
click at [102, 335] on textarea at bounding box center [75, 346] width 102 height 22
click at [353, 86] on button "PRINCIPAL" at bounding box center [344, 82] width 64 height 21
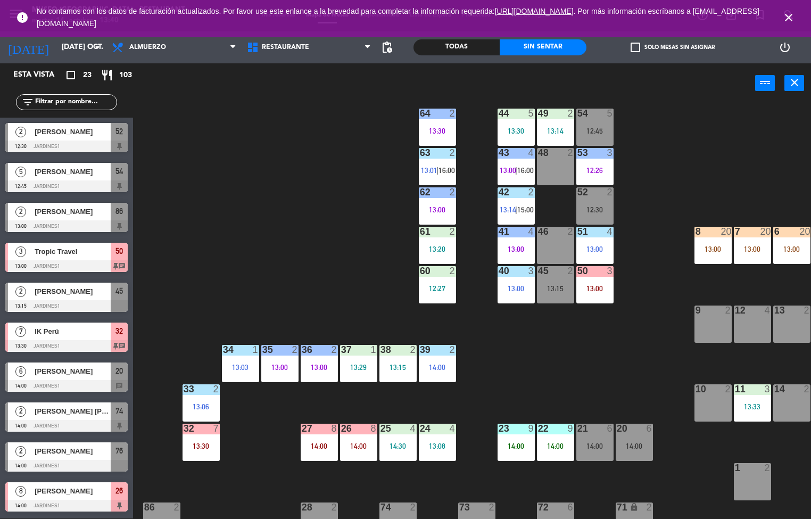
click at [326, 255] on div "44 5 13:30 49 2 13:14 54 5 12:45 64 2 13:30 48 2 53 3 12:26 63 2 13:01 | 16:00 …" at bounding box center [476, 311] width 670 height 415
click at [637, 350] on div "44 5 13:30 49 2 13:14 54 5 12:45 64 2 13:30 48 2 53 3 12:26 63 2 13:01 | 16:00 …" at bounding box center [476, 311] width 670 height 415
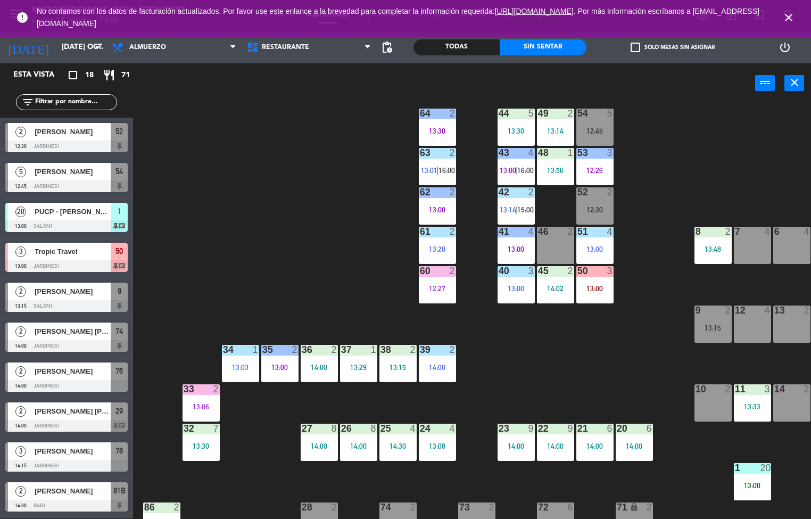
click at [438, 289] on div "12:27" at bounding box center [437, 288] width 37 height 7
click at [605, 364] on div "44 5 13:30 49 2 13:14 54 5 12:45 64 2 13:30 48 1 13:56 53 3 12:26 63 2 13:01 | …" at bounding box center [476, 311] width 670 height 415
click at [446, 170] on span "16:00" at bounding box center [446, 170] width 16 height 9
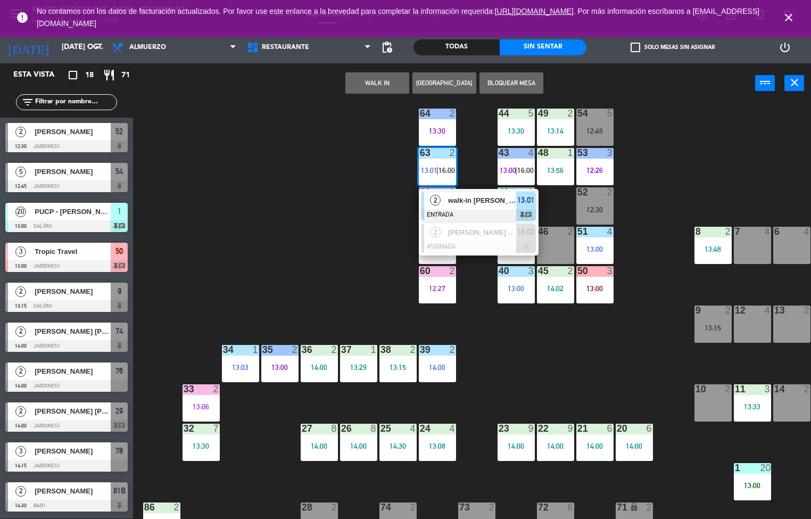
click at [494, 210] on div at bounding box center [478, 215] width 114 height 12
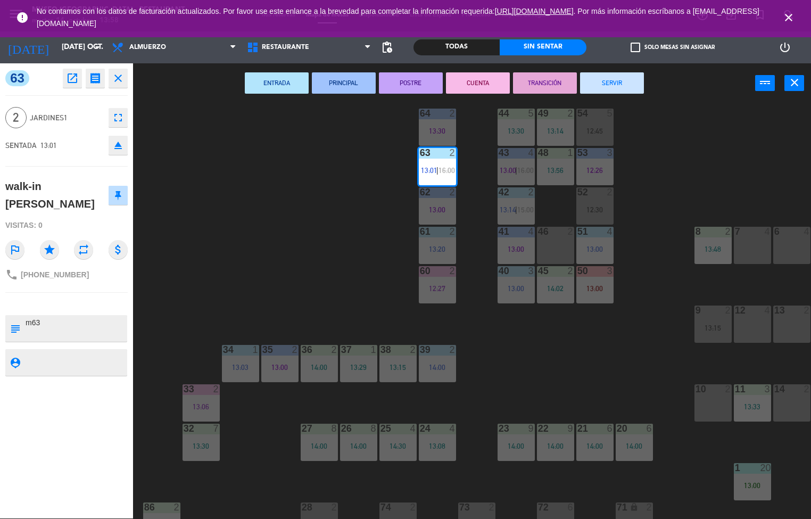
click at [551, 81] on button "TRANSICIÓN" at bounding box center [545, 82] width 64 height 21
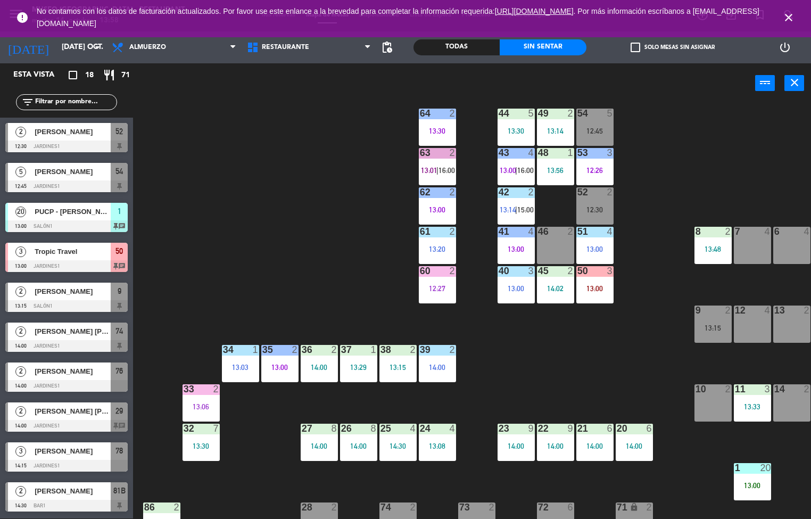
click at [439, 371] on div "39 2 14:00" at bounding box center [437, 363] width 37 height 37
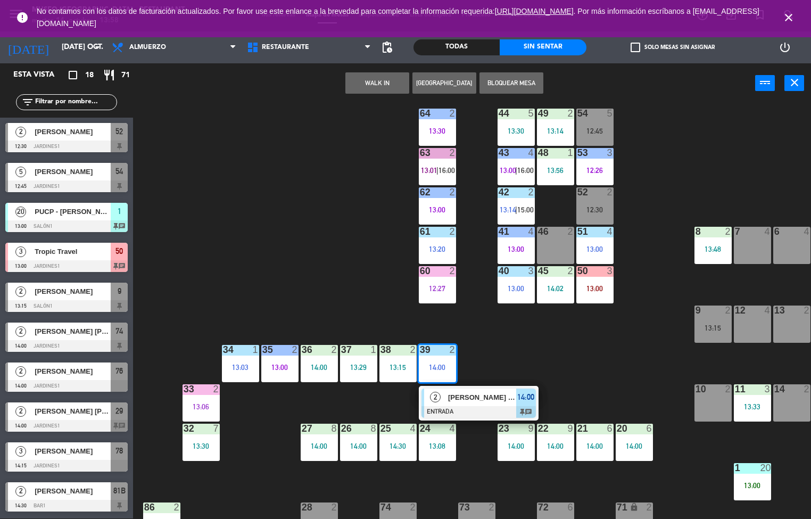
click at [494, 401] on span "[PERSON_NAME] / [PERSON_NAME] Travel" at bounding box center [482, 397] width 68 height 11
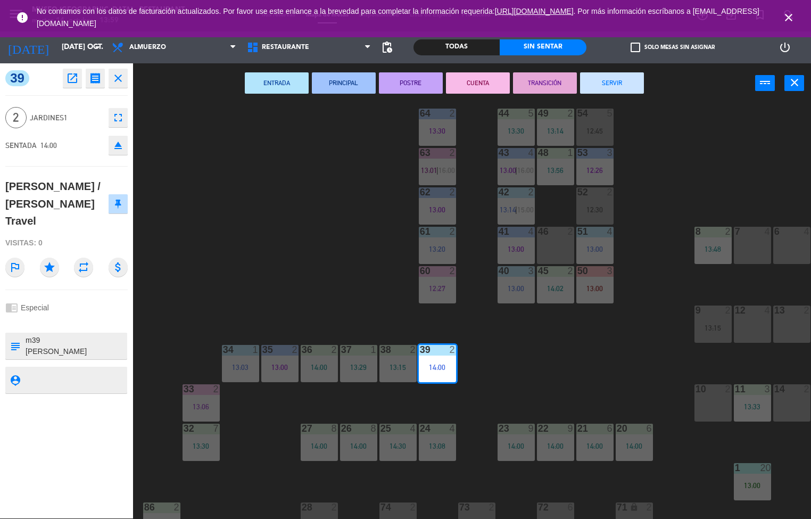
click at [554, 88] on button "TRANSICIÓN" at bounding box center [545, 82] width 64 height 21
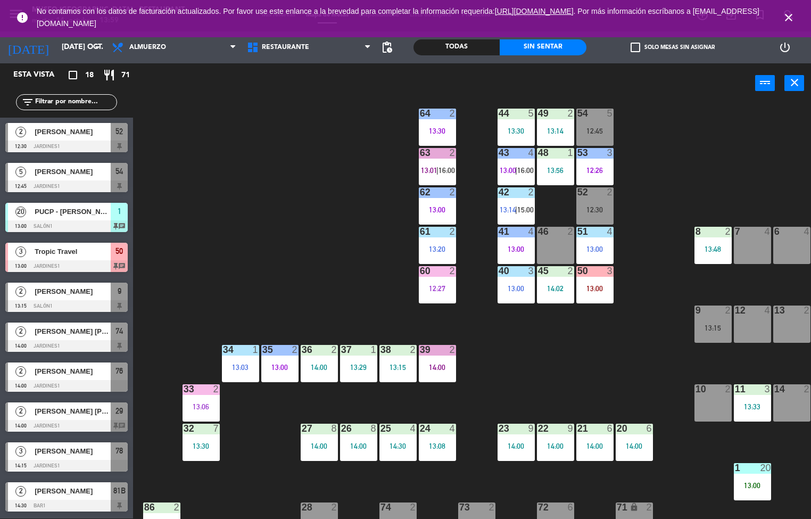
click at [524, 288] on div "13:00" at bounding box center [515, 288] width 37 height 7
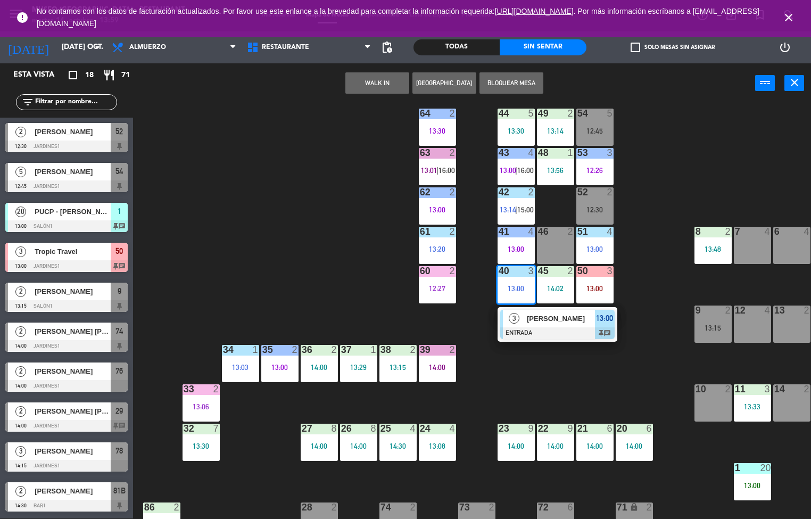
click at [564, 334] on div at bounding box center [557, 333] width 114 height 12
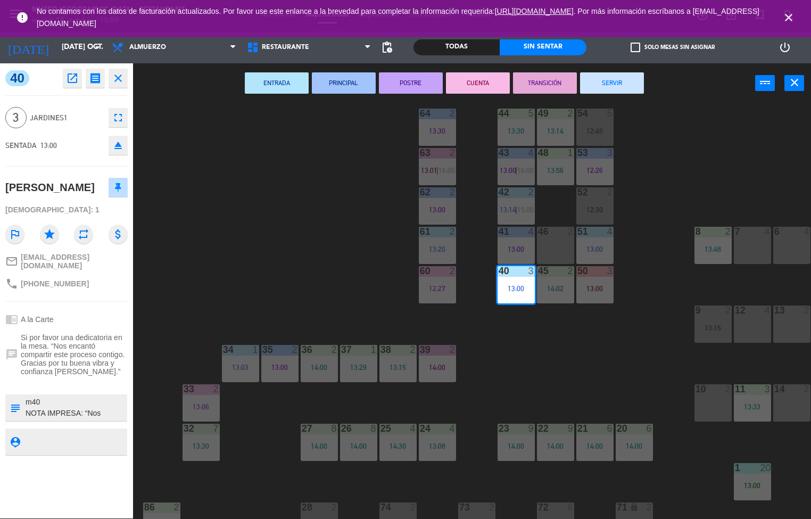
click at [423, 85] on button "POSTRE" at bounding box center [411, 82] width 64 height 21
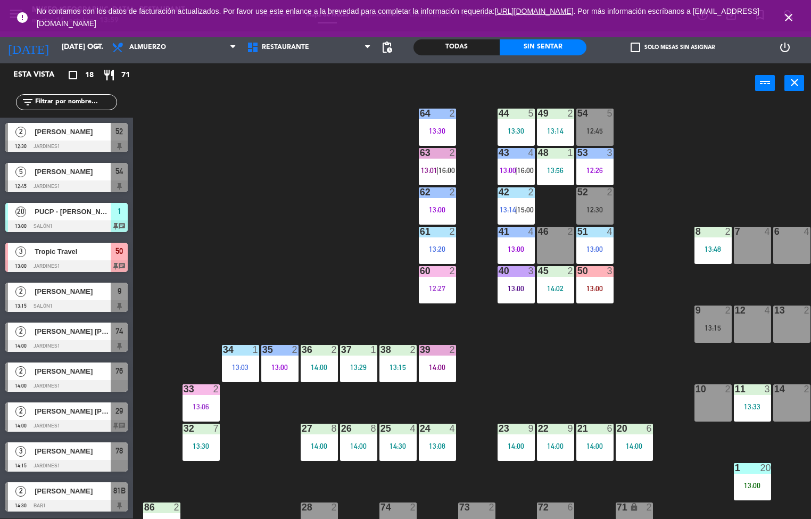
click at [597, 245] on div "13:00" at bounding box center [594, 248] width 37 height 7
click at [605, 368] on div "44 5 13:30 49 2 13:14 54 5 12:45 64 2 13:30 48 1 13:56 53 3 12:26 63 2 13:01 | …" at bounding box center [476, 311] width 670 height 415
click at [596, 238] on div "51 4 13:00" at bounding box center [594, 245] width 37 height 37
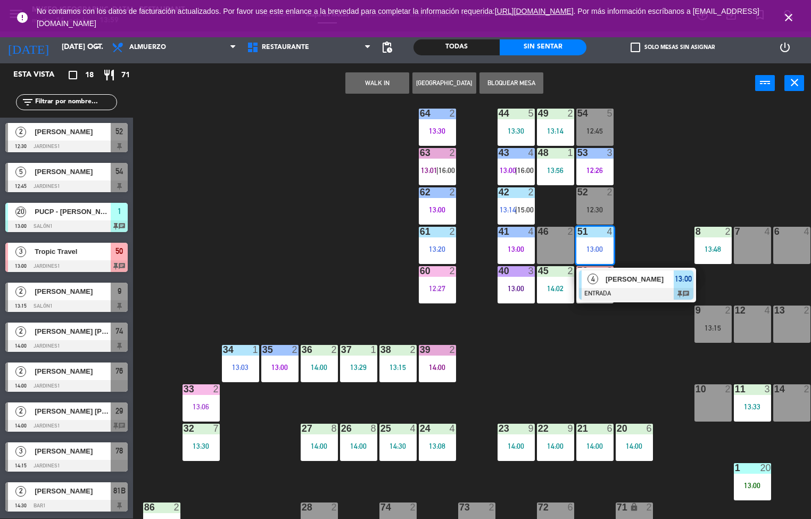
click at [637, 289] on div at bounding box center [636, 294] width 114 height 12
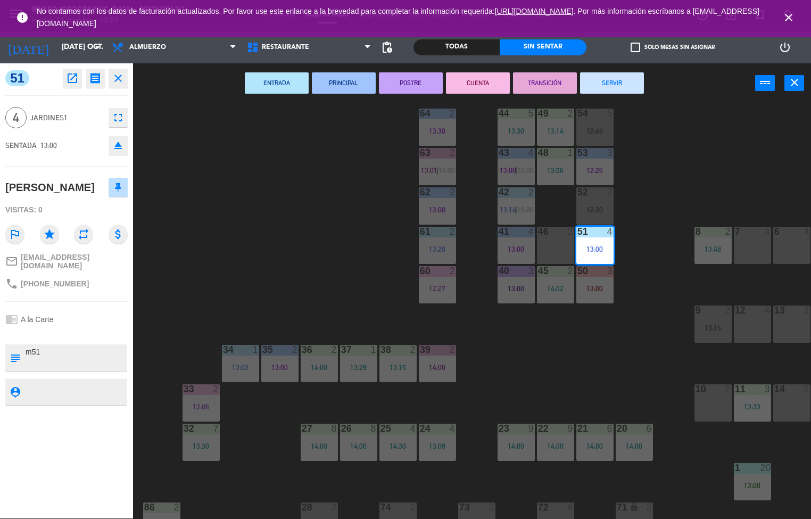
click at [348, 78] on button "PRINCIPAL" at bounding box center [344, 82] width 64 height 21
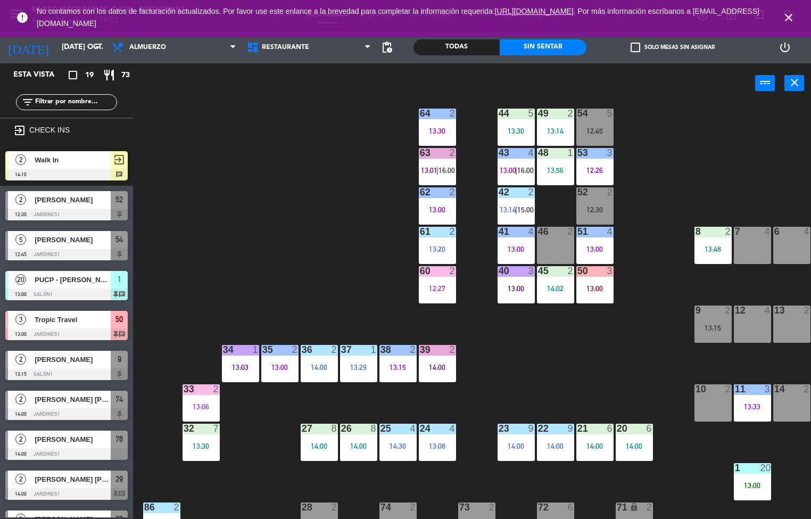
click at [439, 301] on div "60 2 12:27" at bounding box center [437, 284] width 37 height 37
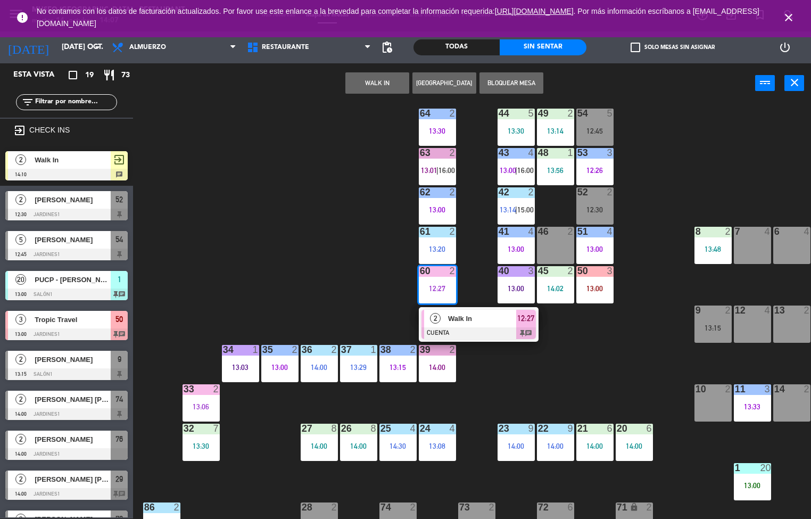
click at [489, 338] on div at bounding box center [478, 333] width 114 height 12
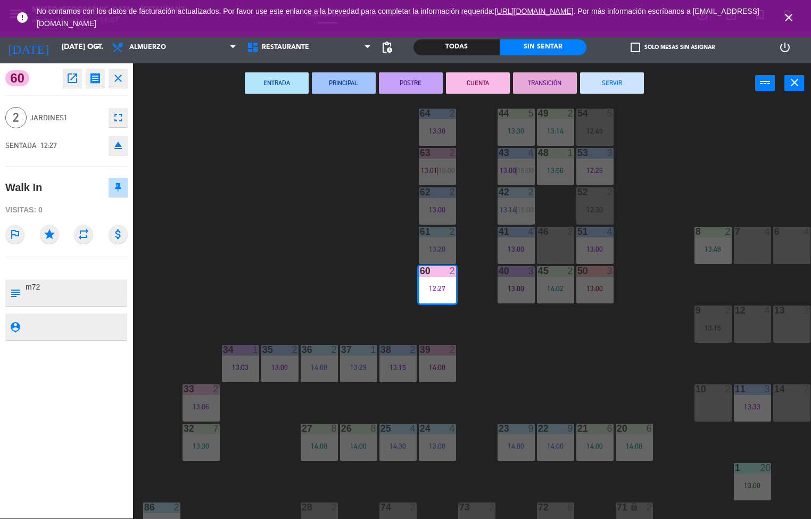
click at [624, 89] on button "SERVIR" at bounding box center [612, 82] width 64 height 21
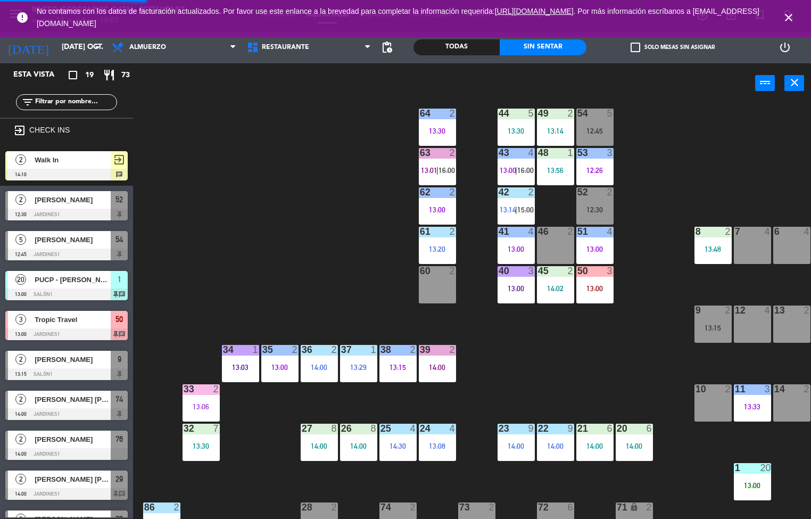
click at [439, 171] on span "16:00" at bounding box center [446, 170] width 16 height 9
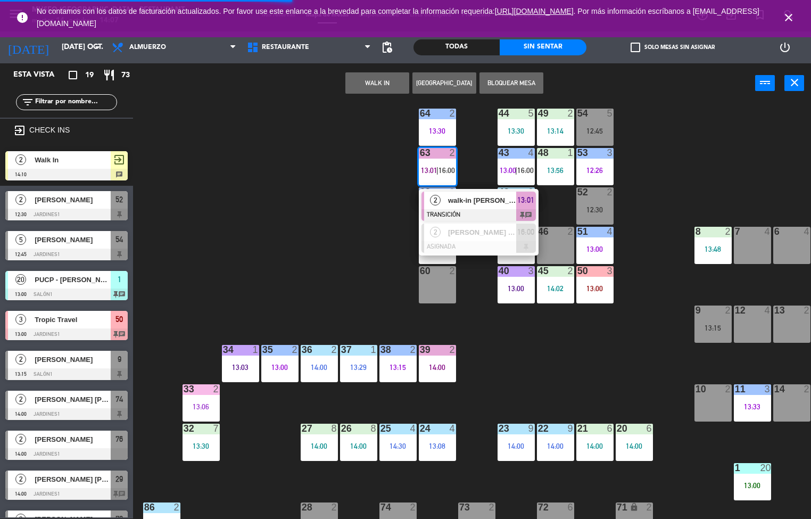
click at [490, 219] on div at bounding box center [478, 215] width 114 height 12
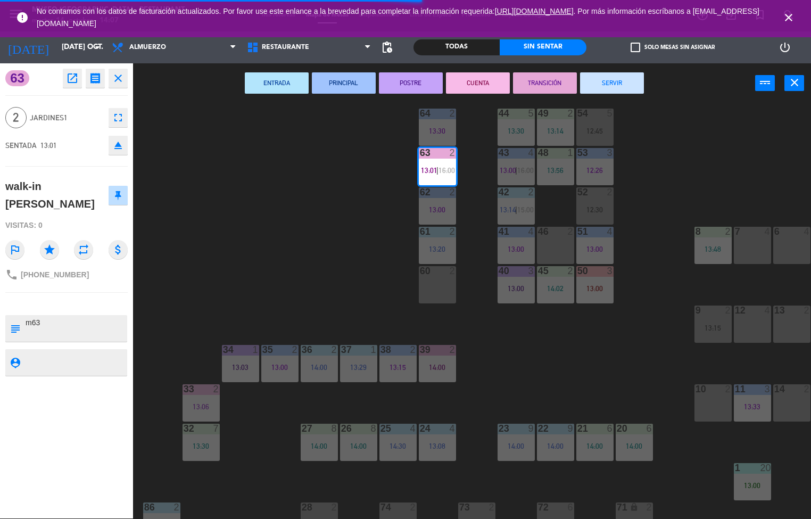
click at [618, 85] on button "SERVIR" at bounding box center [612, 82] width 64 height 21
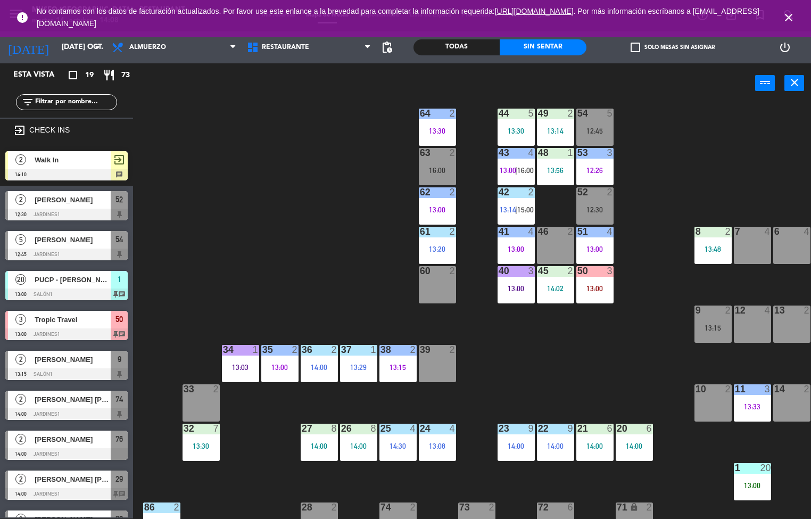
click at [707, 247] on div "13:48" at bounding box center [712, 248] width 37 height 7
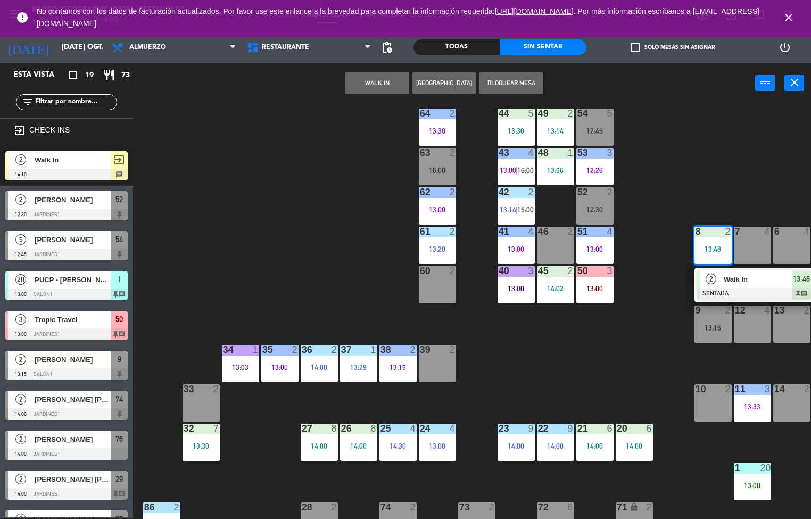
click at [752, 295] on div at bounding box center [754, 294] width 114 height 12
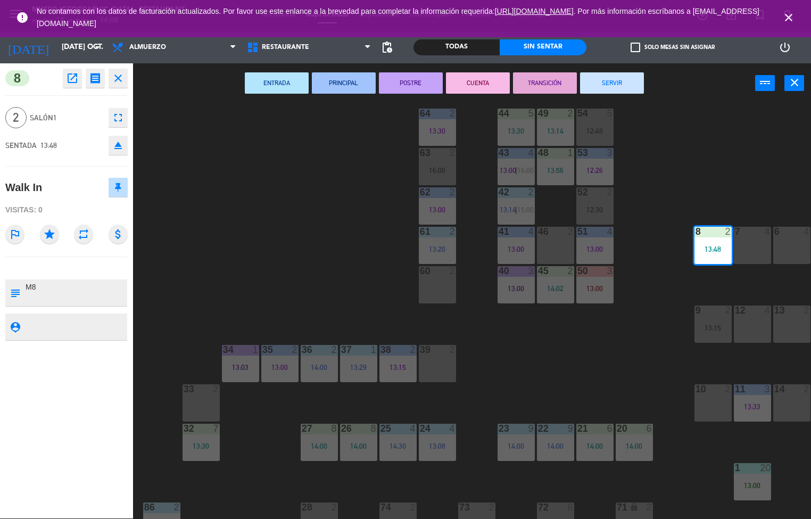
click at [353, 87] on button "PRINCIPAL" at bounding box center [344, 82] width 64 height 21
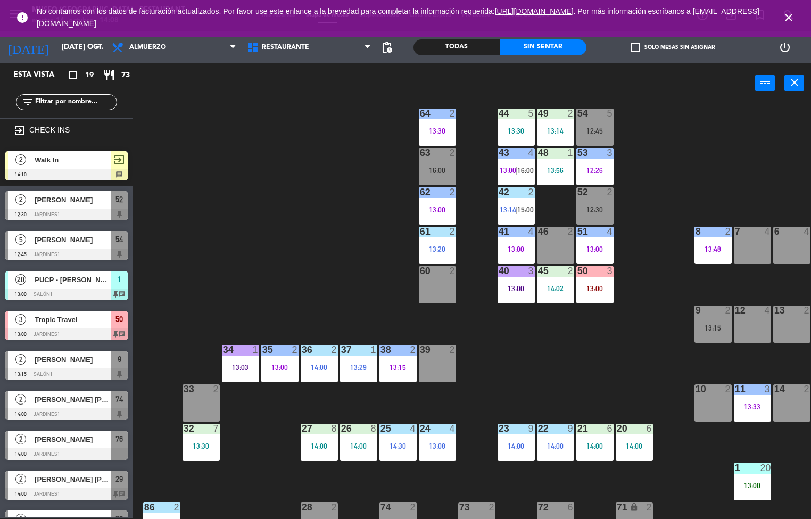
scroll to position [14, 86]
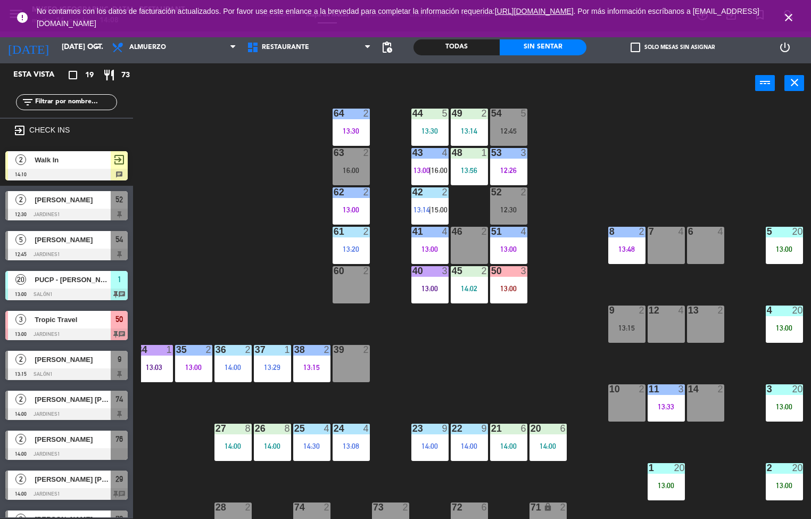
click at [786, 251] on div "13:00" at bounding box center [783, 248] width 37 height 7
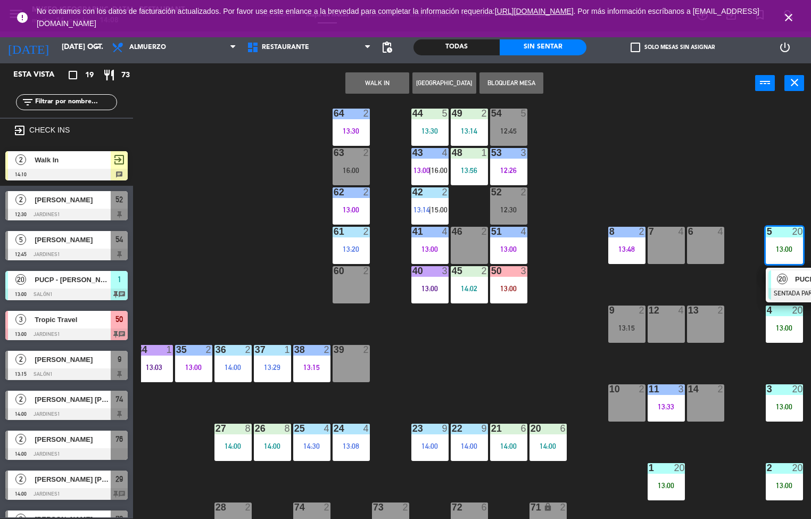
click at [790, 286] on div "20" at bounding box center [782, 279] width 23 height 18
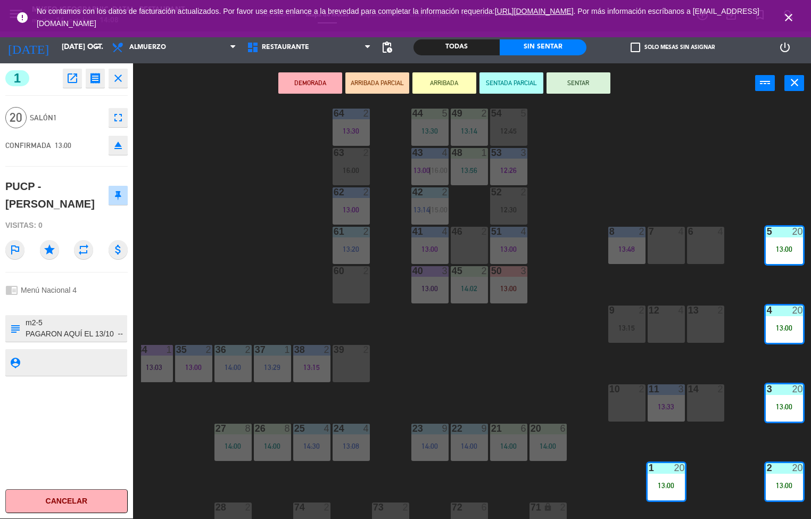
click at [581, 85] on button "SENTAR" at bounding box center [578, 82] width 64 height 21
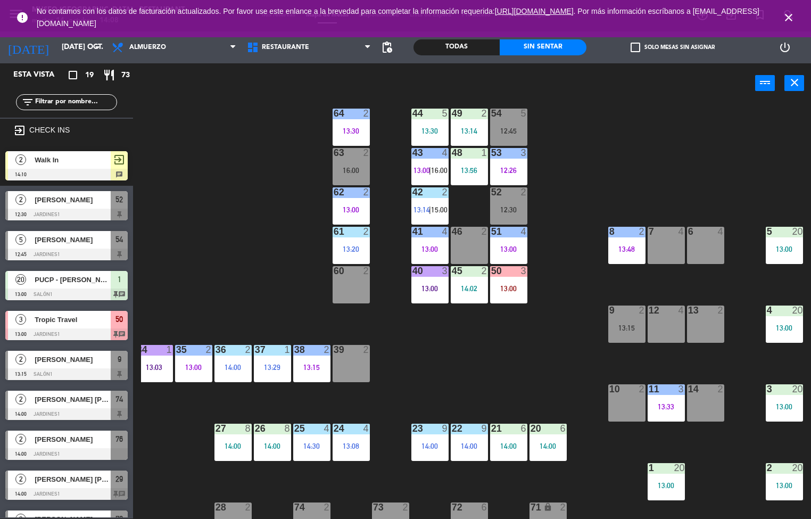
click at [782, 240] on div "5 20 13:00" at bounding box center [783, 245] width 37 height 37
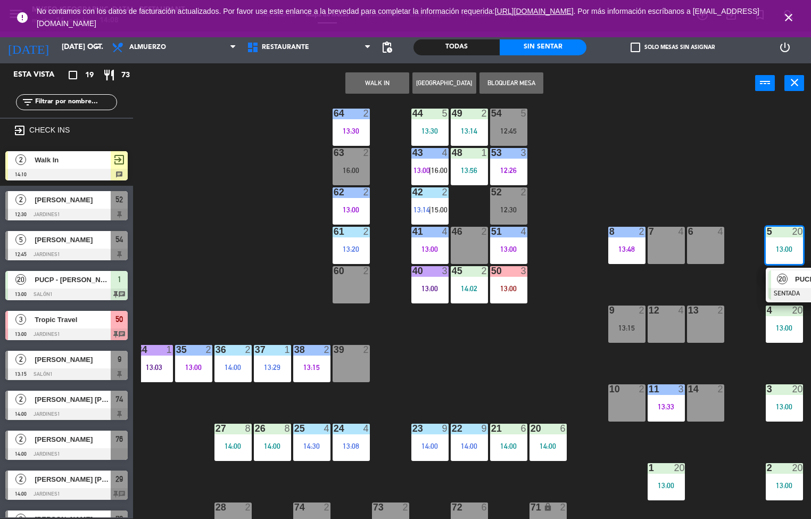
click at [798, 298] on div at bounding box center [825, 294] width 114 height 12
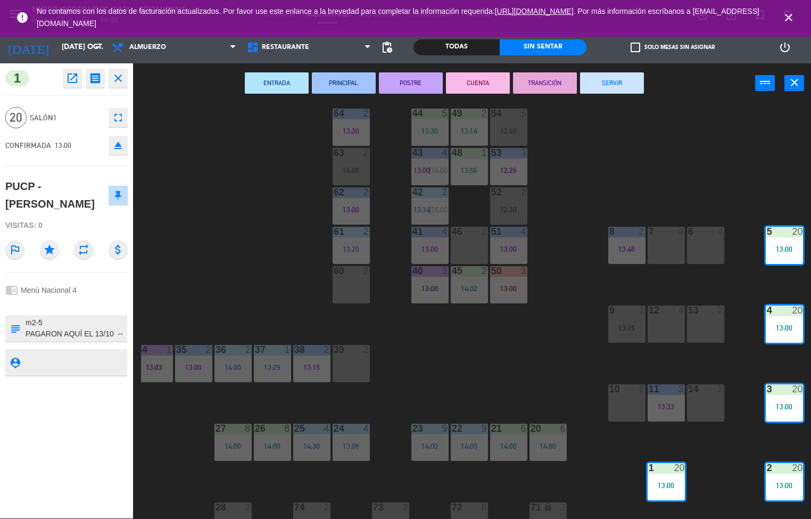
click at [353, 85] on button "PRINCIPAL" at bounding box center [344, 82] width 64 height 21
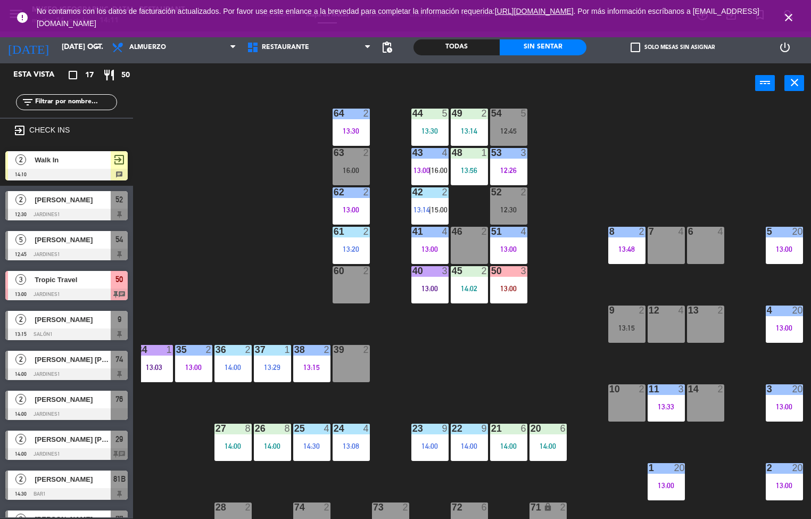
click at [360, 206] on div "13:00" at bounding box center [350, 209] width 37 height 7
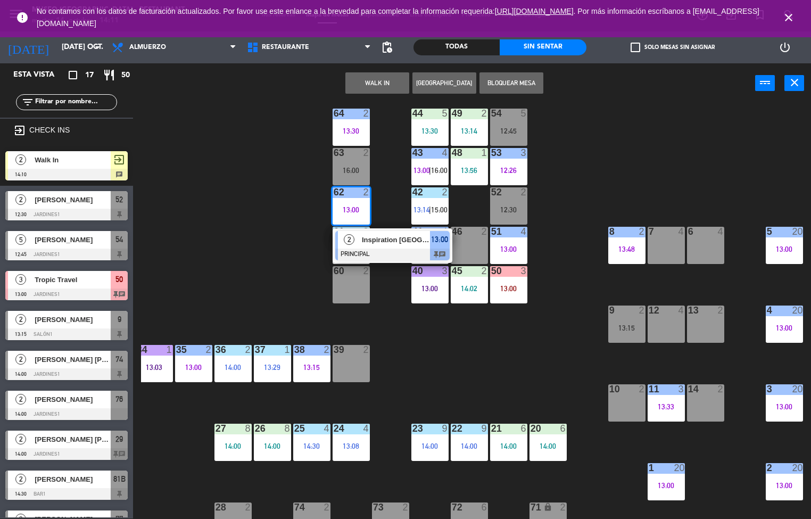
click at [391, 249] on div at bounding box center [392, 254] width 114 height 12
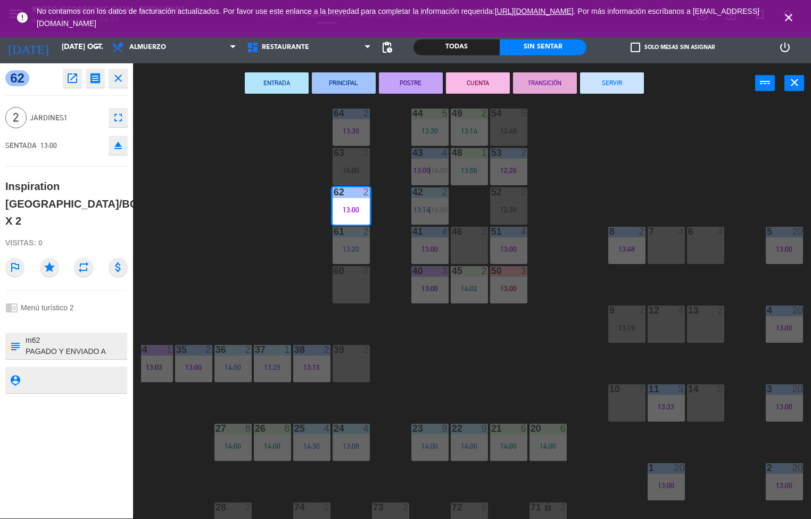
click at [546, 80] on button "TRANSICIÓN" at bounding box center [545, 82] width 64 height 21
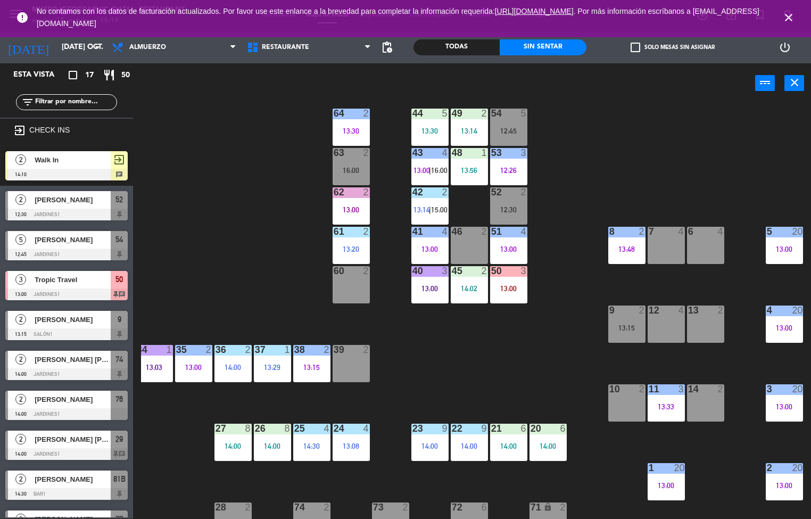
click at [515, 170] on div "12:26" at bounding box center [508, 169] width 37 height 7
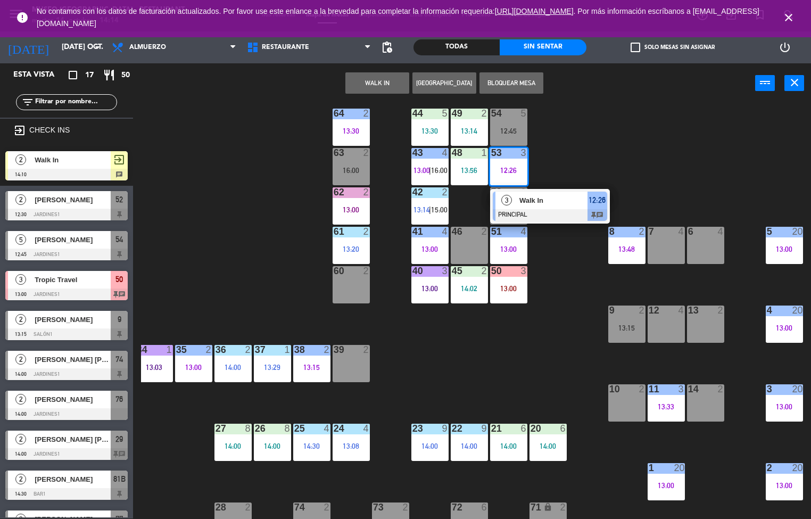
click at [544, 214] on div at bounding box center [550, 215] width 114 height 12
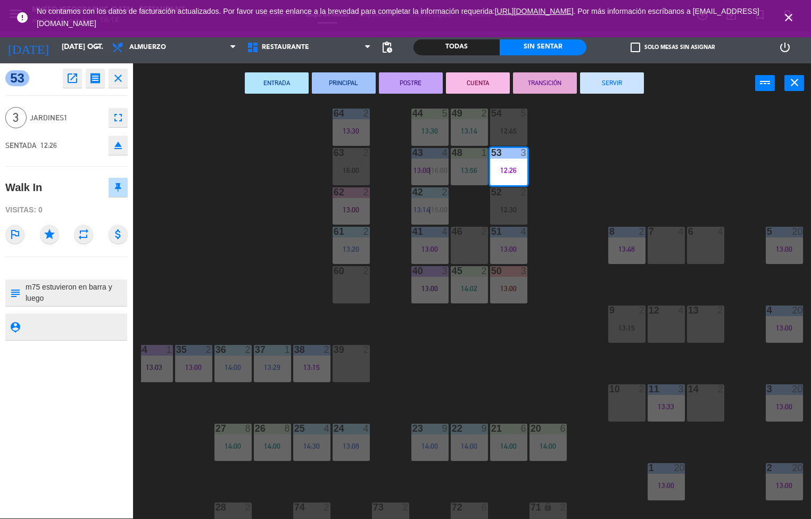
click at [625, 88] on button "SERVIR" at bounding box center [612, 82] width 64 height 21
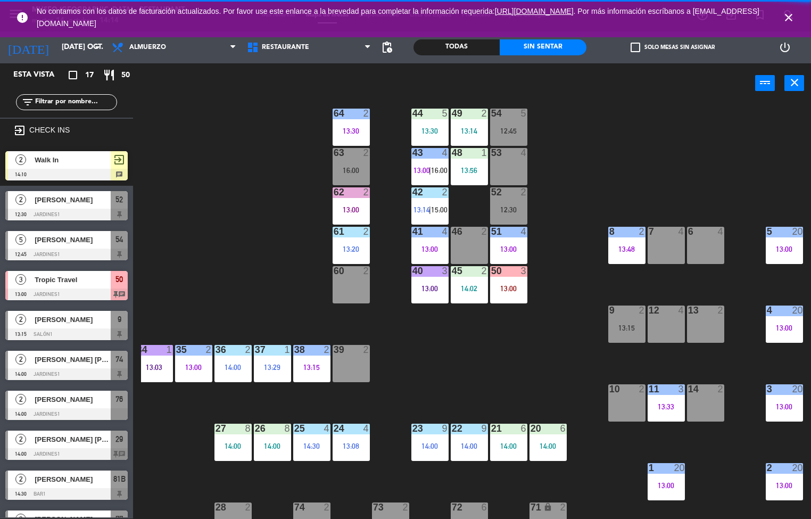
click at [437, 249] on div "13:00" at bounding box center [429, 248] width 37 height 7
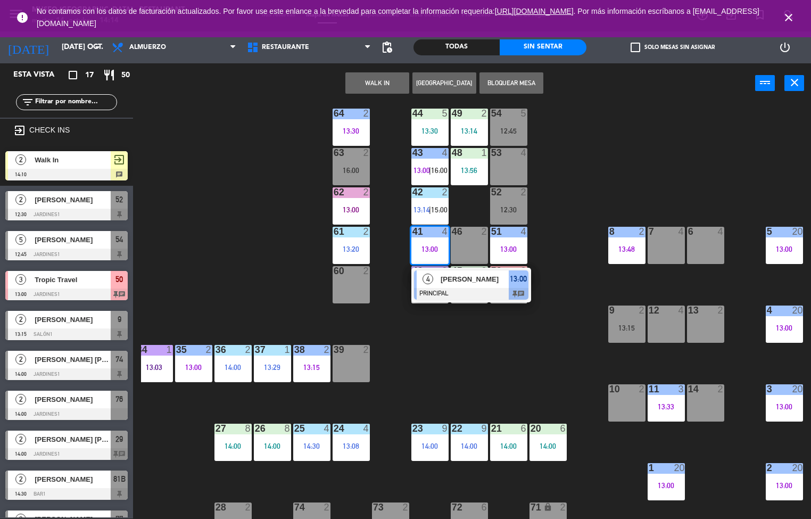
click at [482, 278] on span "[PERSON_NAME]" at bounding box center [474, 278] width 68 height 11
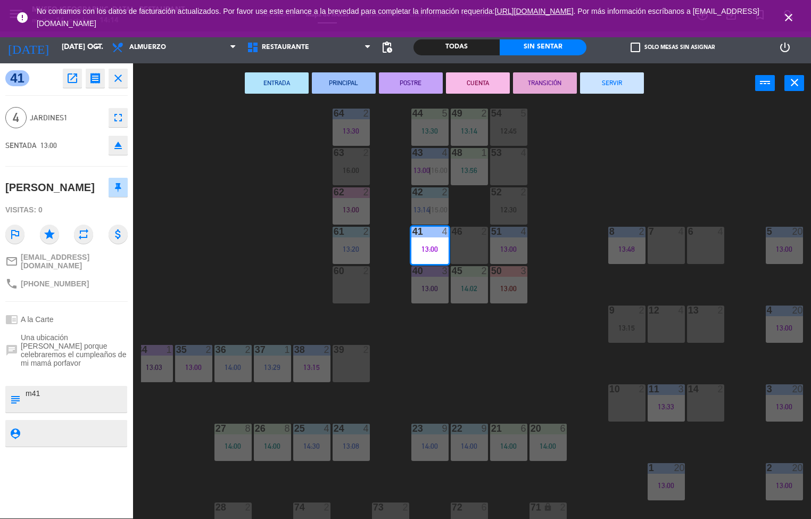
click at [560, 88] on button "TRANSICIÓN" at bounding box center [545, 82] width 64 height 21
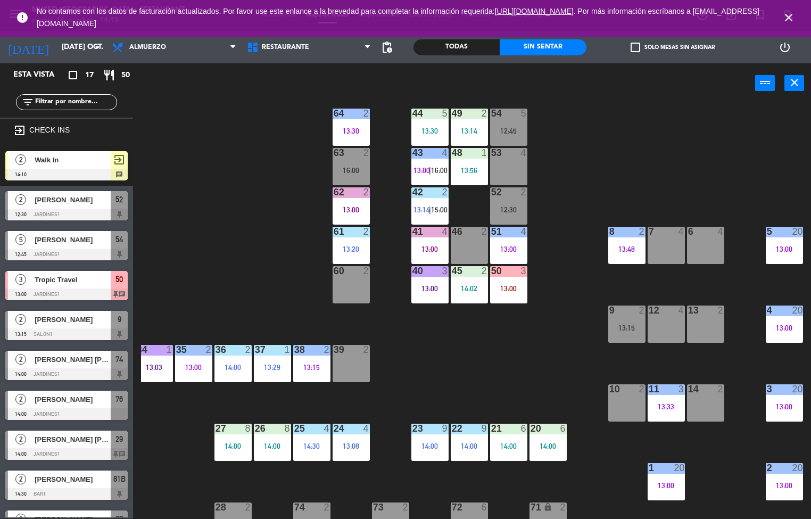
click at [357, 209] on div "13:00" at bounding box center [350, 209] width 37 height 7
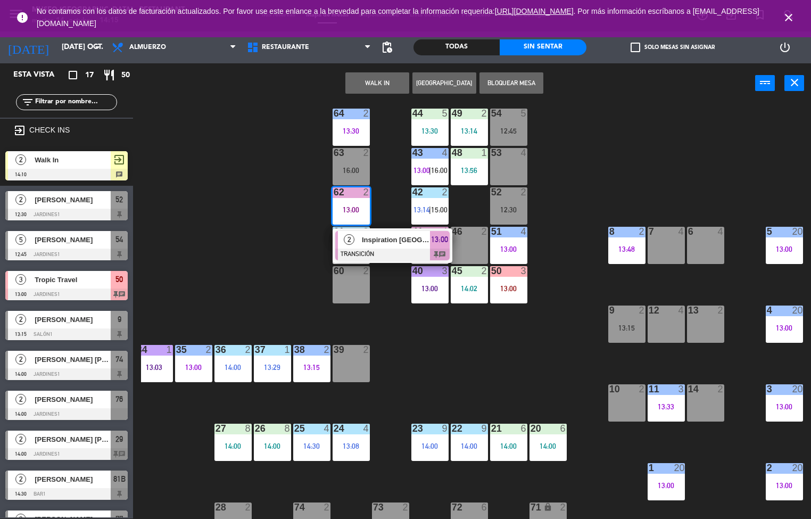
click at [399, 256] on div at bounding box center [392, 254] width 114 height 12
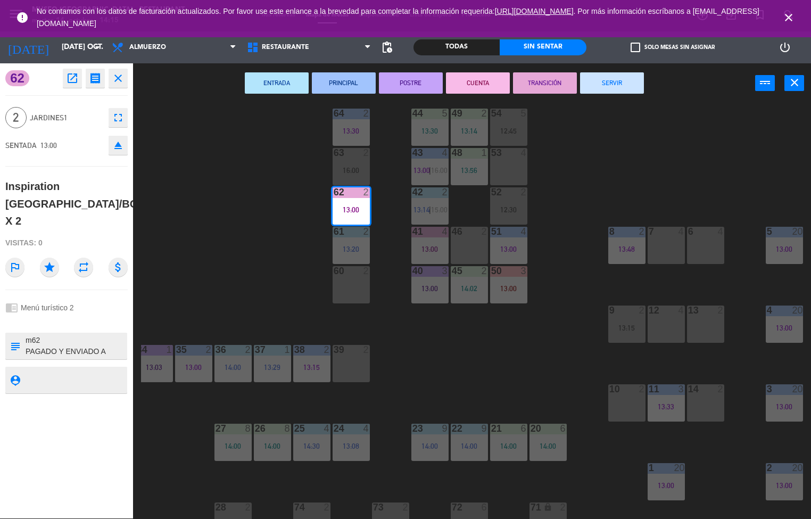
click at [624, 80] on button "SERVIR" at bounding box center [612, 82] width 64 height 21
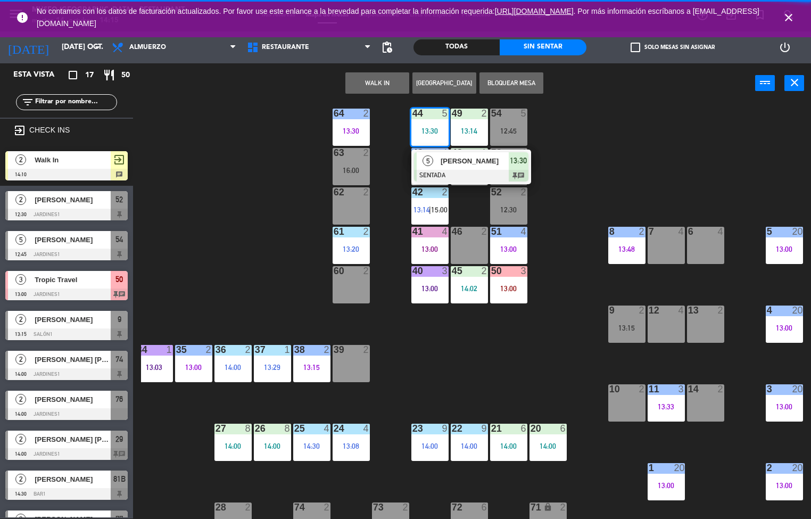
click at [468, 178] on div at bounding box center [471, 176] width 114 height 12
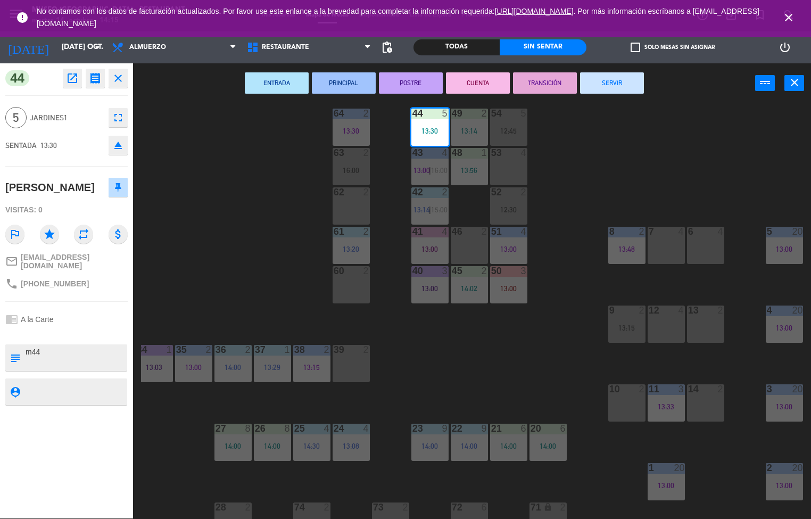
click at [292, 88] on button "ENTRADA" at bounding box center [277, 82] width 64 height 21
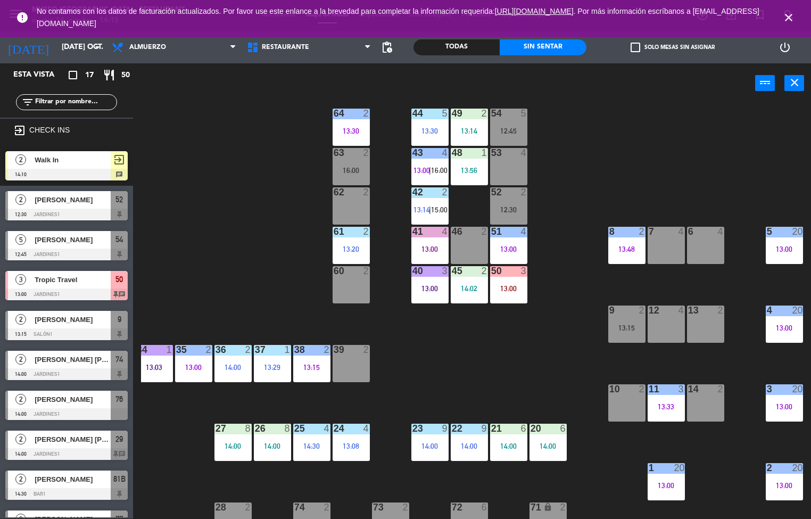
click at [479, 124] on div "49 2 13:14" at bounding box center [469, 127] width 37 height 37
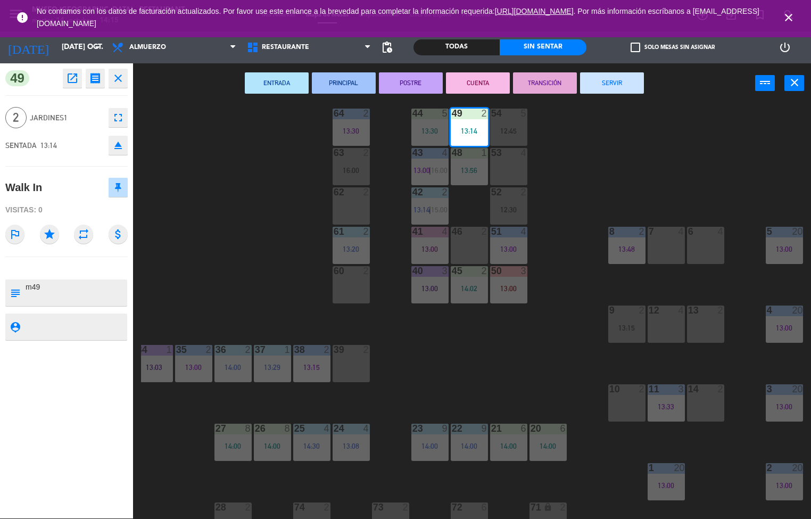
click at [286, 90] on button "ENTRADA" at bounding box center [277, 82] width 64 height 21
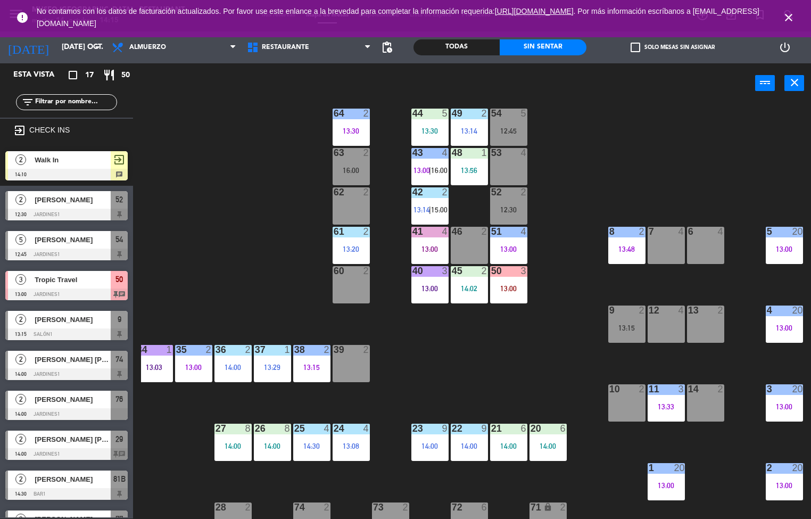
click at [472, 182] on div "48 1 13:56" at bounding box center [469, 166] width 37 height 37
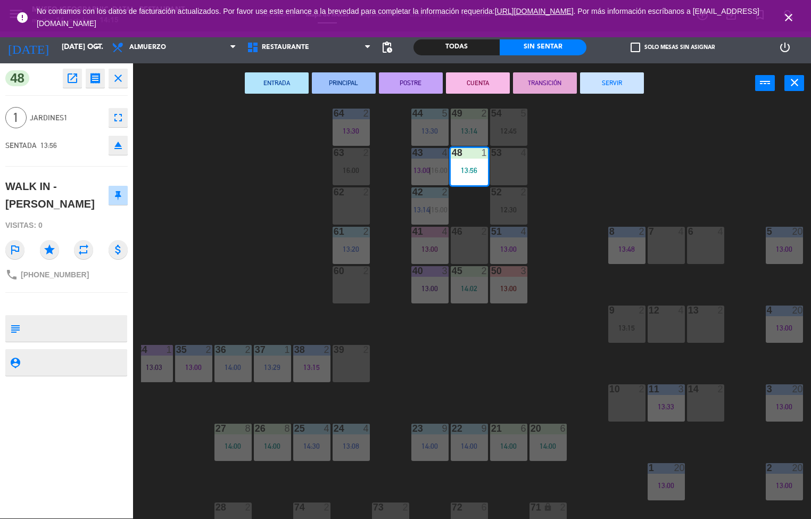
click at [284, 83] on button "ENTRADA" at bounding box center [277, 82] width 64 height 21
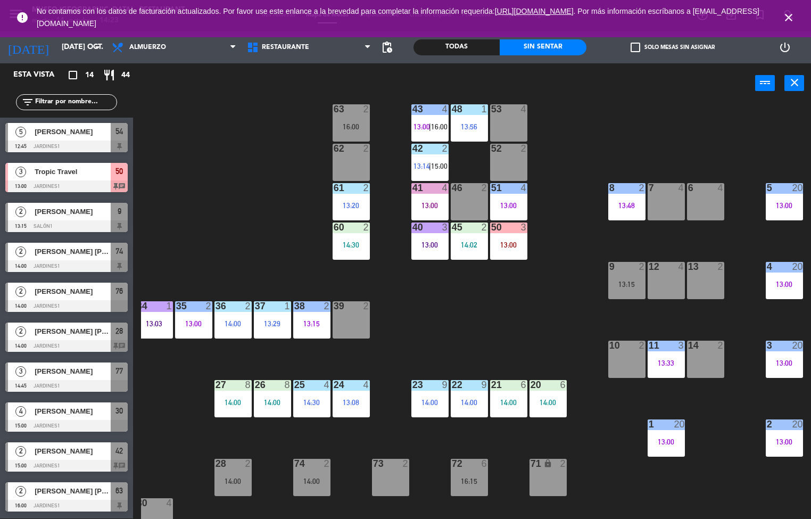
scroll to position [56, 86]
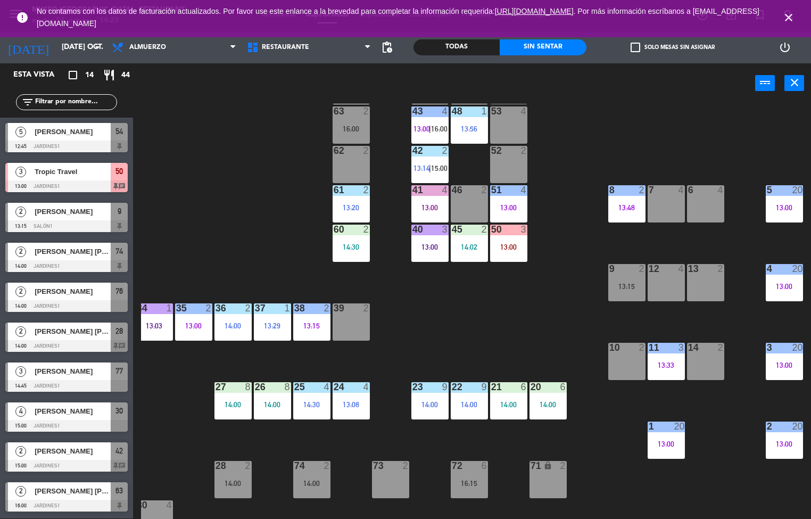
click at [503, 210] on div "13:00" at bounding box center [508, 207] width 37 height 7
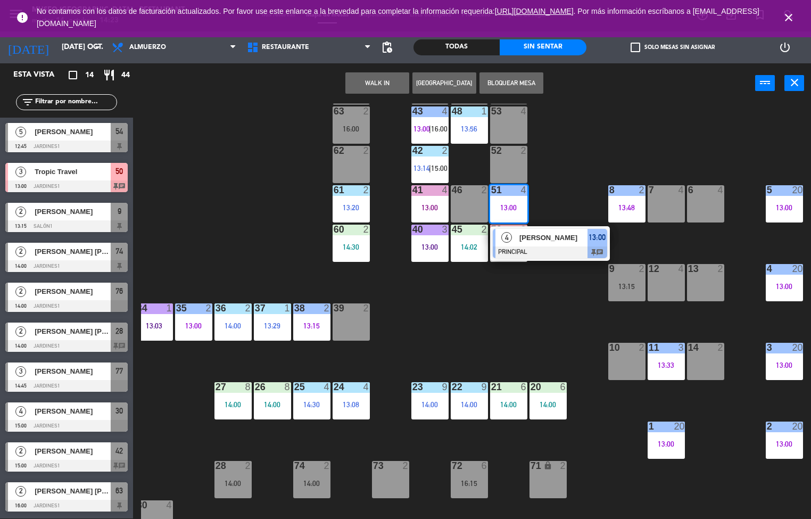
click at [557, 236] on span "[PERSON_NAME]" at bounding box center [553, 237] width 68 height 11
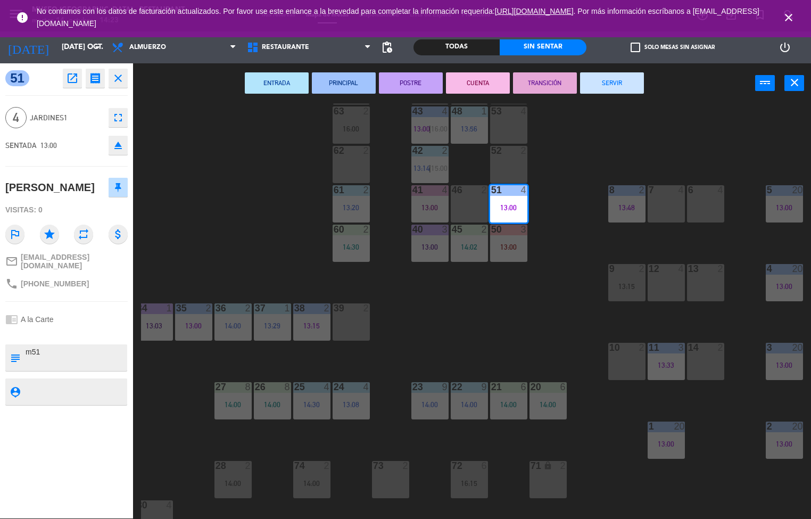
click at [235, 214] on div "44 5 13:30 49 2 13:14 54 5 12:45 64 2 13:30 48 1 13:56 53 4 63 2 16:00 43 4 13:…" at bounding box center [476, 311] width 670 height 415
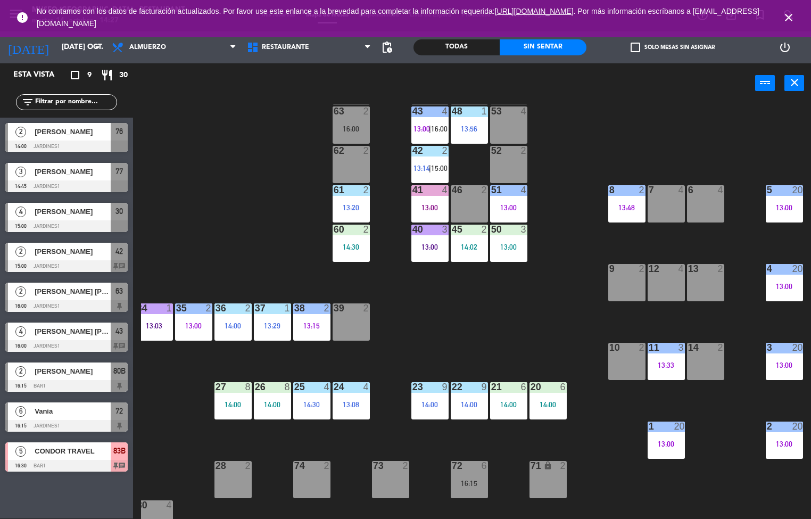
click at [428, 200] on div "41 4 13:00" at bounding box center [429, 203] width 37 height 37
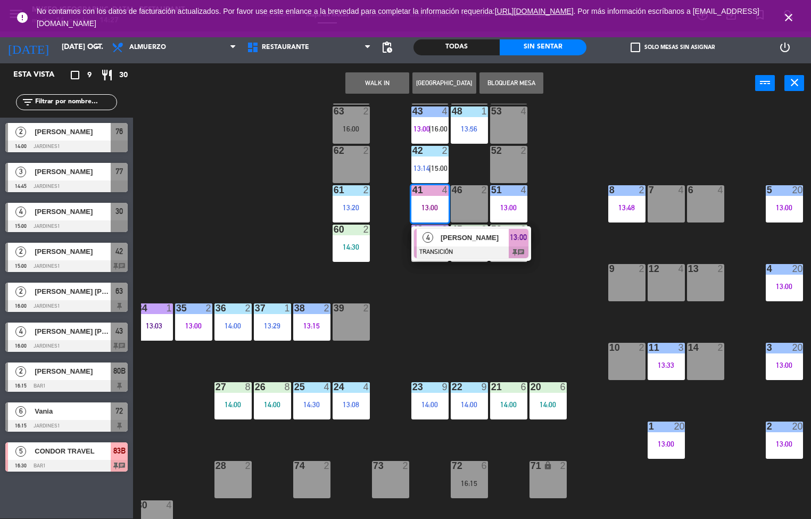
click at [486, 252] on div at bounding box center [471, 252] width 114 height 12
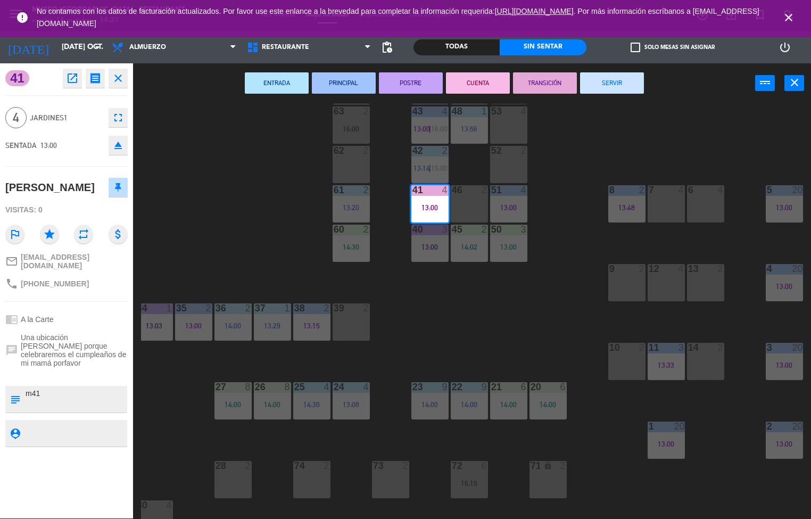
click at [618, 91] on button "SERVIR" at bounding box center [612, 82] width 64 height 21
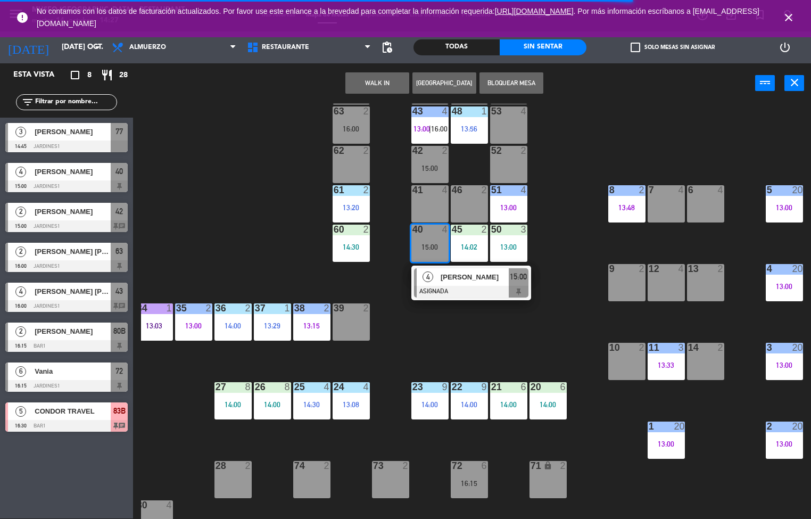
click at [484, 340] on div "44 5 13:30 49 2 13:14 54 5 64 2 13:30 48 1 13:56 53 4 63 2 16:00 43 4 13:00 | 1…" at bounding box center [476, 311] width 670 height 415
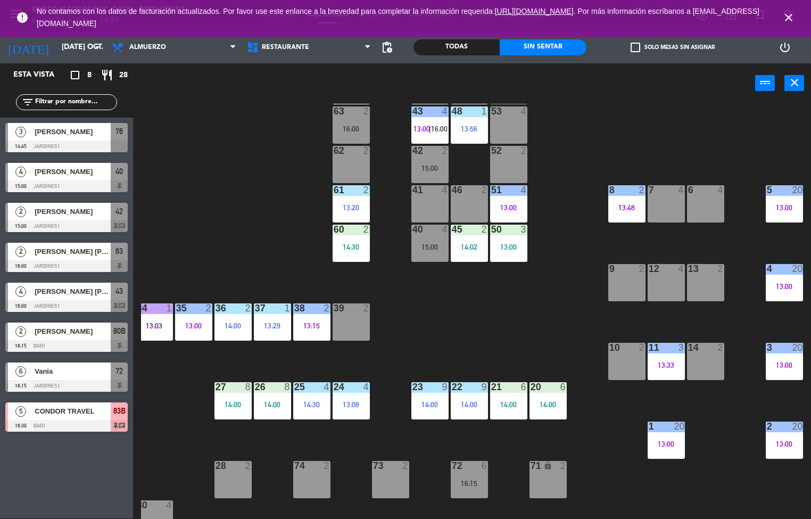
scroll to position [0, 86]
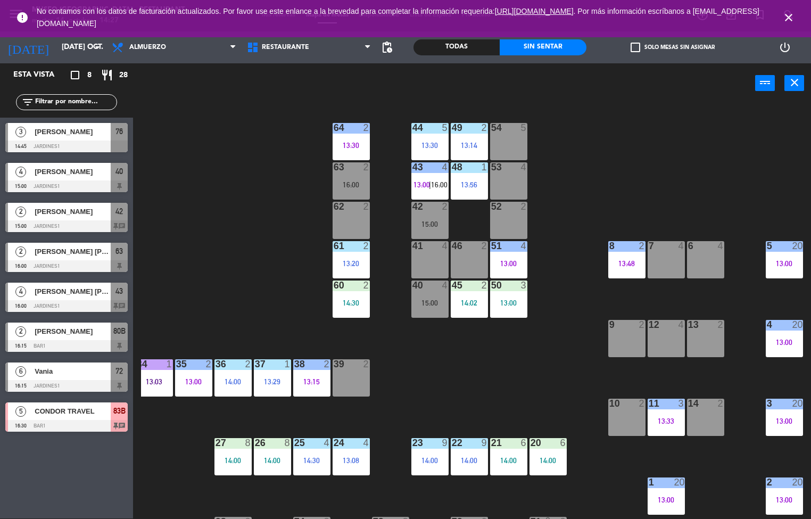
click at [430, 184] on span "|" at bounding box center [430, 184] width 2 height 9
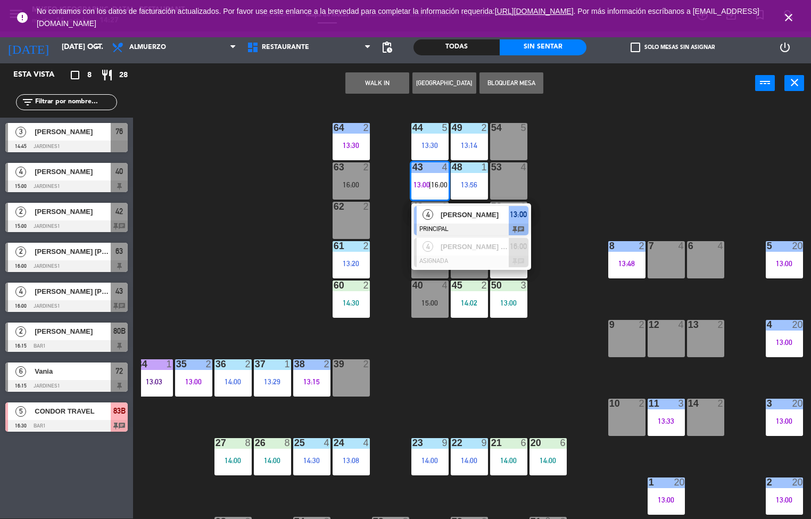
click at [482, 230] on div at bounding box center [471, 229] width 114 height 12
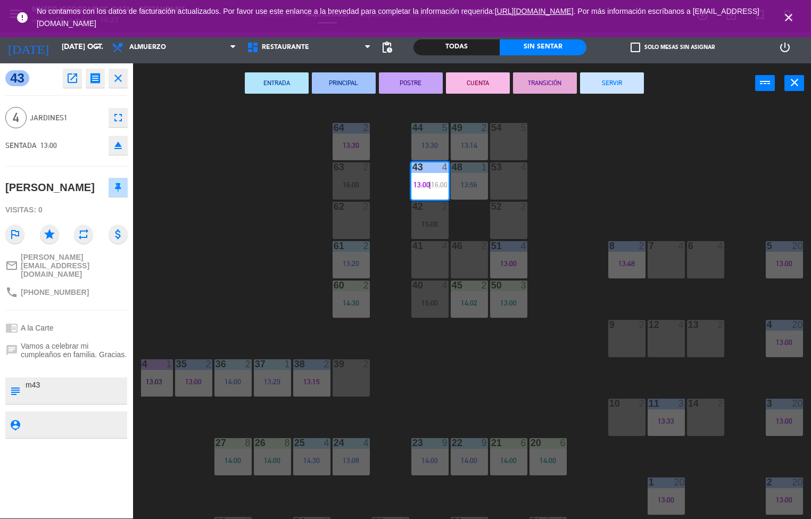
click at [415, 78] on button "POSTRE" at bounding box center [411, 82] width 64 height 21
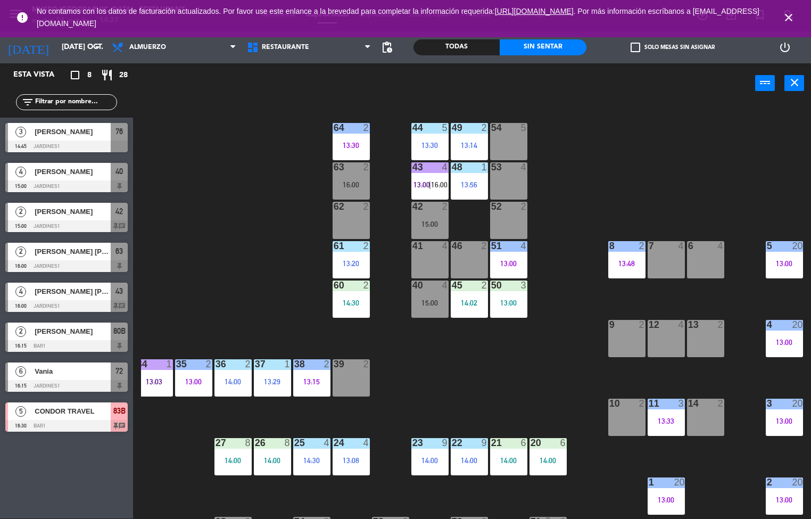
click at [468, 145] on div "13:14" at bounding box center [469, 144] width 37 height 7
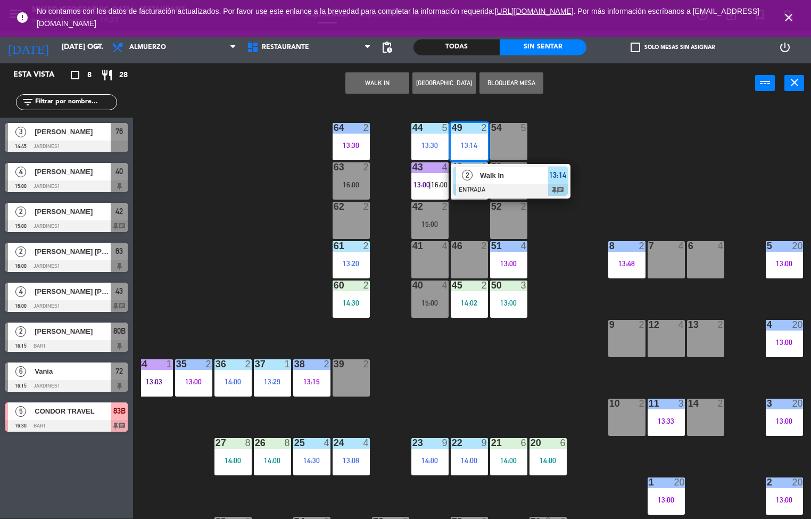
click at [524, 190] on div at bounding box center [510, 190] width 114 height 12
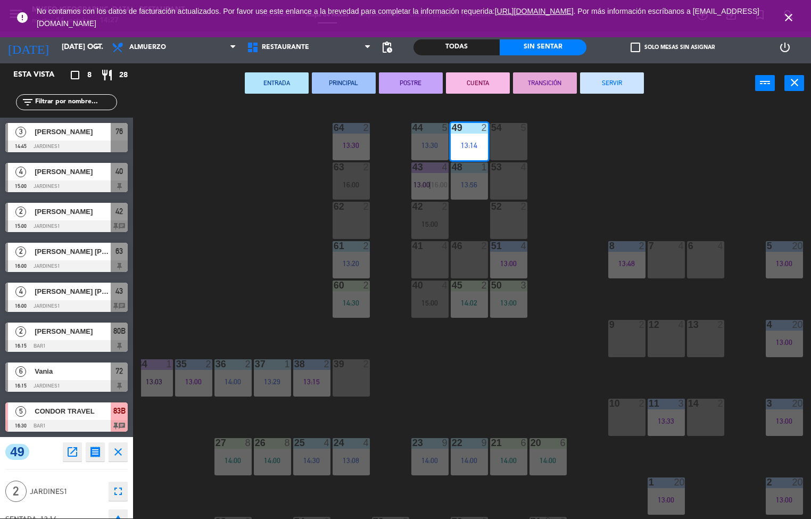
click at [611, 81] on button "SERVIR" at bounding box center [612, 82] width 64 height 21
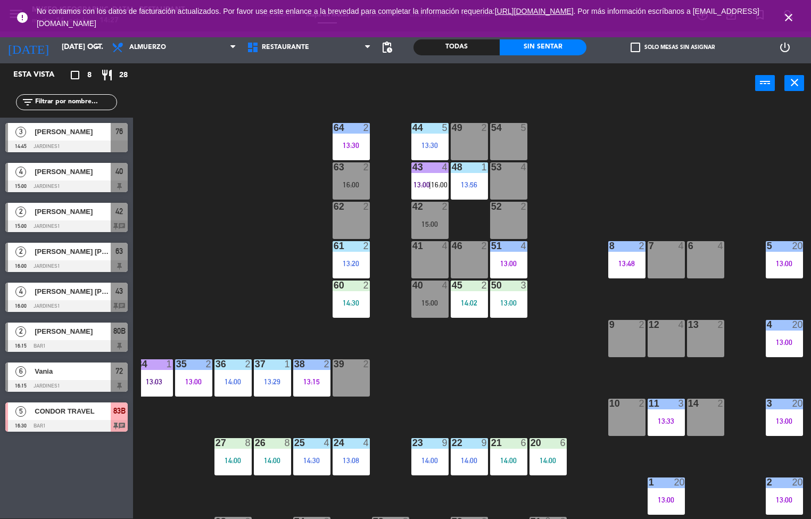
click at [468, 302] on div "14:02" at bounding box center [469, 302] width 37 height 7
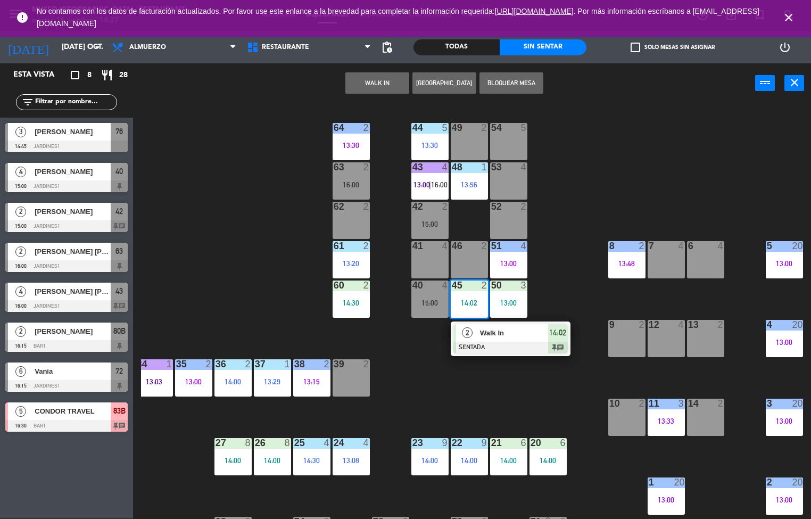
click at [509, 347] on div at bounding box center [510, 348] width 114 height 12
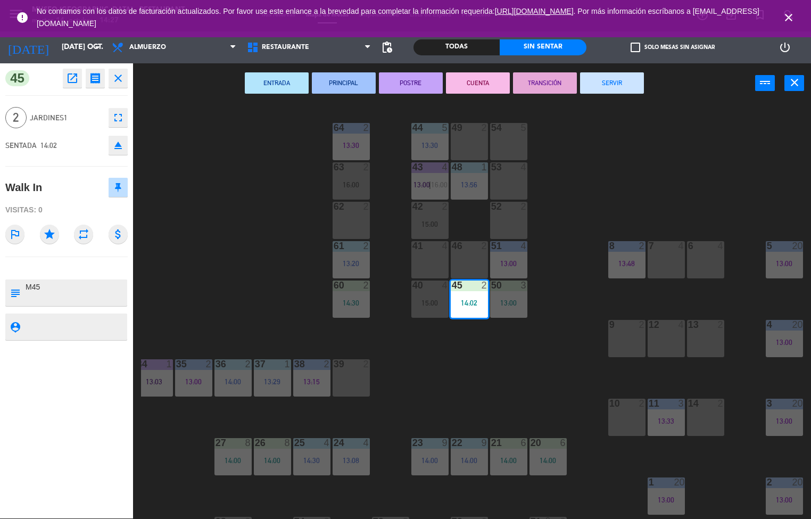
click at [276, 81] on button "ENTRADA" at bounding box center [277, 82] width 64 height 21
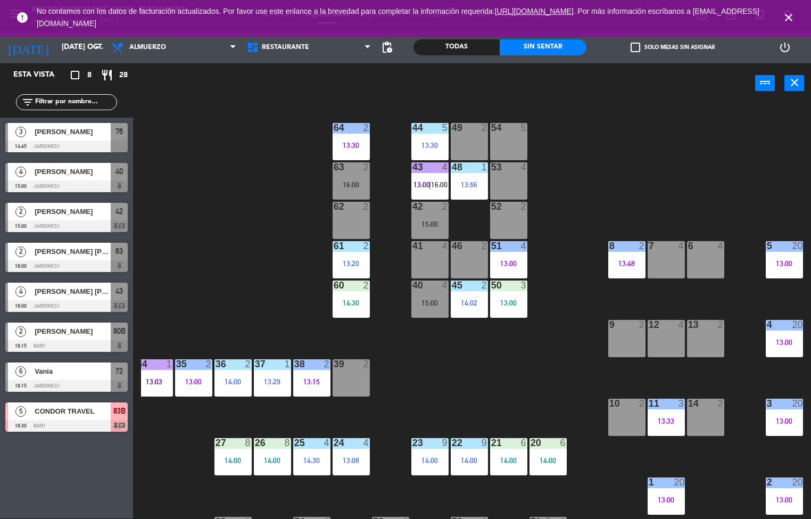
click at [508, 302] on div "13:00" at bounding box center [508, 302] width 37 height 7
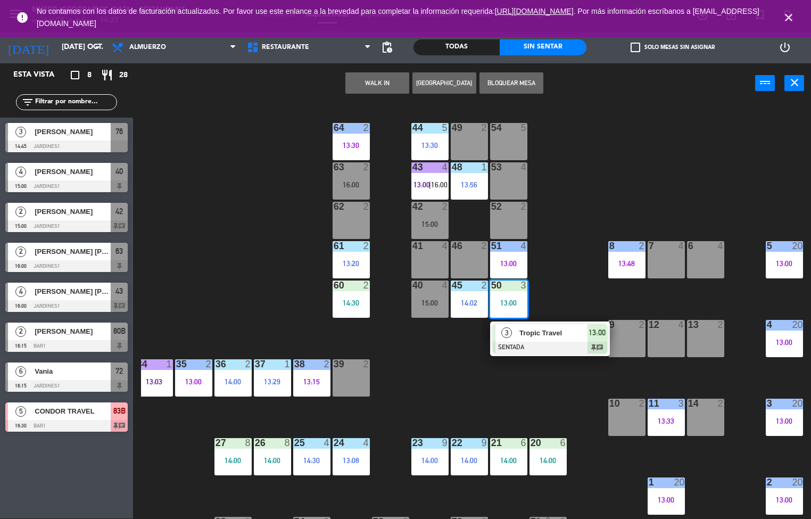
click at [569, 342] on div at bounding box center [550, 348] width 114 height 12
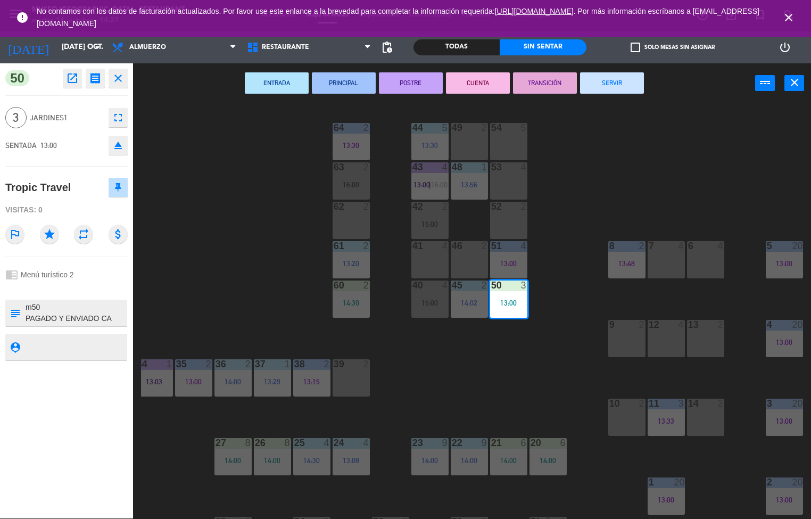
click at [353, 86] on button "PRINCIPAL" at bounding box center [344, 82] width 64 height 21
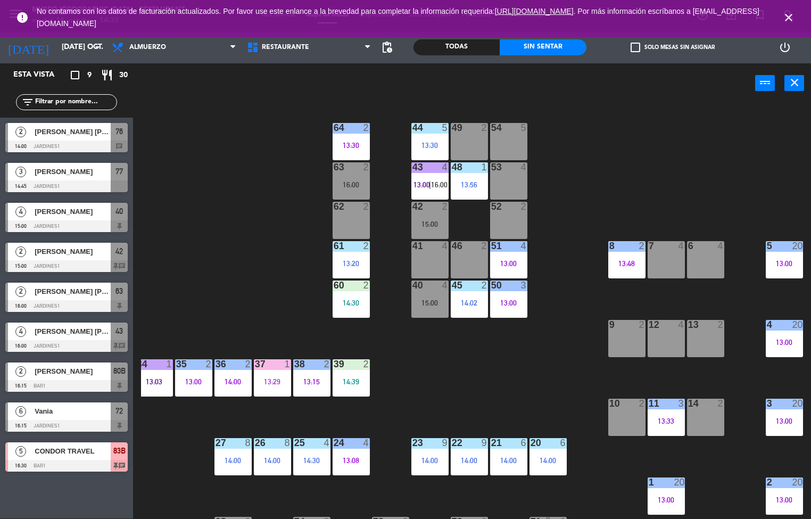
click at [546, 374] on div "44 5 13:30 49 2 54 5 64 2 13:30 48 1 13:56 53 4 63 2 16:00 43 4 13:00 | 16:00 6…" at bounding box center [476, 311] width 670 height 415
click at [464, 381] on div "44 5 13:30 49 2 54 5 64 2 13:30 48 1 13:56 53 4 63 2 16:00 43 4 13:00 | 16:00 6…" at bounding box center [476, 311] width 670 height 415
click at [460, 385] on div "44 5 13:30 49 2 54 5 64 2 13:30 48 1 13:56 53 4 63 2 16:00 43 4 13:00 | 16:00 6…" at bounding box center [476, 311] width 670 height 415
click at [447, 395] on div "44 5 13:30 49 2 54 5 64 2 13:30 48 1 13:56 53 4 63 2 16:00 43 4 13:00 | 16:00 6…" at bounding box center [476, 311] width 670 height 415
click at [444, 385] on div "44 5 13:30 49 2 54 5 64 2 13:30 48 1 13:56 53 4 63 2 16:00 43 4 13:00 | 16:00 6…" at bounding box center [476, 311] width 670 height 415
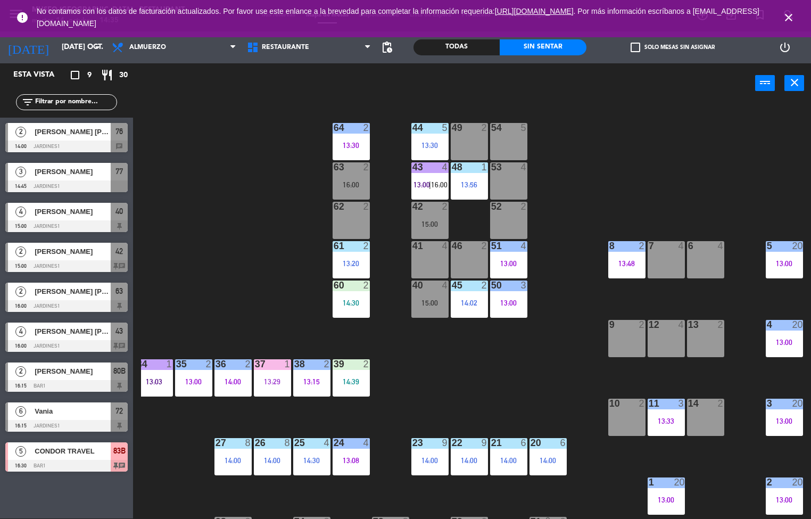
click at [588, 94] on div "power_input close" at bounding box center [444, 83] width 622 height 40
click at [607, 141] on div "44 5 13:30 49 2 54 5 64 2 13:30 48 1 13:56 53 4 63 2 16:00 43 4 13:00 | 16:00 6…" at bounding box center [476, 311] width 670 height 415
click at [504, 396] on div "44 5 13:30 49 2 54 5 64 2 13:30 48 1 13:56 53 4 63 2 16:00 43 4 13:00 | 16:00 6…" at bounding box center [476, 311] width 670 height 415
click at [504, 388] on div "44 5 13:30 49 2 54 5 64 2 13:30 48 1 13:56 53 4 63 2 16:00 43 4 13:00 | 16:00 6…" at bounding box center [476, 311] width 670 height 415
click at [322, 452] on div "25 4 14:30" at bounding box center [311, 456] width 37 height 37
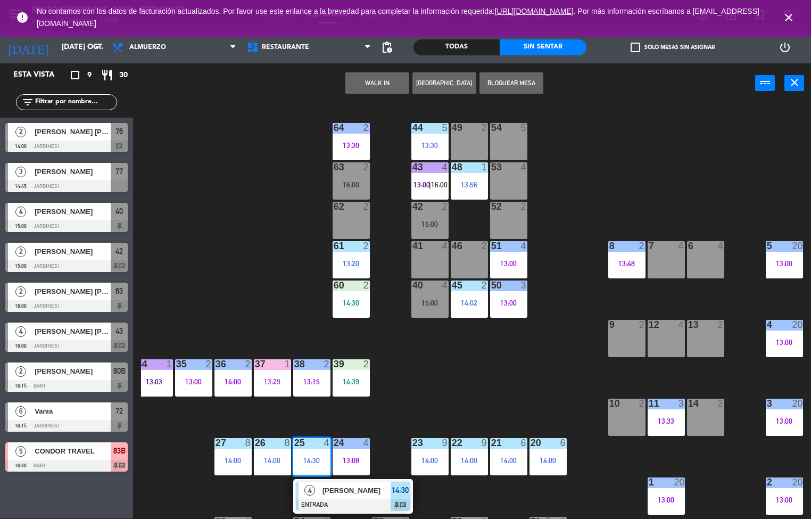
click at [436, 399] on div "44 5 13:30 49 2 54 5 64 2 13:30 48 1 13:56 53 4 63 2 16:00 43 4 13:00 | 16:00 6…" at bounding box center [476, 311] width 670 height 415
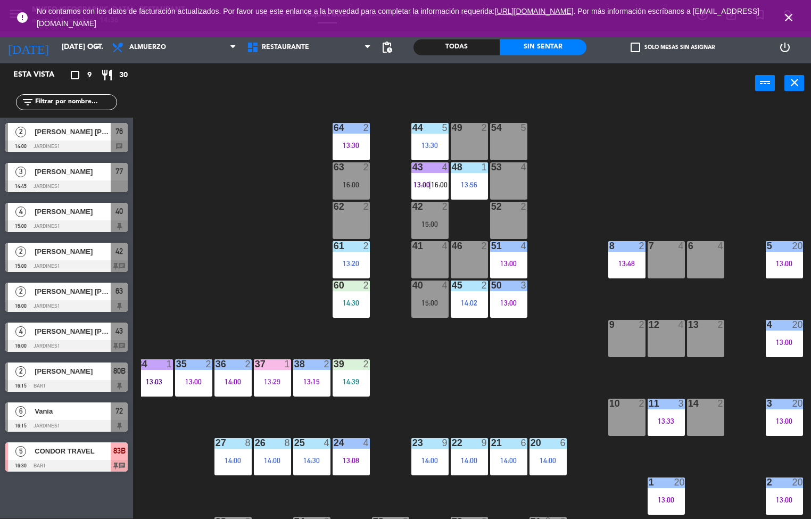
click at [455, 392] on div "44 5 13:30 49 2 54 5 64 2 13:30 48 1 13:56 53 4 63 2 16:00 43 4 13:00 | 16:00 6…" at bounding box center [476, 311] width 670 height 415
click at [336, 265] on div "13:20" at bounding box center [350, 263] width 37 height 7
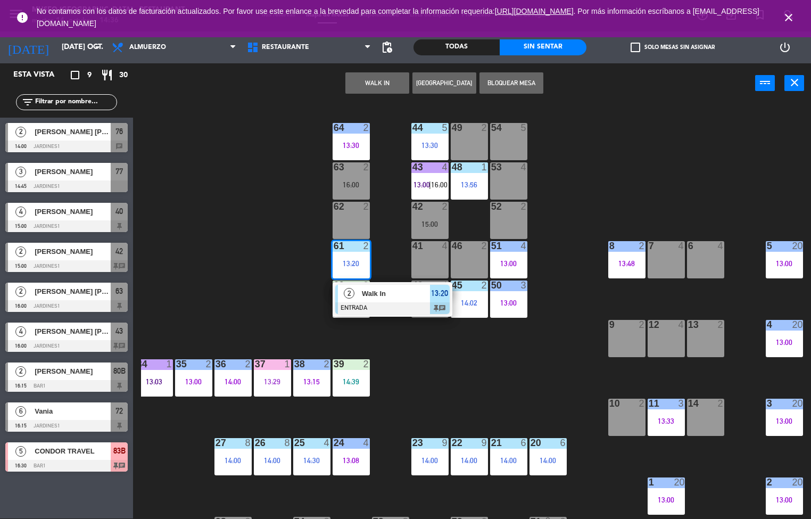
click at [348, 257] on div "61 2 13:20" at bounding box center [350, 259] width 37 height 37
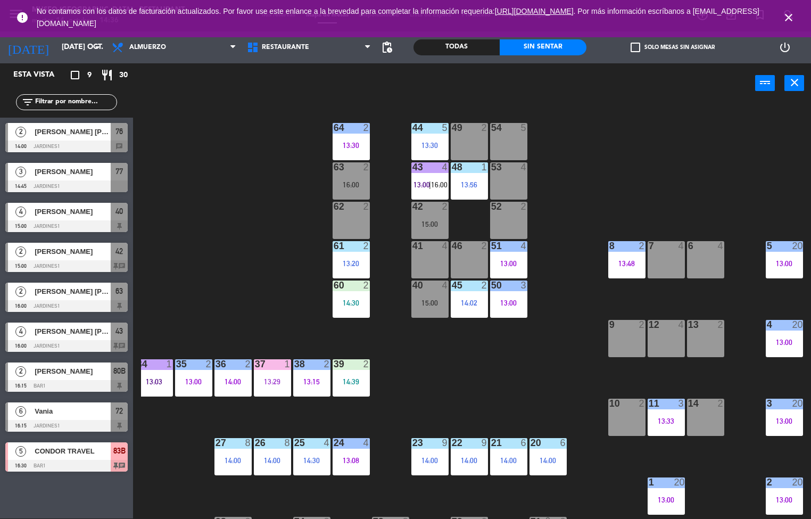
click at [354, 222] on div "62 2" at bounding box center [350, 220] width 37 height 37
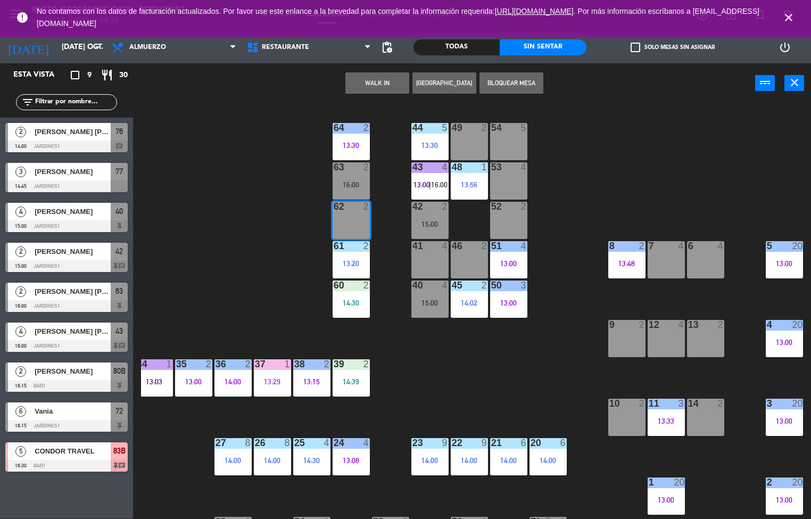
click at [238, 257] on div "44 5 13:30 49 2 54 5 64 2 13:30 48 1 13:56 53 4 63 2 16:00 43 4 13:00 | 16:00 6…" at bounding box center [476, 311] width 670 height 415
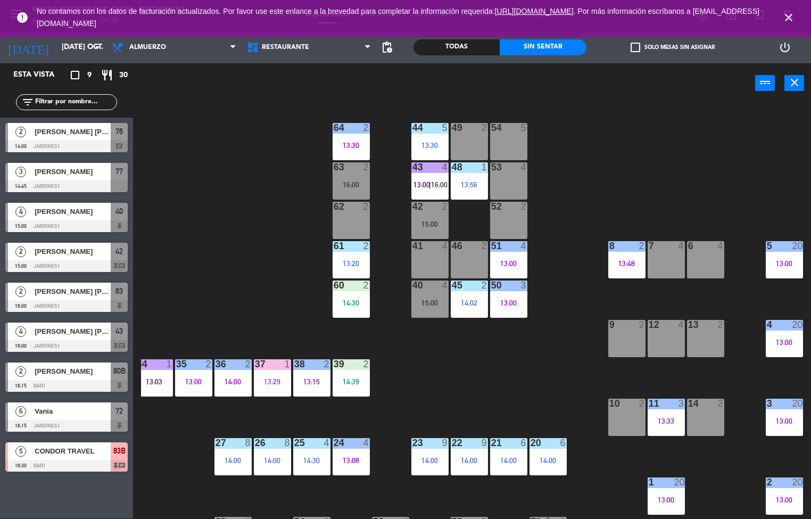
click at [253, 262] on div "44 5 13:30 49 2 54 5 64 2 13:30 48 1 13:56 53 4 63 2 16:00 43 4 13:00 | 16:00 6…" at bounding box center [476, 311] width 670 height 415
click at [481, 354] on div "44 5 13:30 49 2 54 5 64 2 13:30 48 1 13:56 53 4 63 2 16:00 43 4 13:00 | 16:00 6…" at bounding box center [476, 311] width 670 height 415
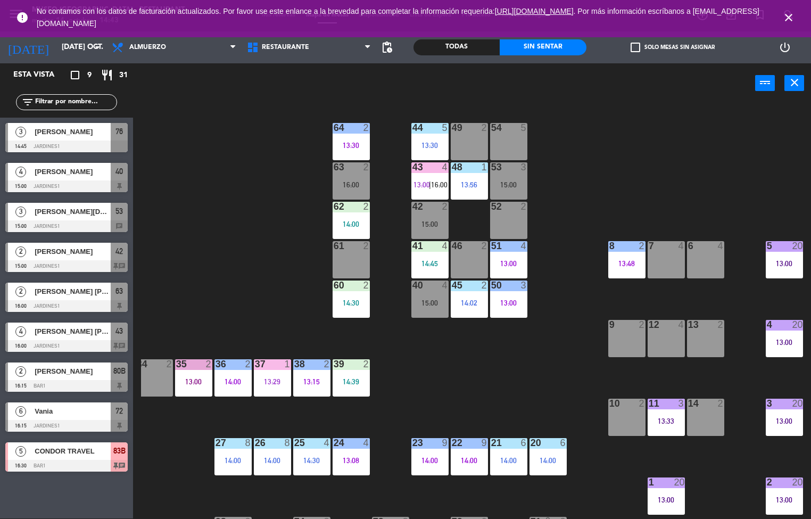
click at [557, 311] on div "44 5 13:30 49 2 54 5 64 2 13:30 48 1 13:56 53 3 15:00 63 2 16:00 43 4 13:00 | 1…" at bounding box center [476, 311] width 670 height 415
click at [428, 182] on span "13:00" at bounding box center [421, 184] width 16 height 9
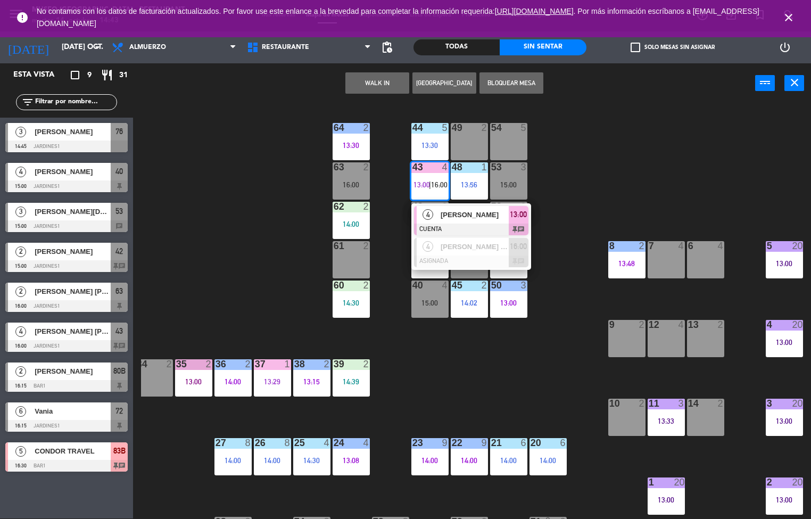
click at [466, 226] on div at bounding box center [471, 229] width 114 height 12
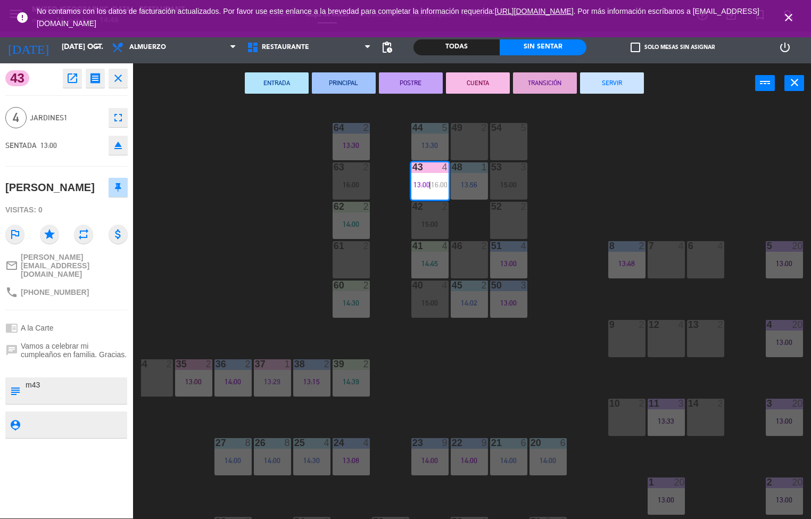
click at [550, 360] on div "44 5 13:30 49 2 54 5 64 2 13:30 48 1 13:56 53 3 15:00 63 2 16:00 43 4 13:00 | 1…" at bounding box center [476, 311] width 670 height 415
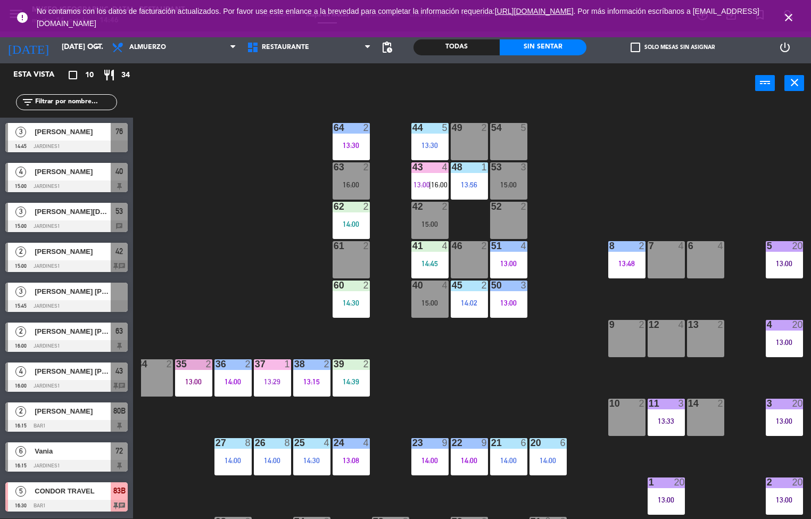
click at [429, 139] on div "44 5 13:30" at bounding box center [429, 141] width 37 height 37
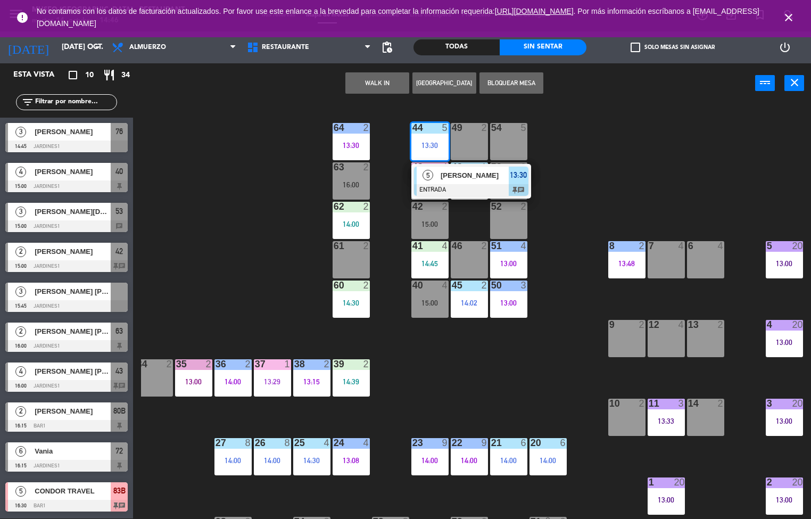
click at [462, 182] on div "[PERSON_NAME]" at bounding box center [473, 175] width 69 height 18
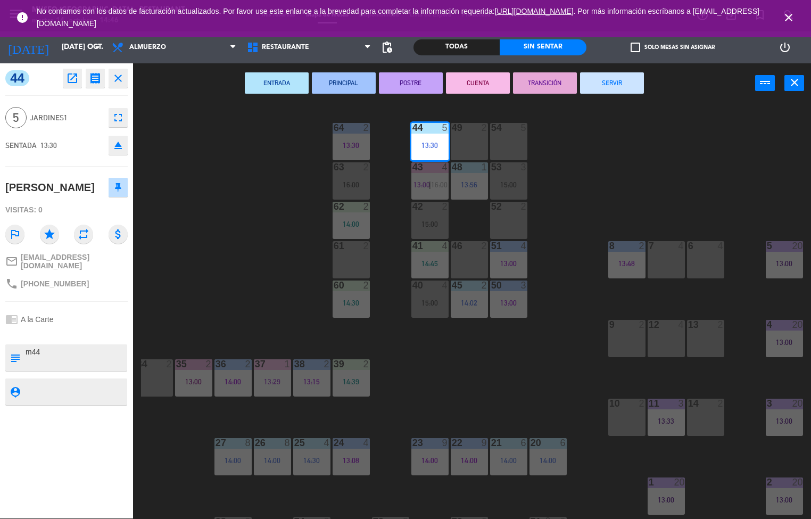
click at [560, 85] on button "TRANSICIÓN" at bounding box center [545, 82] width 64 height 21
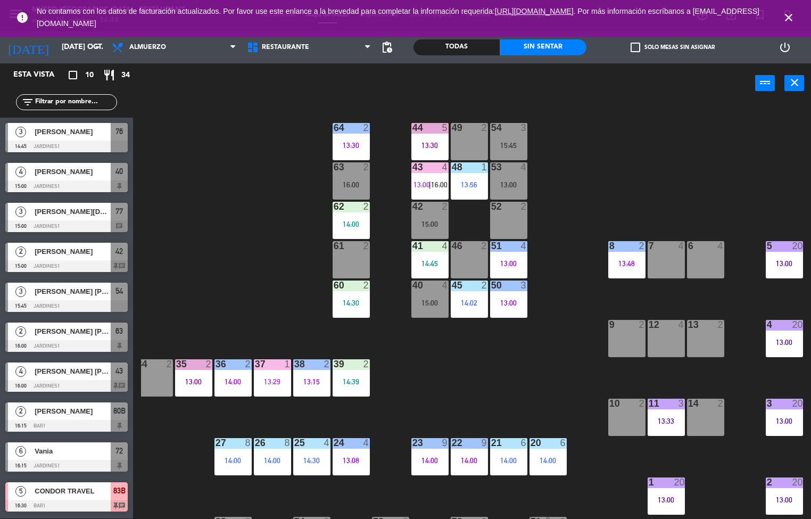
click at [442, 180] on span "16:00" at bounding box center [439, 184] width 16 height 9
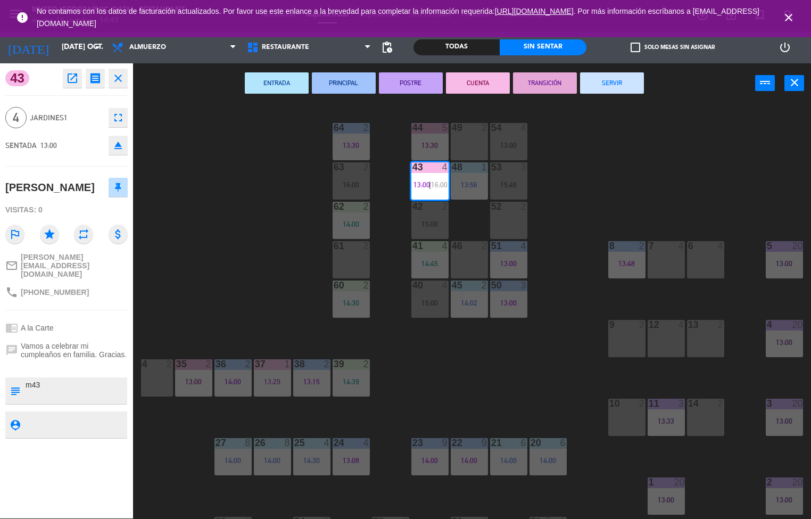
click at [590, 379] on div "44 5 13:30 49 2 54 4 13:00 64 2 13:30 48 1 13:56 53 3 15:45 63 2 16:00 43 4 13:…" at bounding box center [476, 311] width 670 height 415
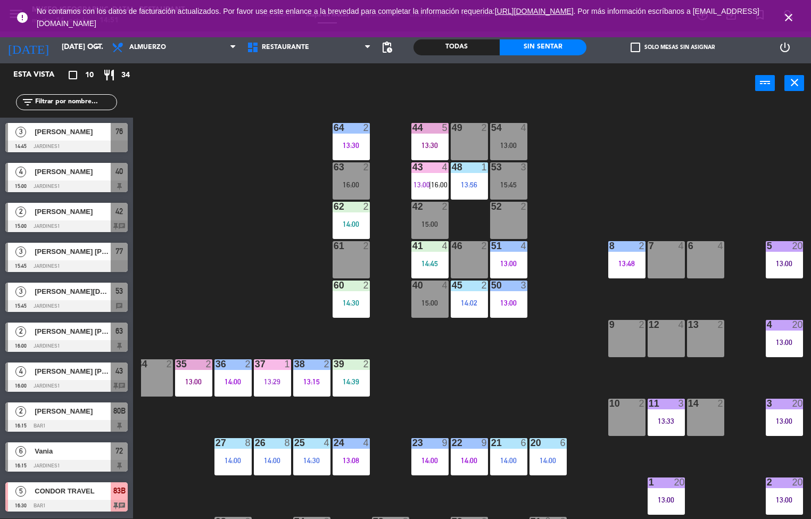
click at [515, 334] on div "44 5 13:30 49 2 54 4 13:00 64 2 13:30 48 1 13:56 53 3 15:45 63 2 16:00 43 4 13:…" at bounding box center [476, 311] width 670 height 415
click at [674, 147] on div "44 5 13:30 49 2 54 4 13:00 64 2 13:30 48 1 13:56 53 3 15:45 63 2 16:00 43 4 13:…" at bounding box center [476, 311] width 670 height 415
click at [439, 184] on span "16:00" at bounding box center [439, 184] width 16 height 9
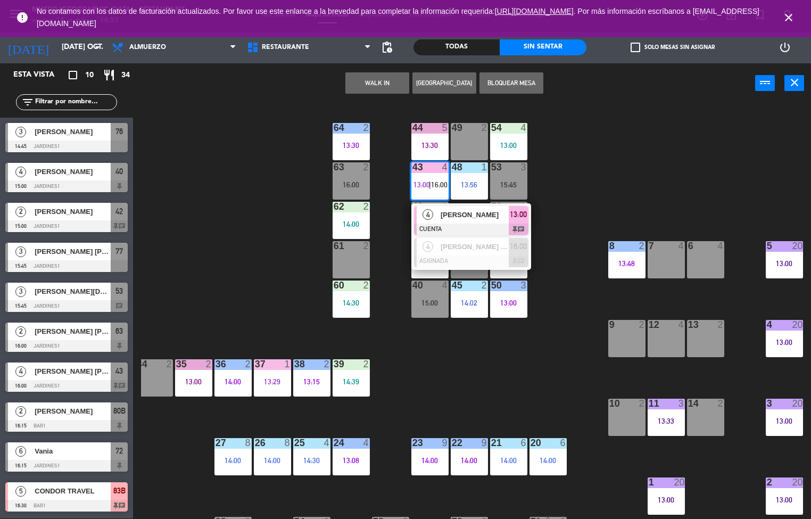
click at [520, 229] on div at bounding box center [471, 229] width 114 height 12
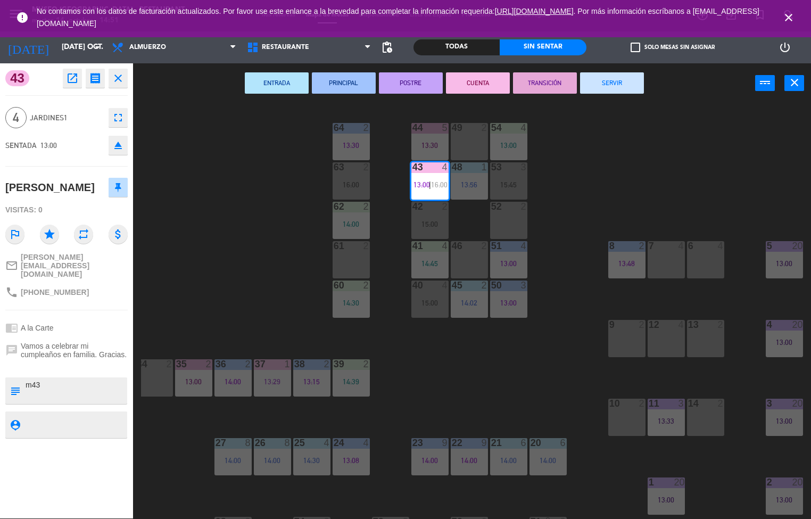
click at [626, 75] on button "SERVIR" at bounding box center [612, 82] width 64 height 21
click at [669, 139] on div "44 5 13:30 49 2 54 4 13:00 64 2 13:30 48 1 13:56 53 3 15:45 63 2 16:00 43 4 13:…" at bounding box center [476, 311] width 670 height 415
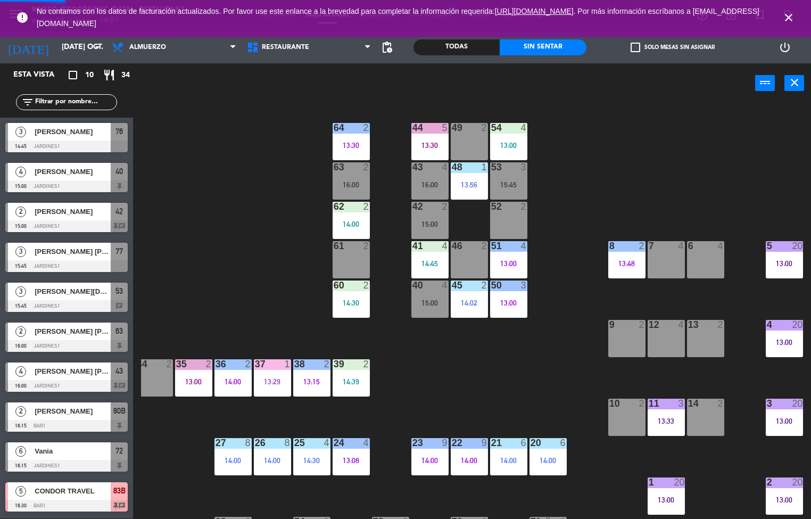
click at [434, 141] on div "13:30" at bounding box center [429, 144] width 37 height 7
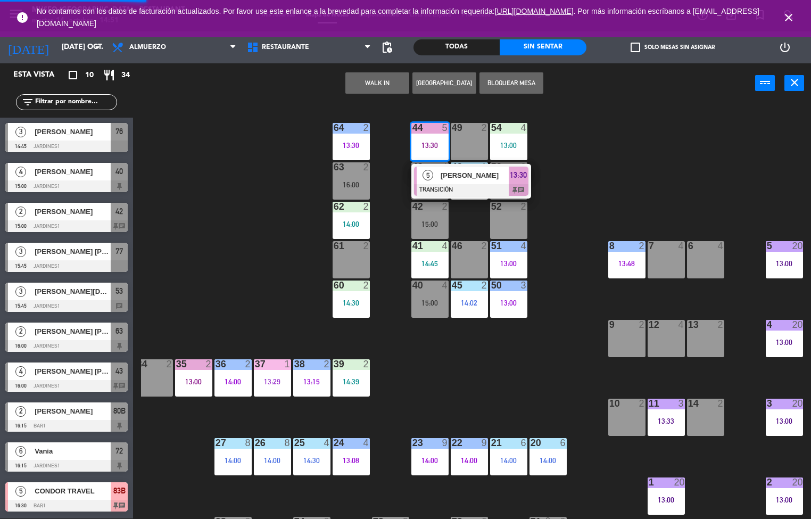
click at [482, 176] on span "[PERSON_NAME]" at bounding box center [474, 175] width 68 height 11
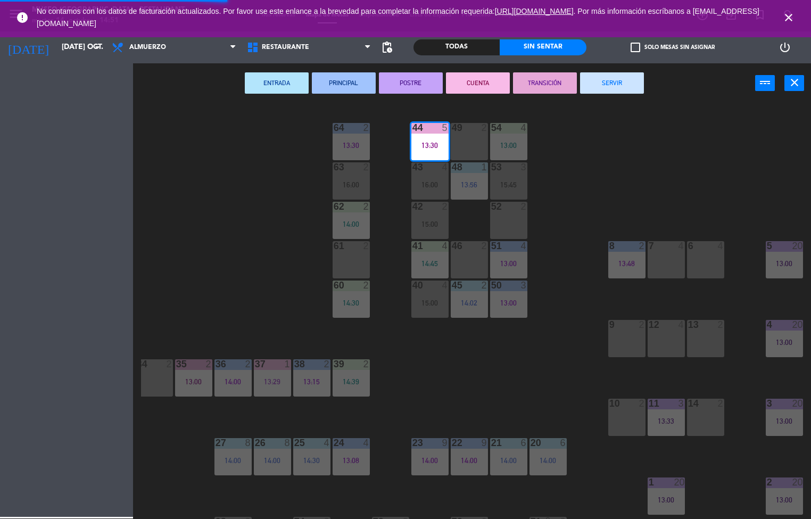
click at [602, 80] on button "SERVIR" at bounding box center [612, 82] width 64 height 21
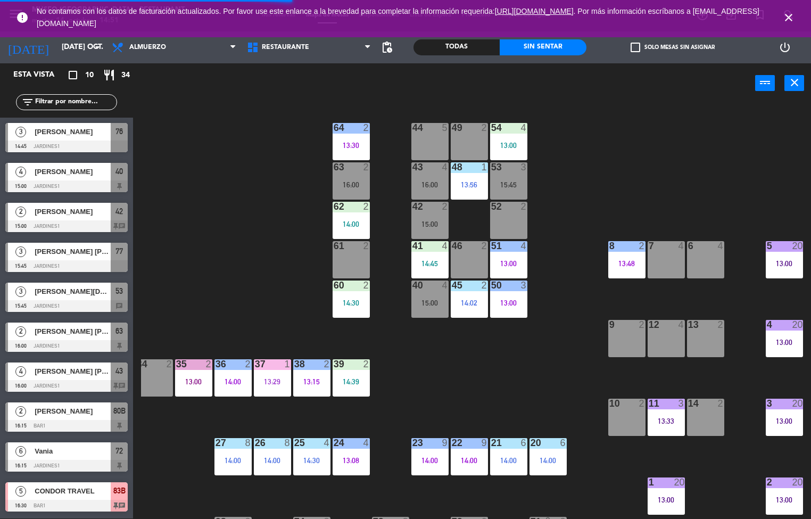
click at [665, 150] on div "44 5 49 2 54 4 13:00 64 2 13:30 48 1 13:56 53 3 15:45 63 2 16:00 43 4 16:00 62 …" at bounding box center [476, 311] width 670 height 415
click at [439, 48] on div "Todas" at bounding box center [456, 47] width 86 height 16
click at [658, 117] on div "44 5 13:30 49 2 54 4 13:00 64 2 13:30 48 1 13:56 53 3 15:45 63 2 16:00 43 4 16:…" at bounding box center [476, 311] width 670 height 415
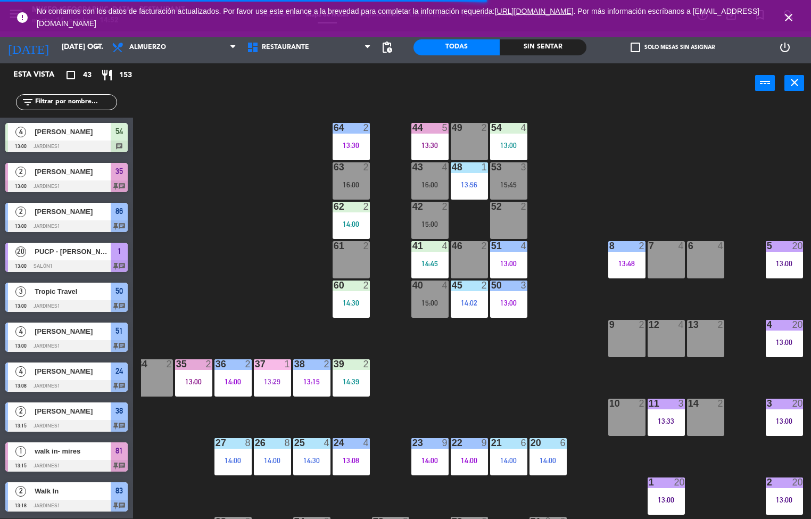
click at [350, 127] on div at bounding box center [351, 128] width 18 height 10
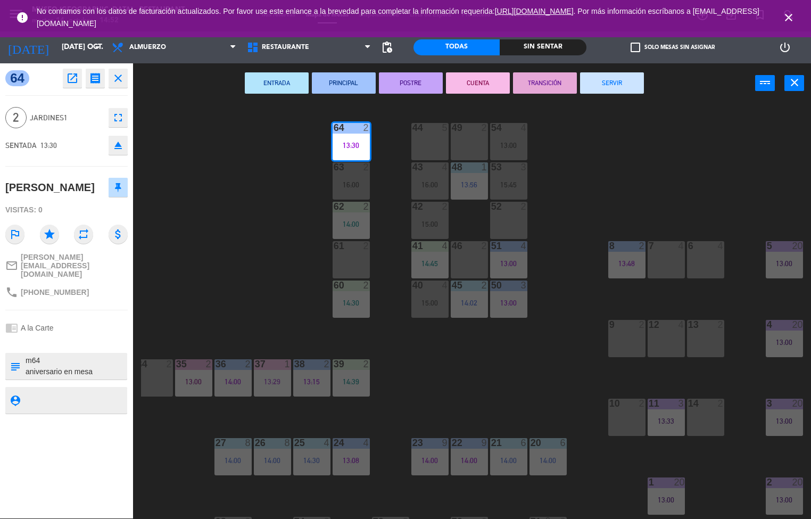
click at [622, 80] on button "SERVIR" at bounding box center [612, 82] width 64 height 21
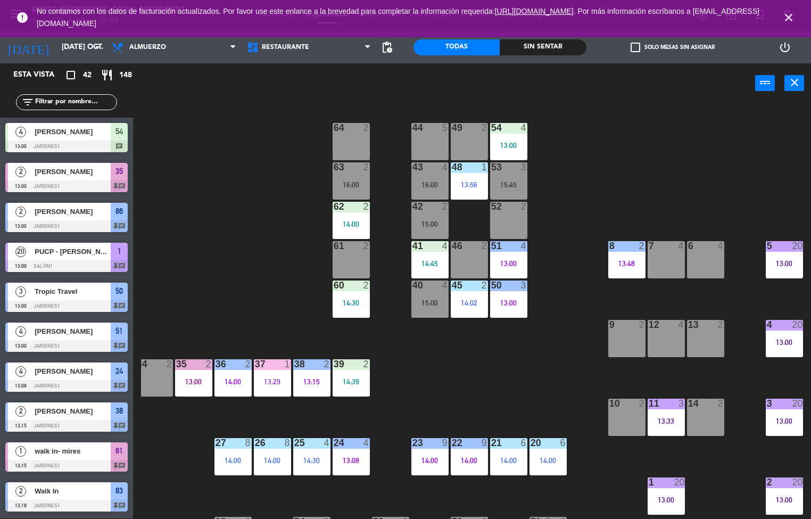
click at [676, 176] on div "44 5 49 2 54 4 13:00 64 2 48 1 13:56 53 3 15:45 63 2 16:00 43 4 16:00 62 2 14:0…" at bounding box center [476, 311] width 670 height 415
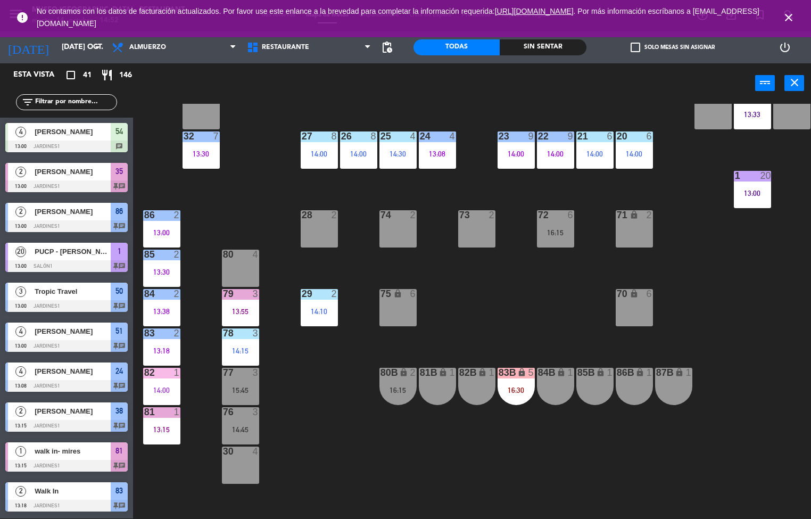
scroll to position [335, 0]
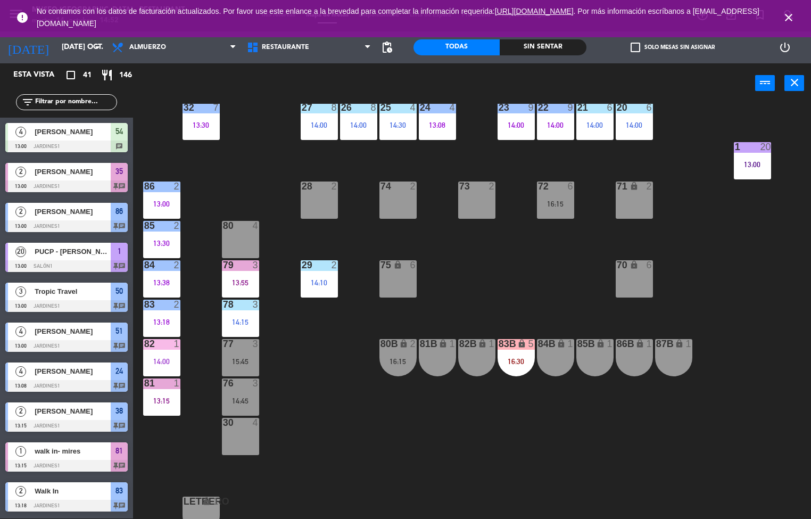
click at [514, 364] on div "16:30" at bounding box center [515, 360] width 37 height 7
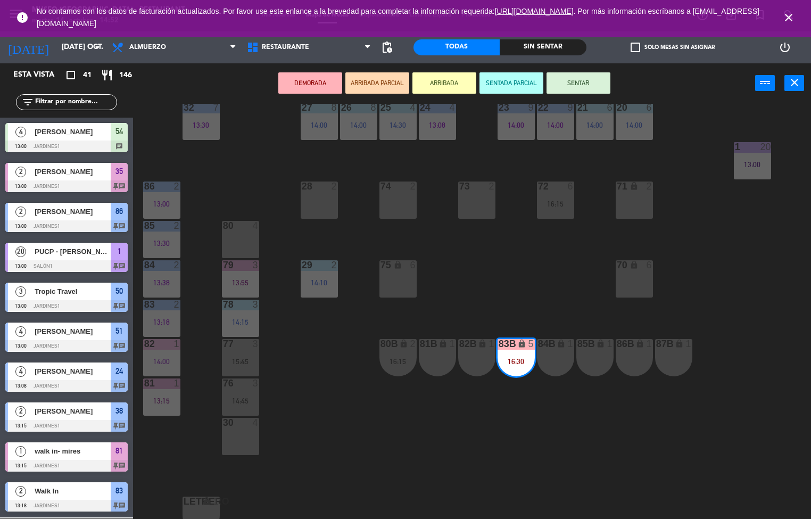
click at [744, 455] on div "44 5 49 2 54 4 13:00 64 2 48 1 13:56 53 3 15:45 63 2 16:00 43 4 16:00 62 2 14:0…" at bounding box center [476, 311] width 670 height 415
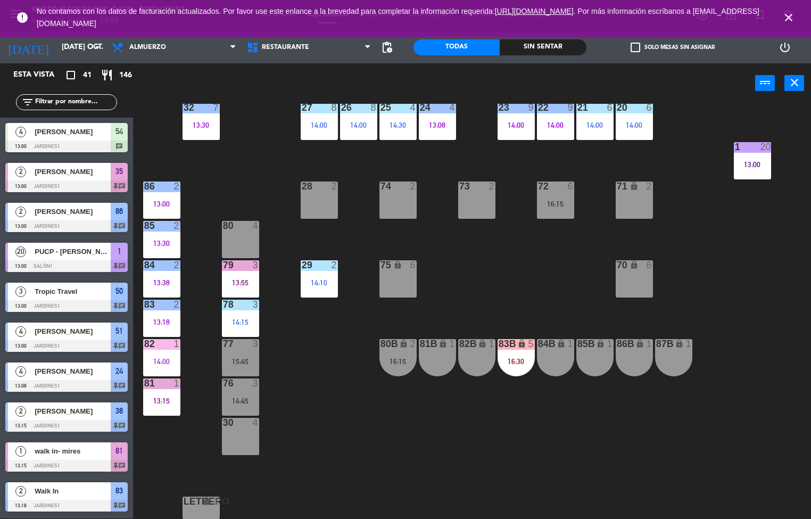
scroll to position [537, 0]
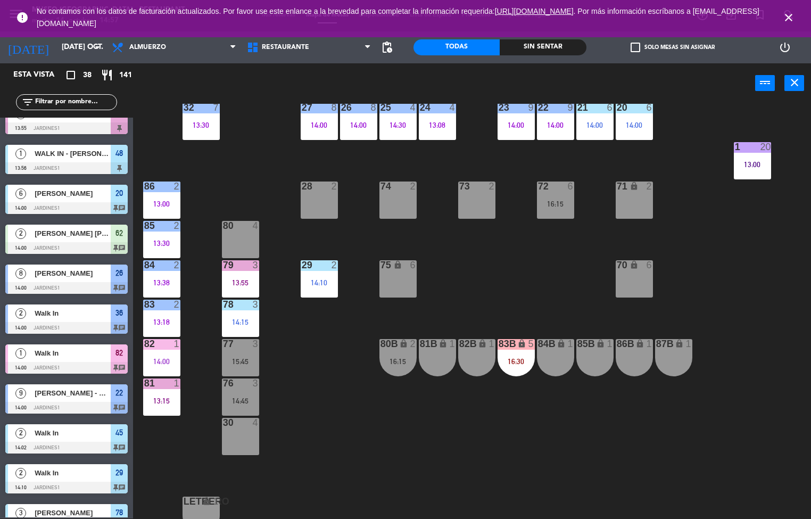
click at [503, 268] on div "44 5 49 2 54 4 13:00 64 2 15:00 48 1 13:56 53 3 15:45 63 2 16:00 43 4 16:00 62 …" at bounding box center [476, 311] width 670 height 415
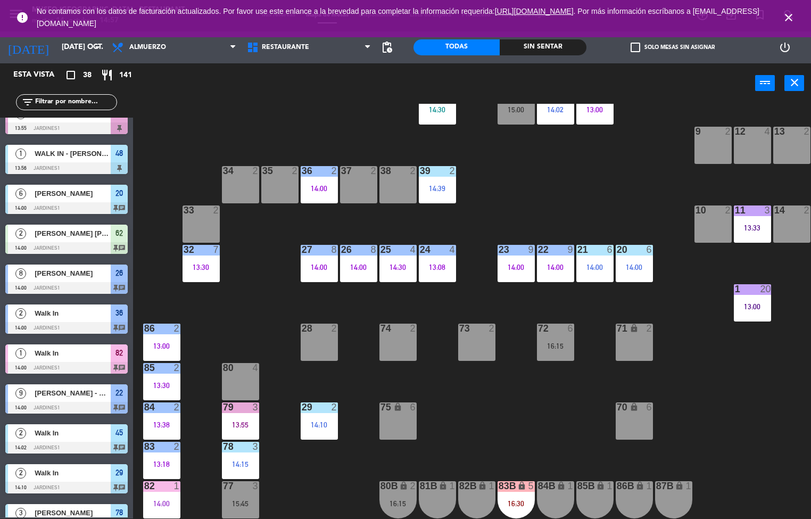
scroll to position [0, 0]
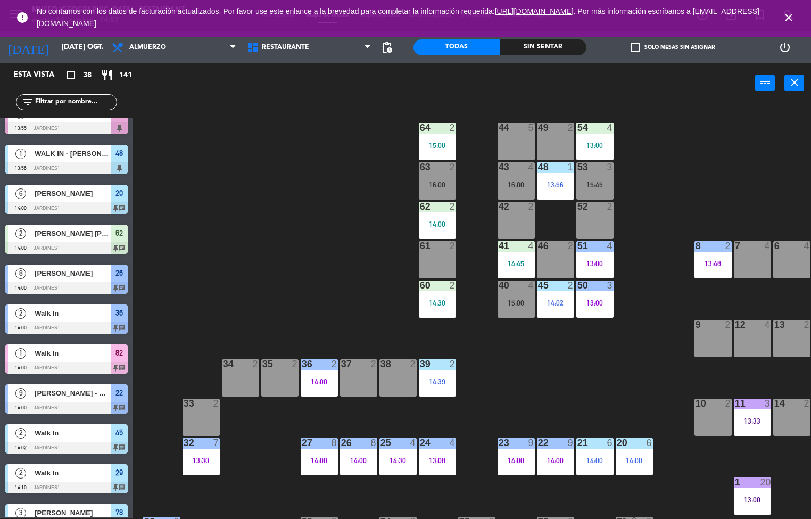
click at [599, 137] on div "54 4 13:00" at bounding box center [594, 141] width 37 height 37
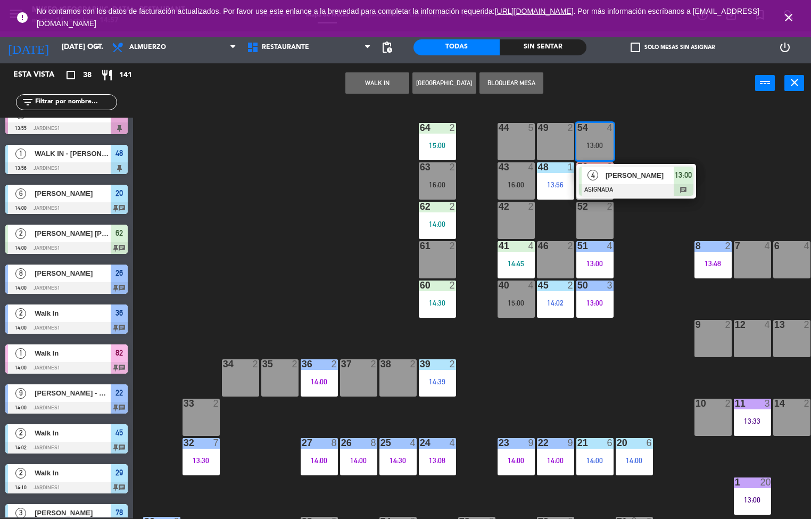
click at [637, 179] on span "[PERSON_NAME]" at bounding box center [639, 175] width 68 height 11
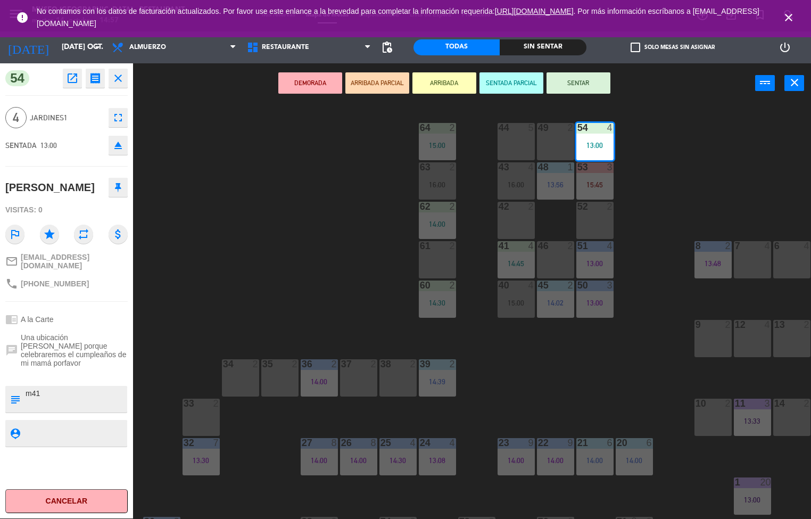
click at [652, 195] on div "44 5 49 2 54 4 13:00 64 2 15:00 48 1 13:56 53 3 15:45 63 2 16:00 43 4 16:00 62 …" at bounding box center [476, 311] width 670 height 415
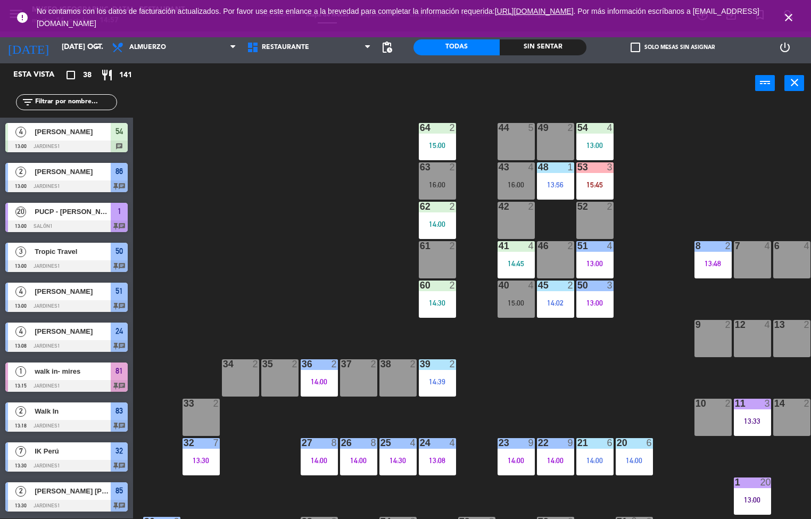
click at [597, 142] on div "13:00" at bounding box center [594, 144] width 37 height 7
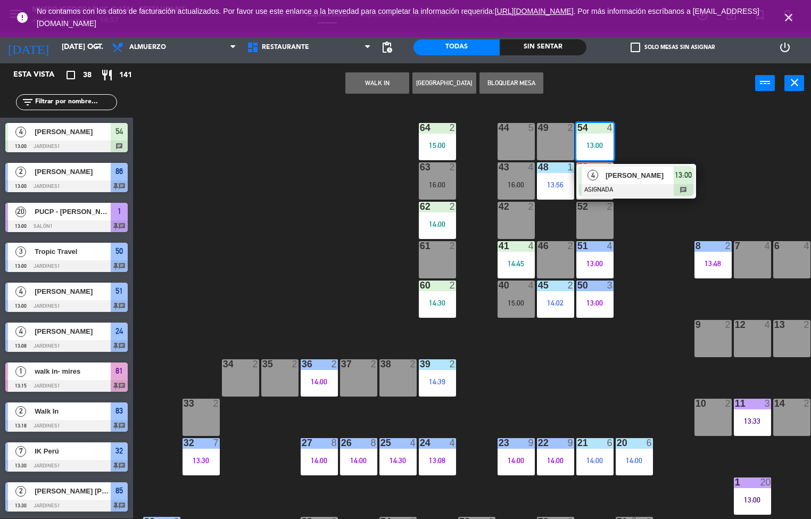
click at [642, 185] on div at bounding box center [636, 190] width 114 height 12
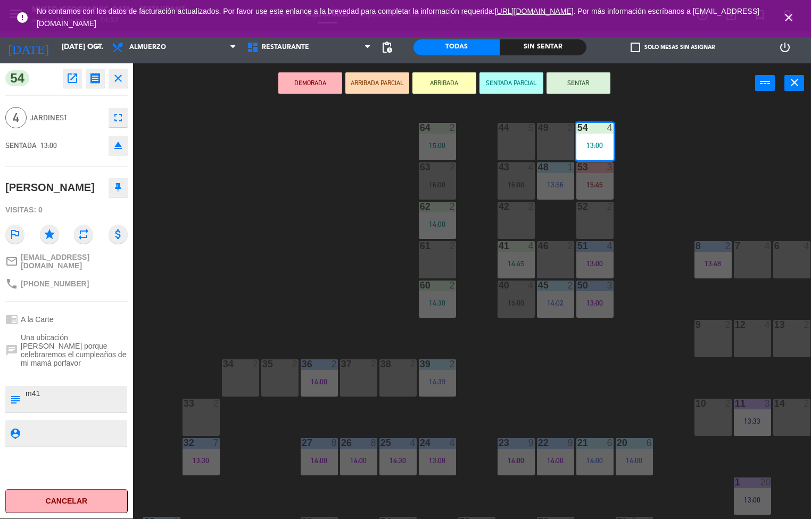
click at [585, 82] on button "SENTAR" at bounding box center [578, 82] width 64 height 21
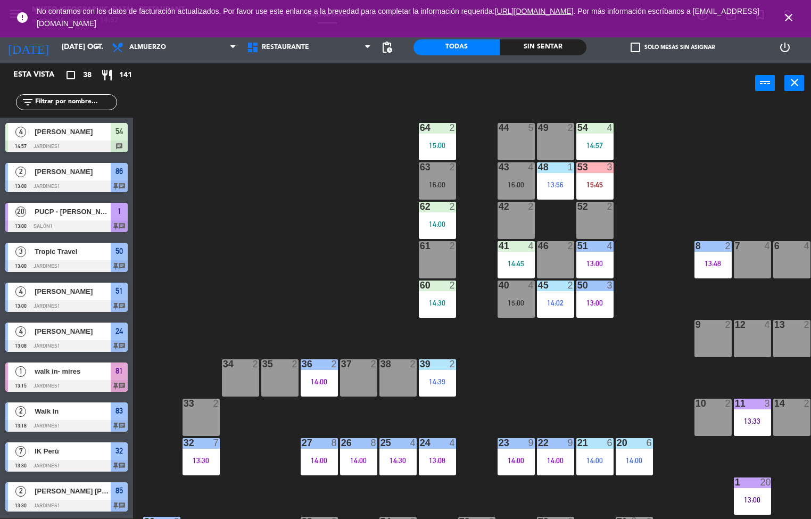
click at [596, 144] on div "14:57" at bounding box center [594, 144] width 37 height 7
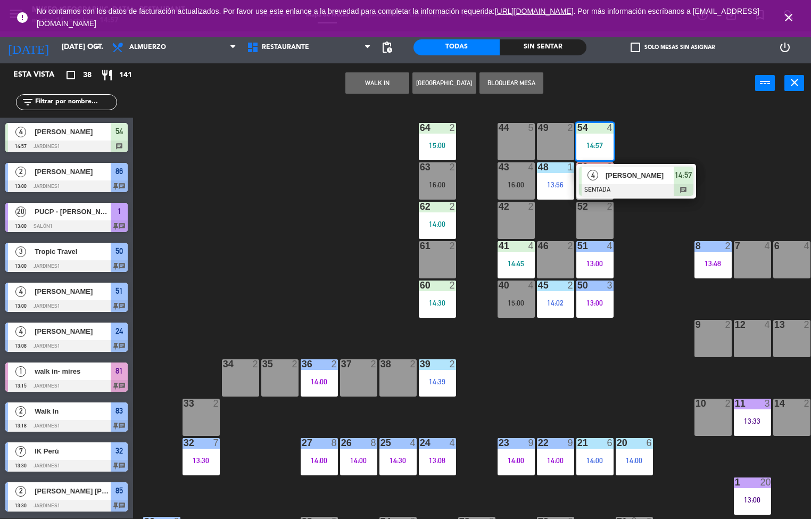
click at [626, 190] on div at bounding box center [636, 190] width 114 height 12
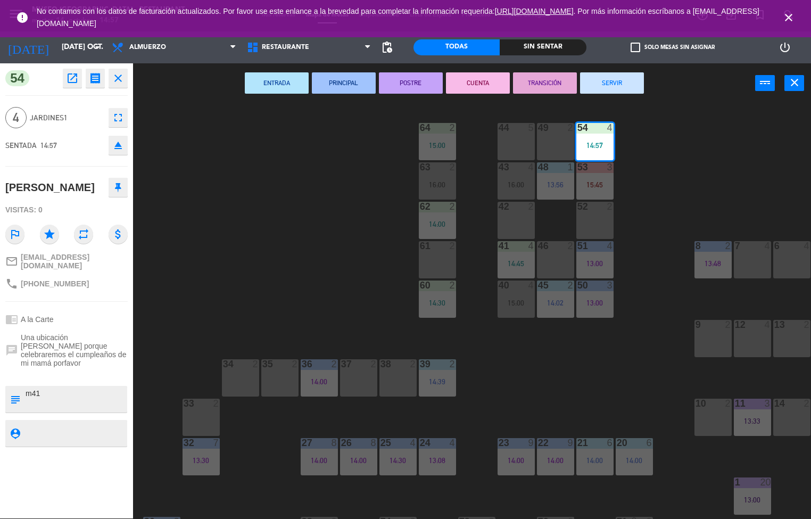
click at [621, 88] on button "SERVIR" at bounding box center [612, 82] width 64 height 21
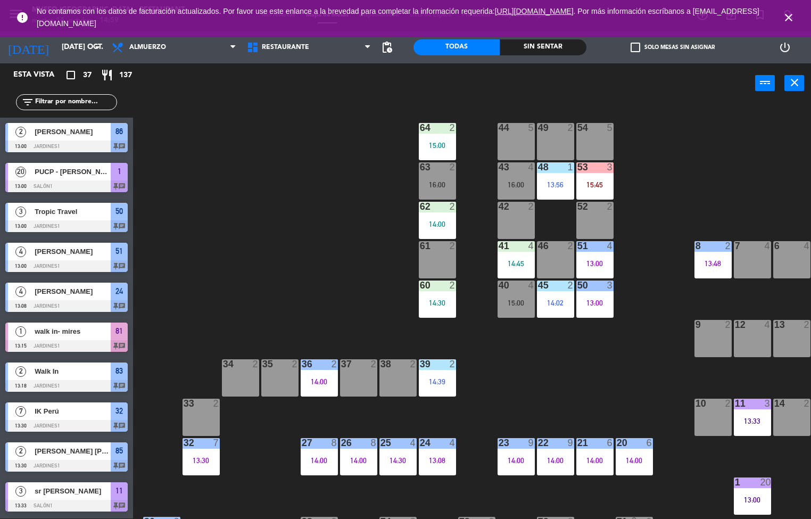
click at [554, 179] on div "48 1 13:56" at bounding box center [555, 180] width 37 height 37
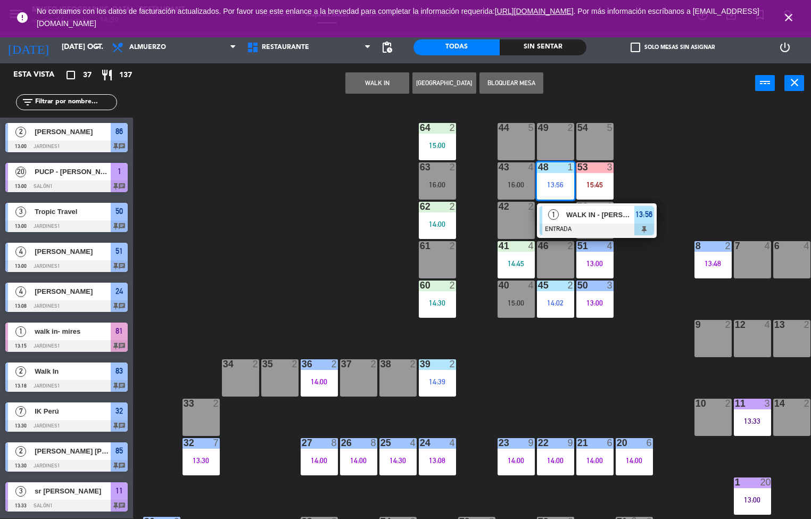
click at [587, 223] on div at bounding box center [596, 229] width 114 height 12
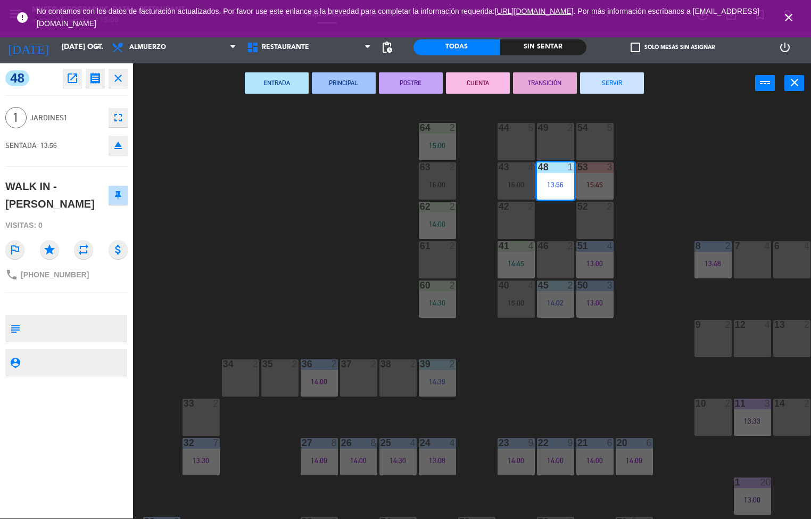
click at [539, 81] on button "TRANSICIÓN" at bounding box center [545, 82] width 64 height 21
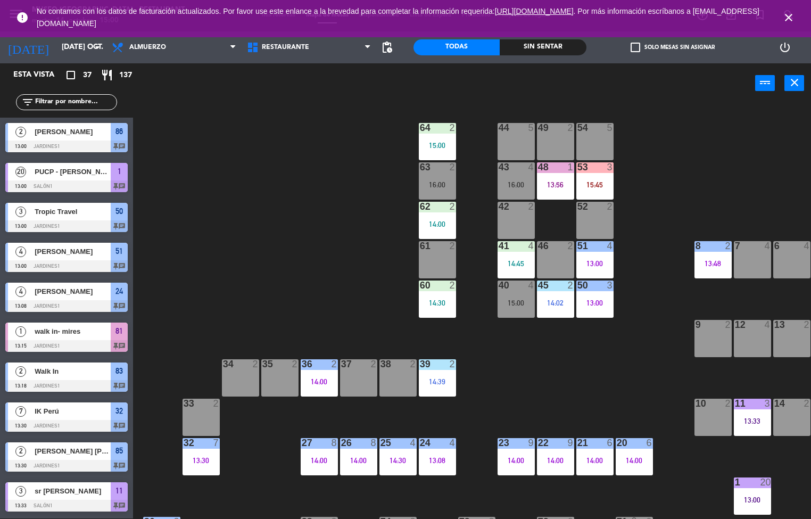
scroll to position [1, 0]
click at [442, 222] on div "14:00" at bounding box center [437, 223] width 37 height 7
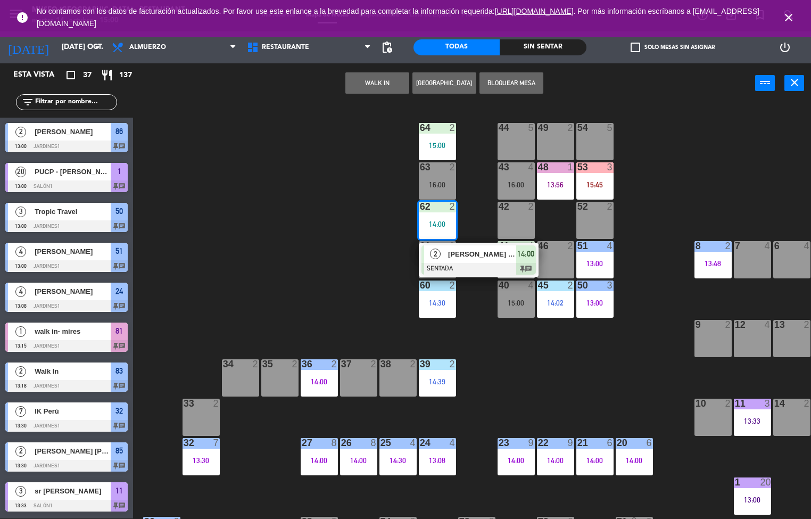
click at [482, 263] on div at bounding box center [478, 269] width 114 height 12
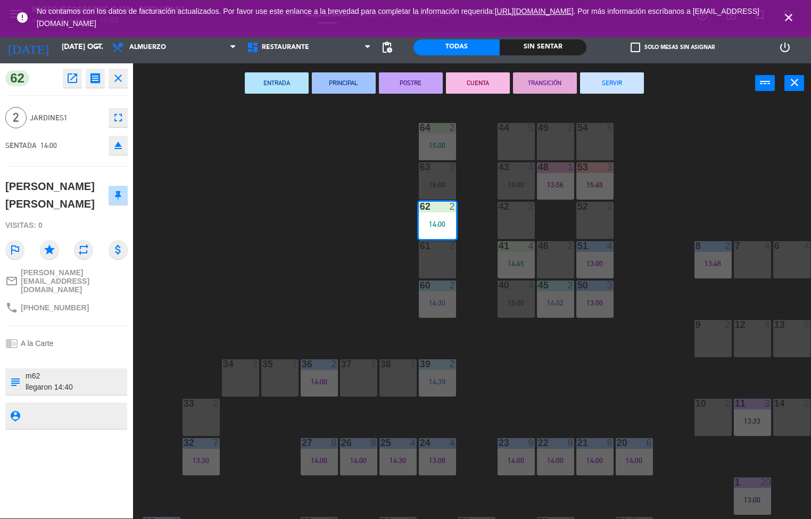
click at [281, 80] on button "ENTRADA" at bounding box center [277, 82] width 64 height 21
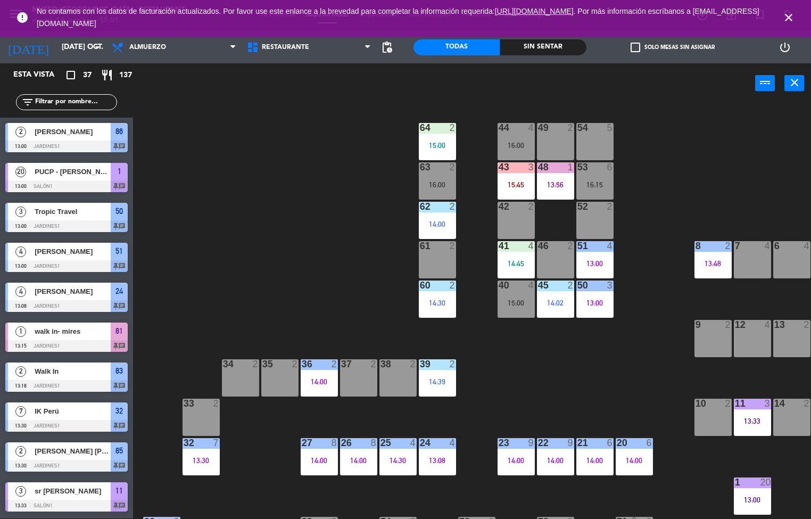
click at [443, 139] on div "64 2 15:00" at bounding box center [437, 141] width 37 height 37
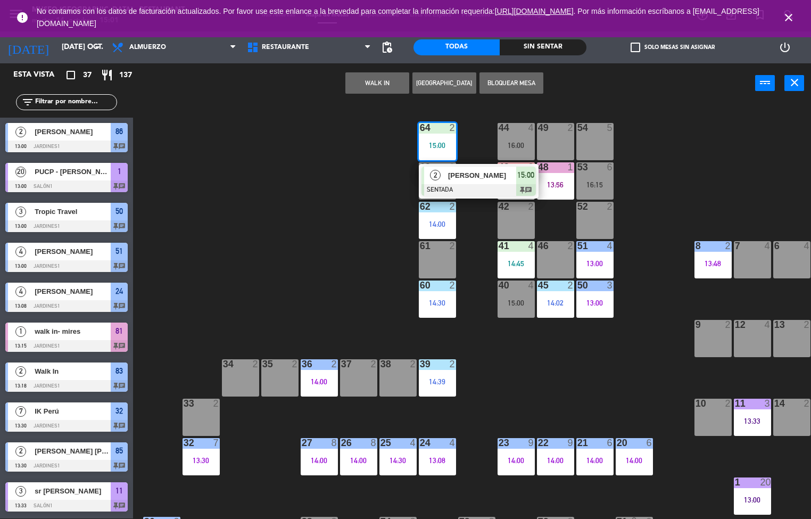
click at [481, 176] on span "[PERSON_NAME]" at bounding box center [482, 175] width 68 height 11
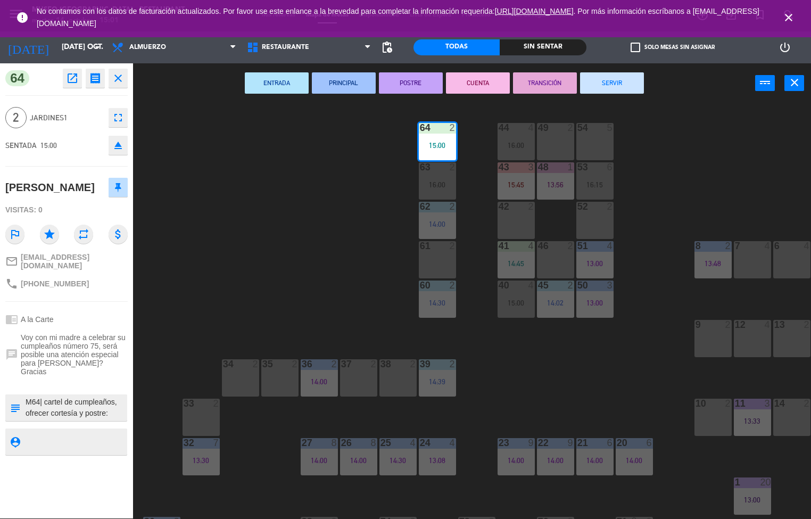
click at [602, 372] on div "44 4 16:00 49 2 54 5 64 2 15:00 48 1 13:56 53 6 16:15 63 2 16:00 43 3 15:45 62 …" at bounding box center [476, 311] width 670 height 415
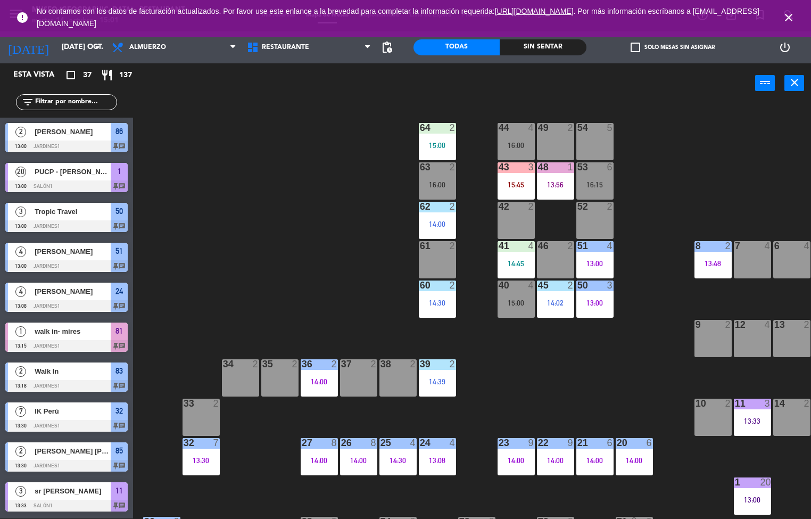
scroll to position [202, 0]
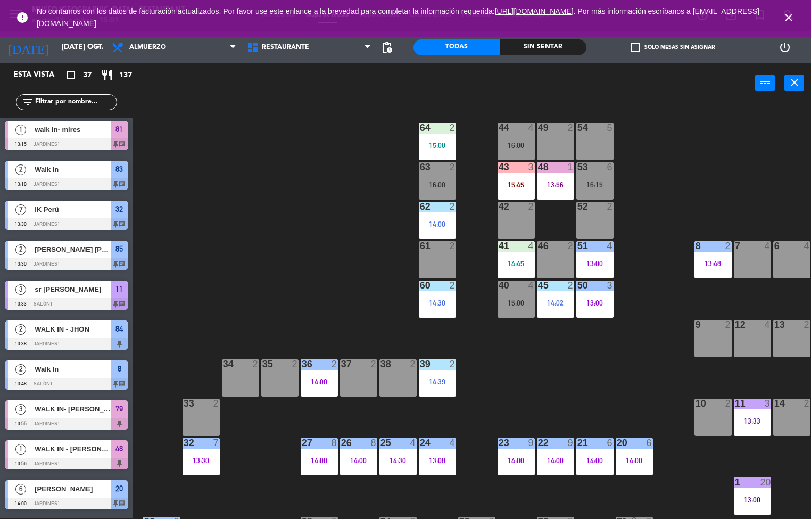
click at [517, 264] on div "14:45" at bounding box center [515, 263] width 37 height 7
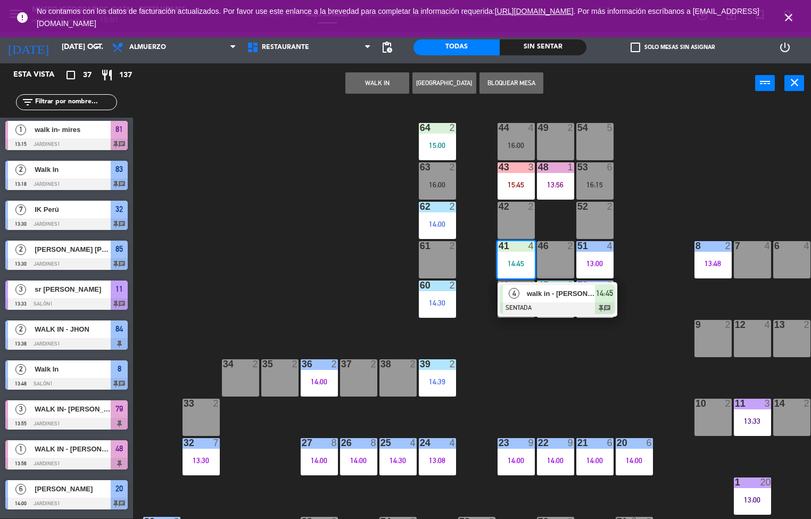
click at [562, 306] on div at bounding box center [557, 308] width 114 height 12
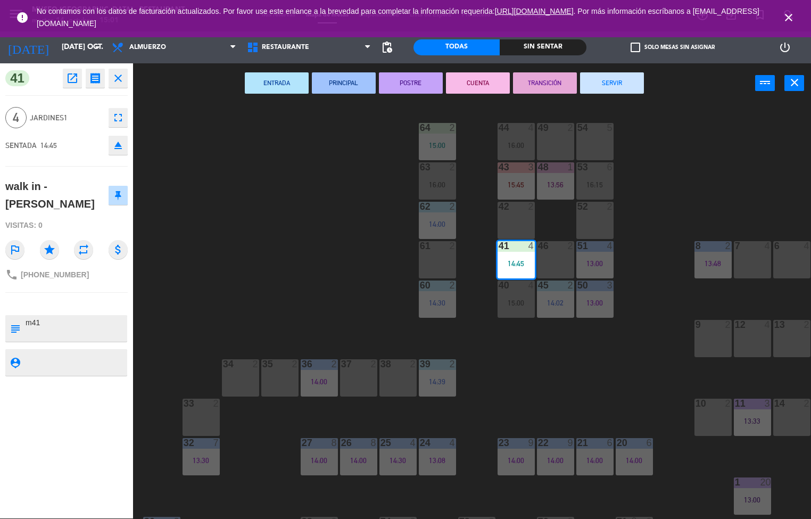
click at [278, 81] on button "ENTRADA" at bounding box center [277, 82] width 64 height 21
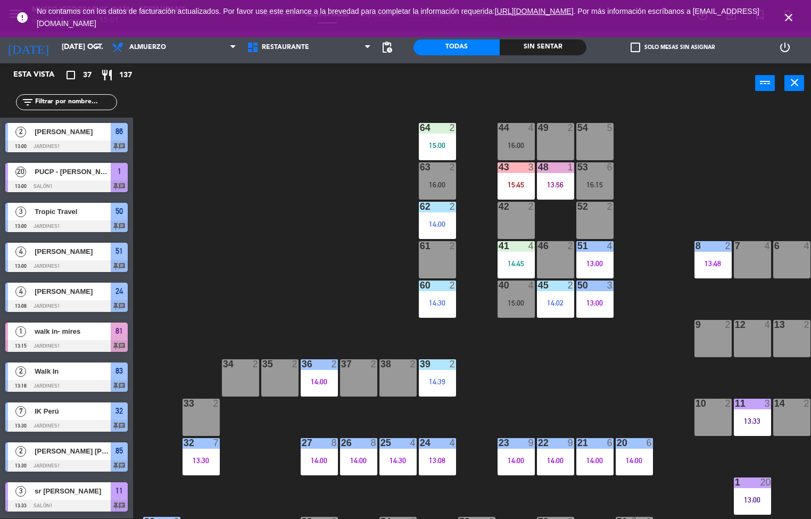
scroll to position [122, 0]
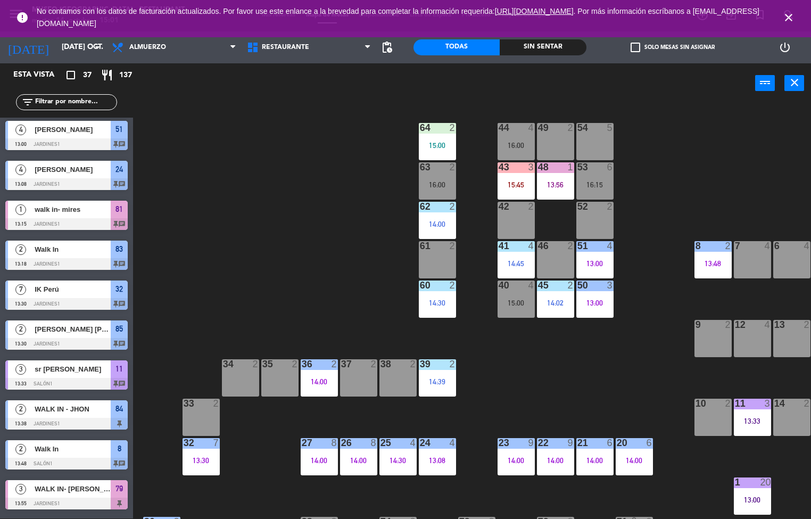
click at [623, 372] on div "44 4 16:00 49 2 54 5 64 2 15:00 48 1 13:56 53 6 16:15 63 2 16:00 43 3 15:45 62 …" at bounding box center [476, 311] width 670 height 415
click at [603, 257] on div "51 4 13:00" at bounding box center [594, 259] width 37 height 37
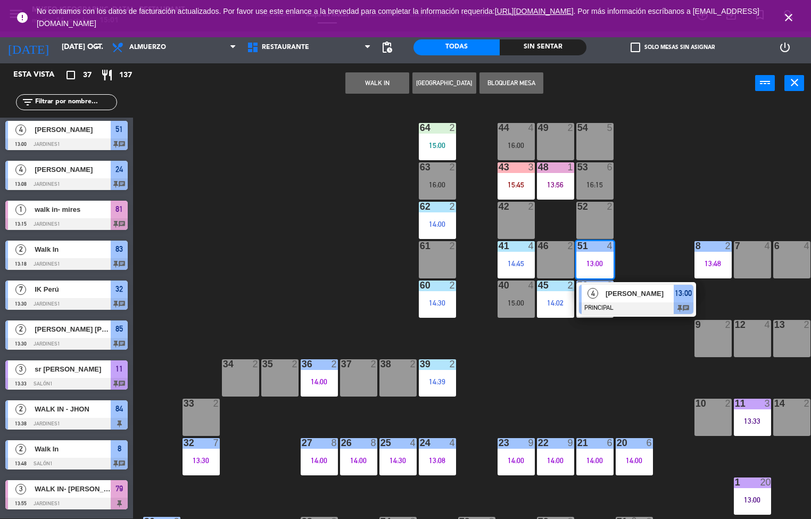
click at [631, 307] on div at bounding box center [636, 308] width 114 height 12
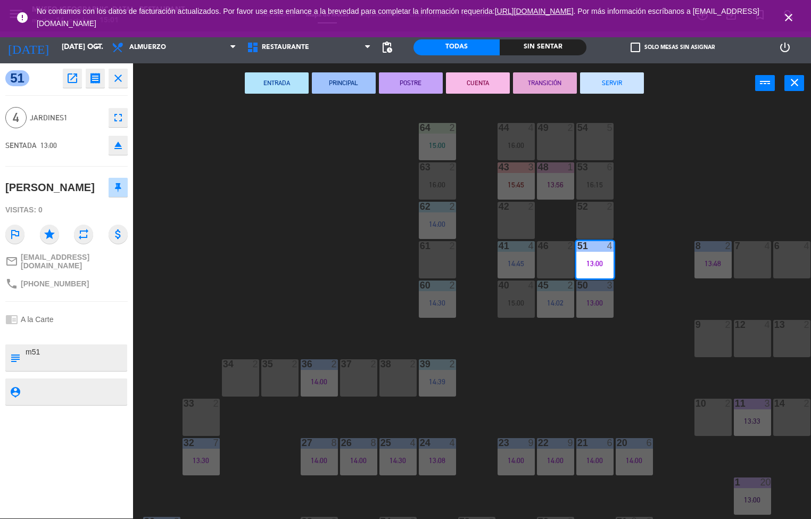
click at [417, 88] on button "POSTRE" at bounding box center [411, 82] width 64 height 21
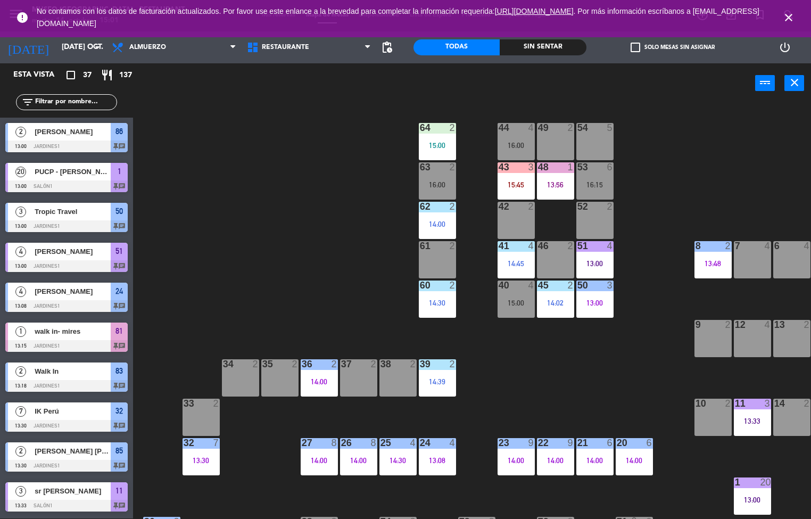
click at [610, 375] on div "44 4 16:00 49 2 54 5 64 2 15:00 48 1 13:56 53 6 16:15 63 2 16:00 43 3 15:45 62 …" at bounding box center [476, 311] width 670 height 415
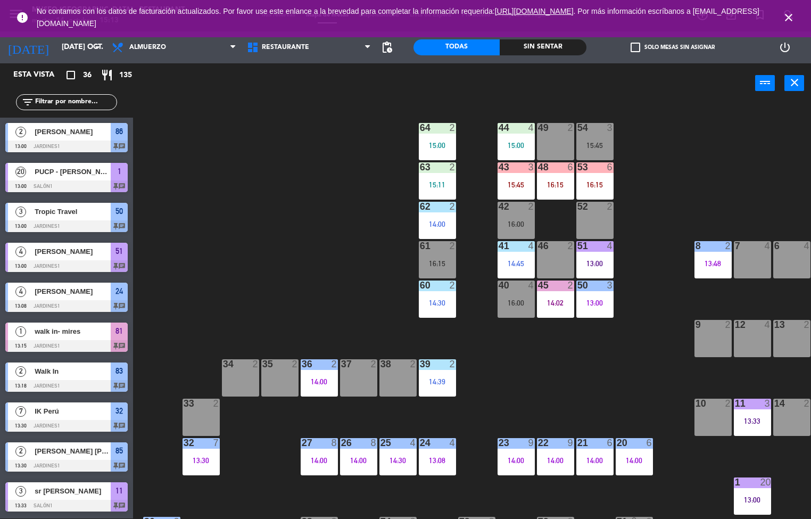
click at [594, 394] on div "44 4 15:00 49 2 54 3 15:45 64 2 15:00 48 6 16:15 53 6 16:15 63 2 15:11 43 3 15:…" at bounding box center [476, 311] width 670 height 415
click at [432, 142] on div "15:00" at bounding box center [437, 144] width 37 height 7
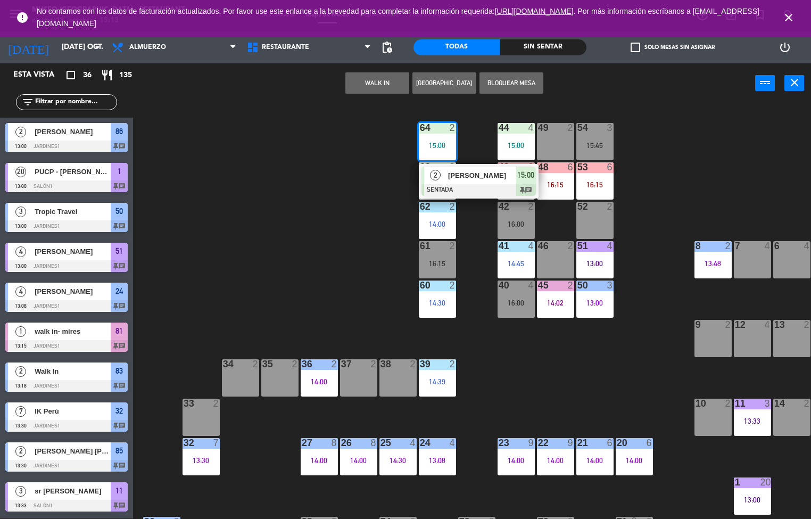
click at [479, 186] on div at bounding box center [478, 190] width 114 height 12
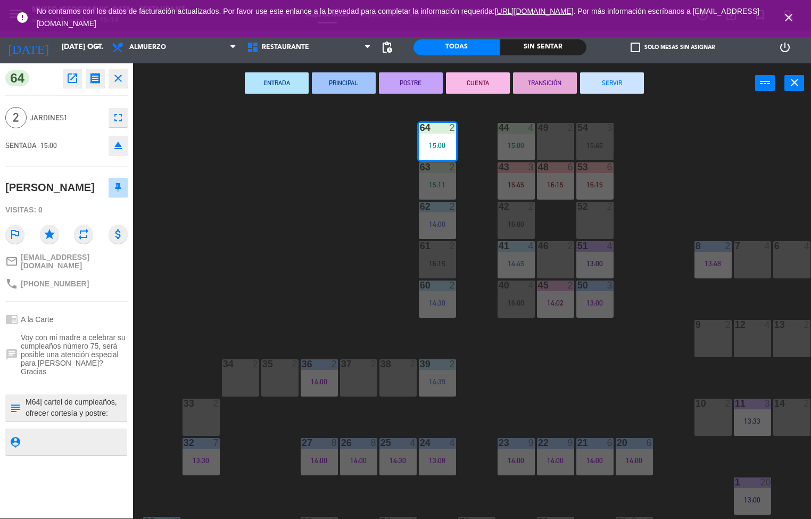
click at [618, 348] on div "44 4 15:00 49 2 54 3 15:45 64 2 15:00 48 6 16:15 53 6 16:15 63 2 15:11 43 3 15:…" at bounding box center [476, 311] width 670 height 415
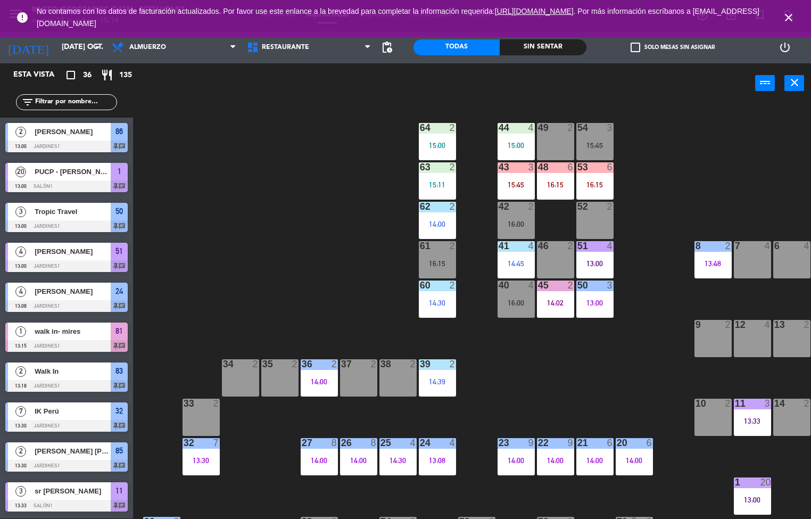
click at [510, 141] on div "15:00" at bounding box center [515, 144] width 37 height 7
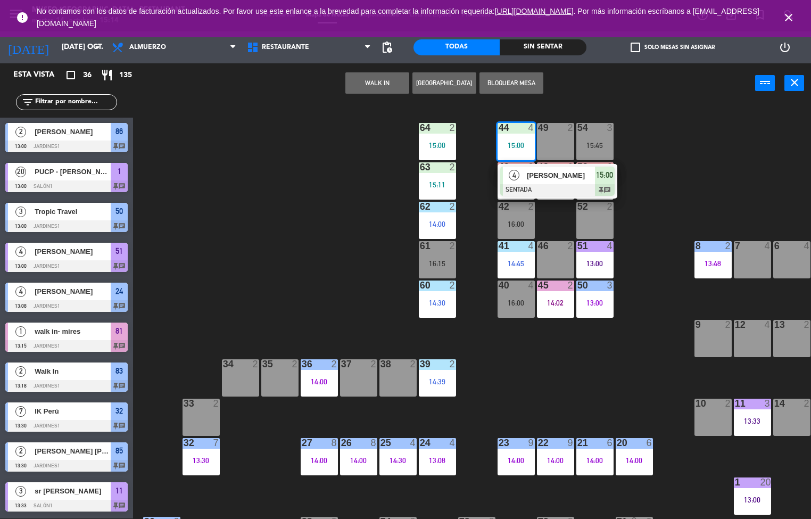
scroll to position [148, 0]
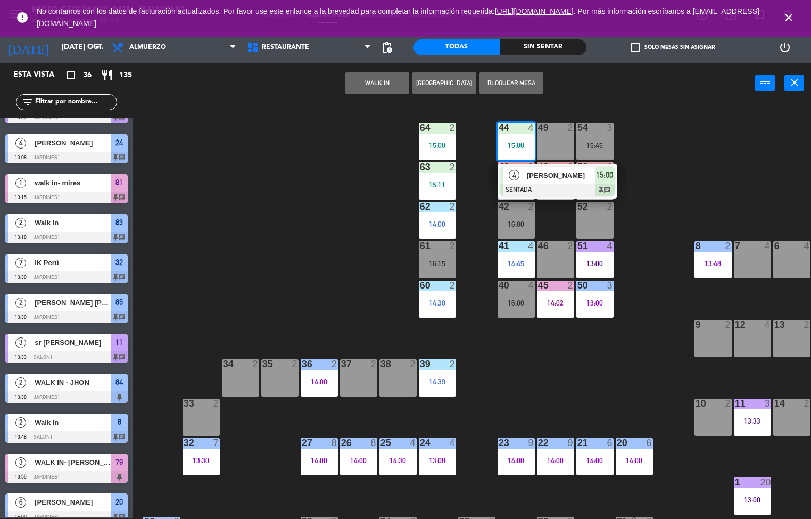
click at [577, 206] on div "52" at bounding box center [577, 207] width 1 height 10
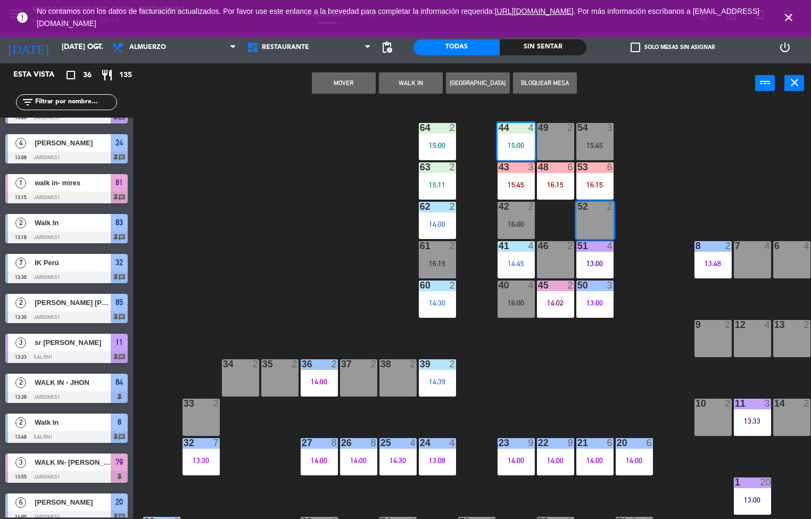
click at [514, 131] on div at bounding box center [516, 128] width 18 height 10
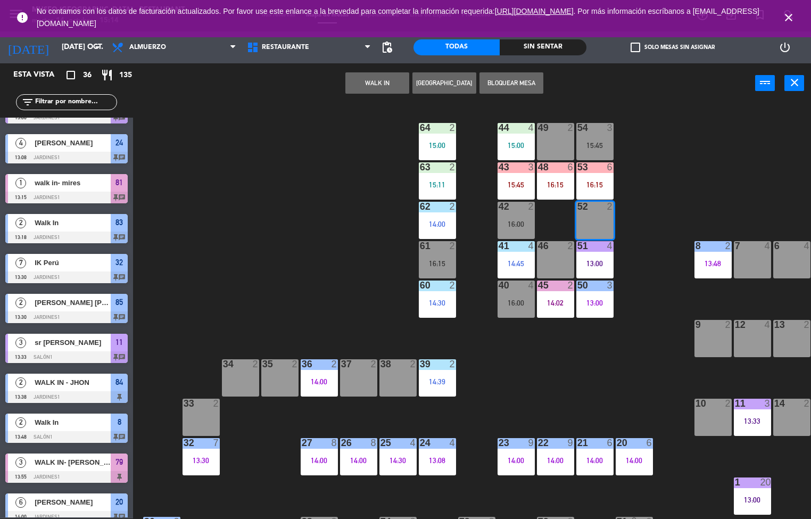
click at [525, 141] on div "15:00" at bounding box center [515, 144] width 37 height 7
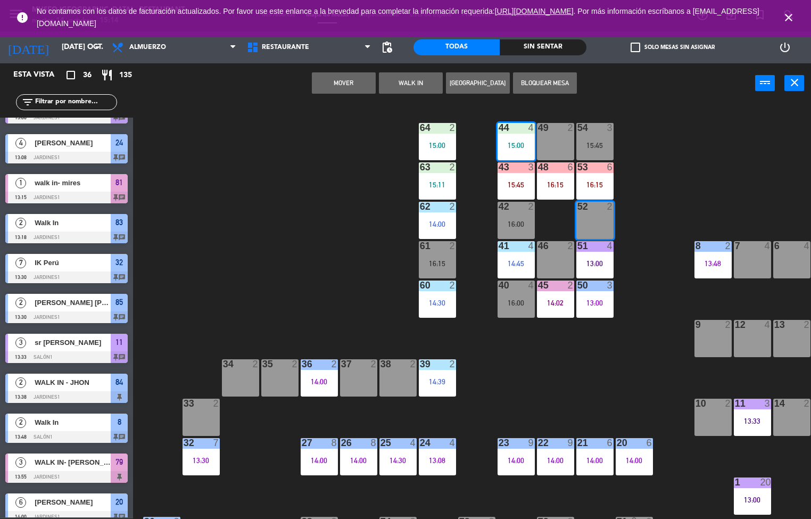
click at [331, 233] on div "44 4 15:00 49 2 54 3 15:45 64 2 15:00 48 6 16:15 53 6 16:15 63 2 15:11 43 3 15:…" at bounding box center [476, 311] width 670 height 415
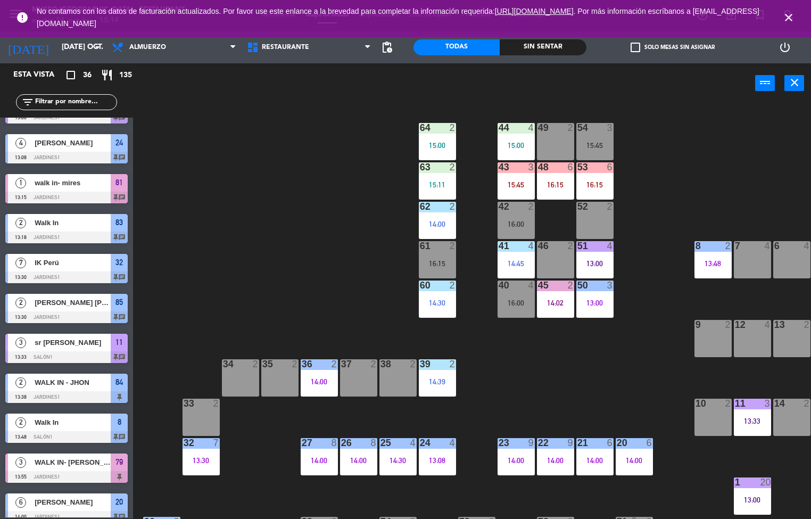
click at [529, 138] on div "44 4 15:00" at bounding box center [515, 141] width 37 height 37
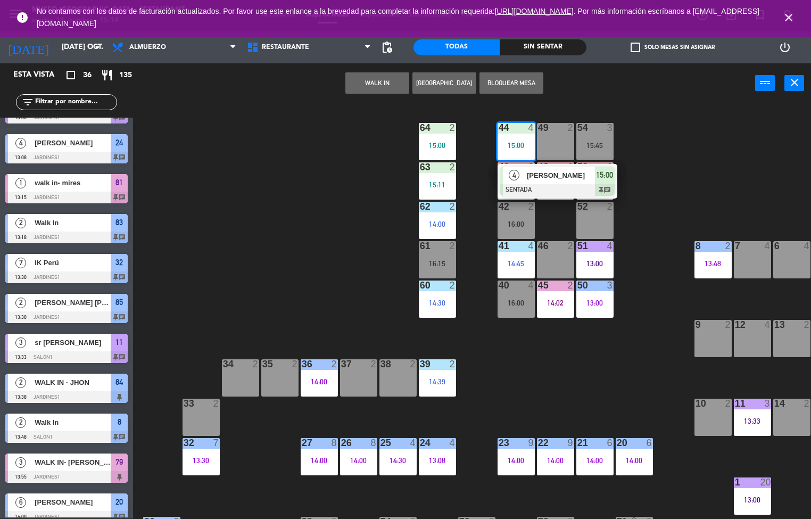
click at [570, 176] on span "[PERSON_NAME]" at bounding box center [561, 175] width 68 height 11
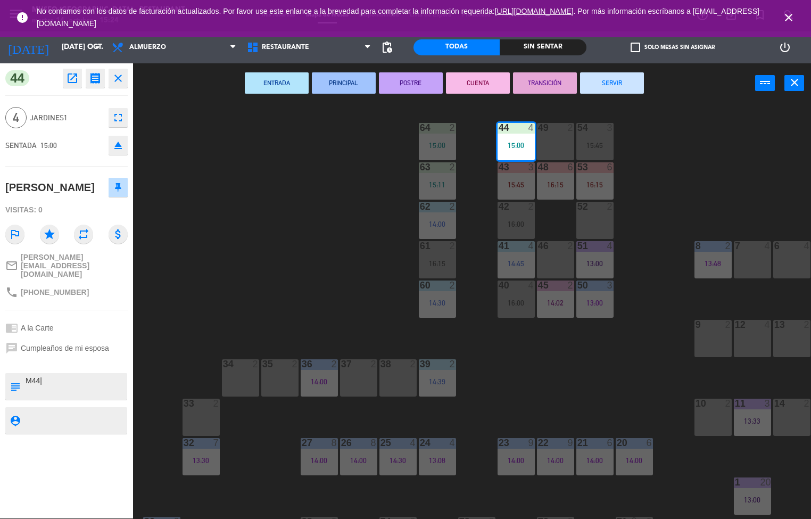
click at [581, 353] on div "44 4 15:00 49 2 54 3 15:45 64 2 15:00 48 6 16:15 53 6 16:15 63 2 15:11 43 3 15:…" at bounding box center [476, 311] width 670 height 415
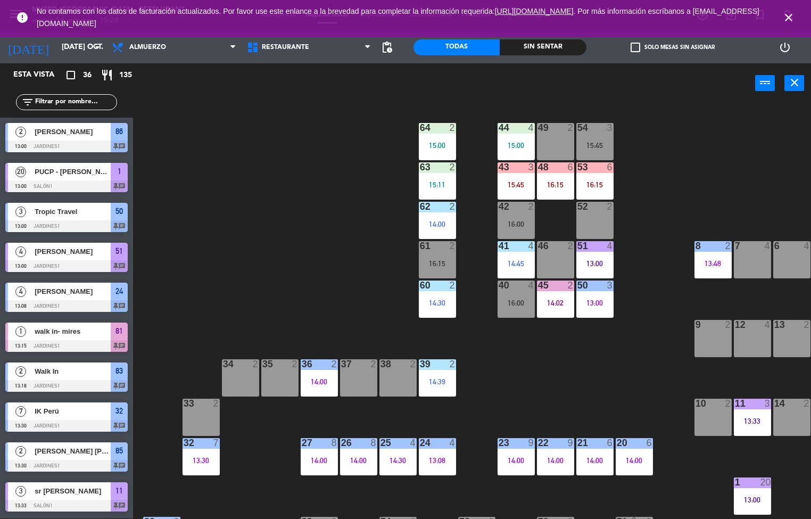
scroll to position [1, 0]
click at [549, 267] on div "46 2" at bounding box center [555, 259] width 37 height 37
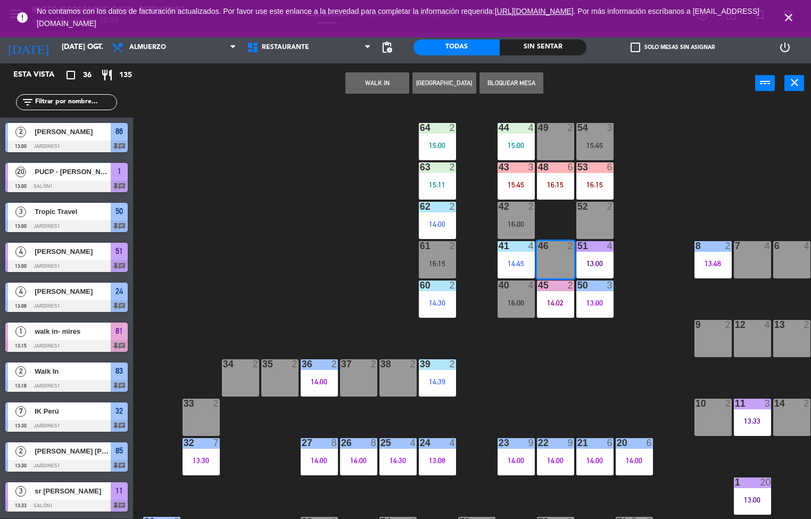
scroll to position [109, 0]
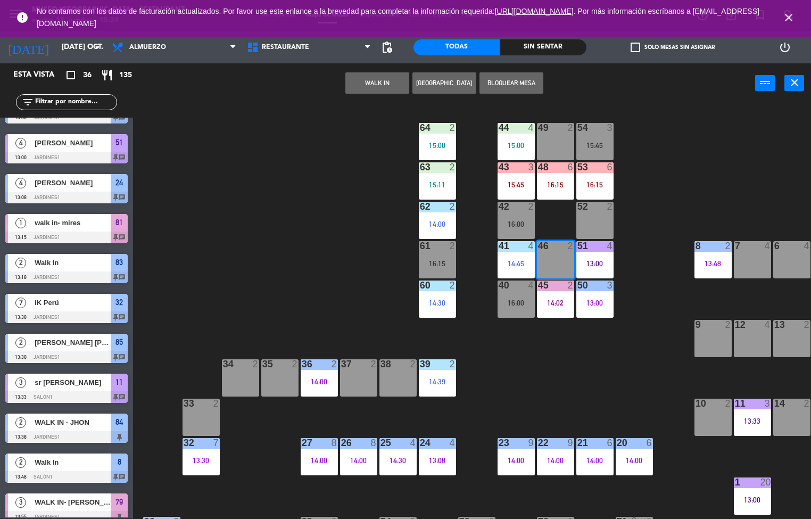
click at [375, 81] on button "WALK IN" at bounding box center [377, 82] width 64 height 21
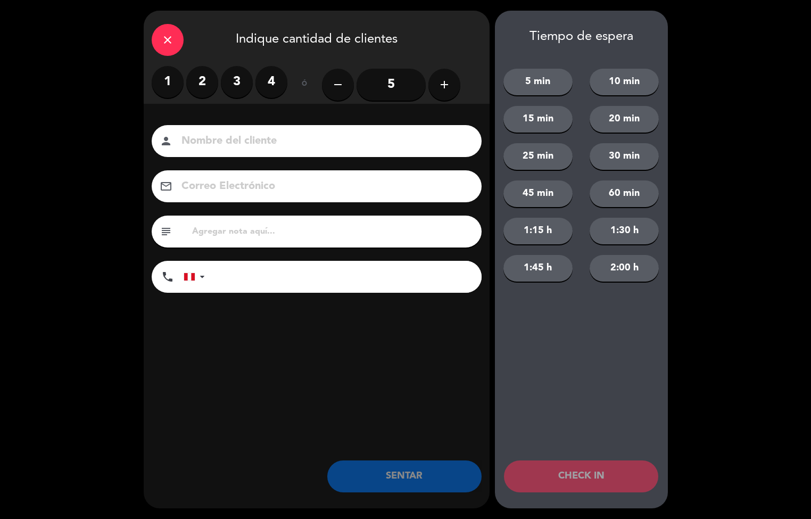
click at [202, 77] on label "2" at bounding box center [202, 82] width 32 height 32
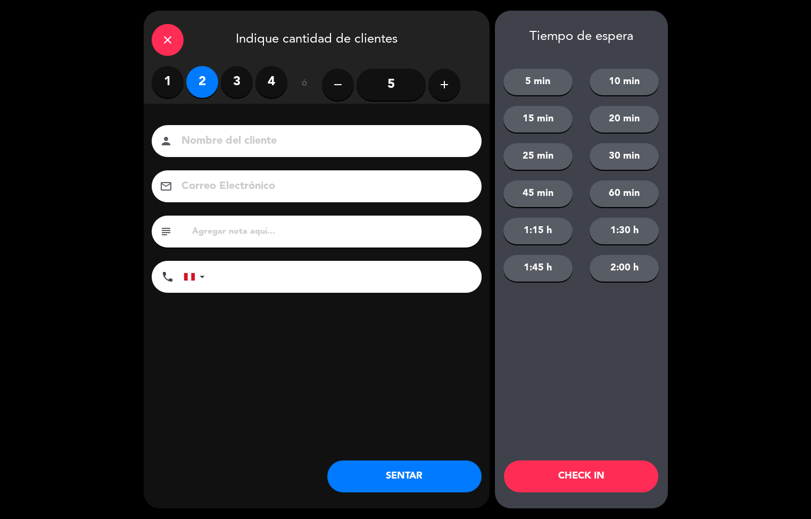
click at [420, 484] on button "SENTAR" at bounding box center [404, 476] width 154 height 32
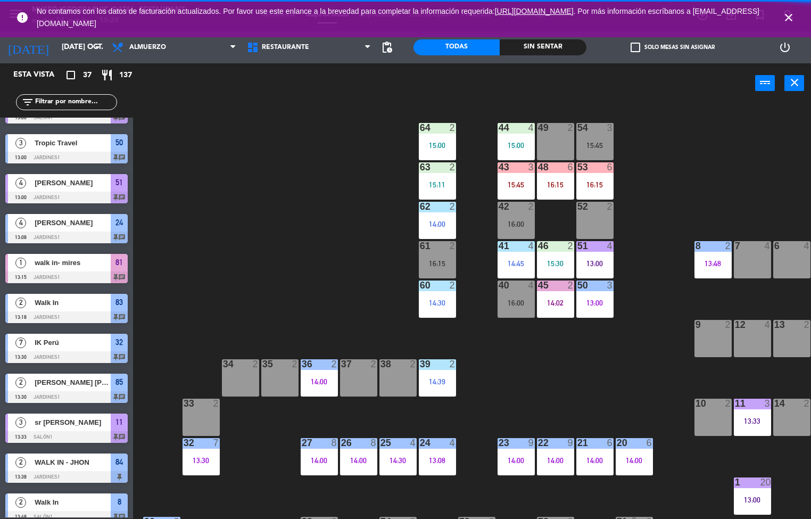
scroll to position [0, 0]
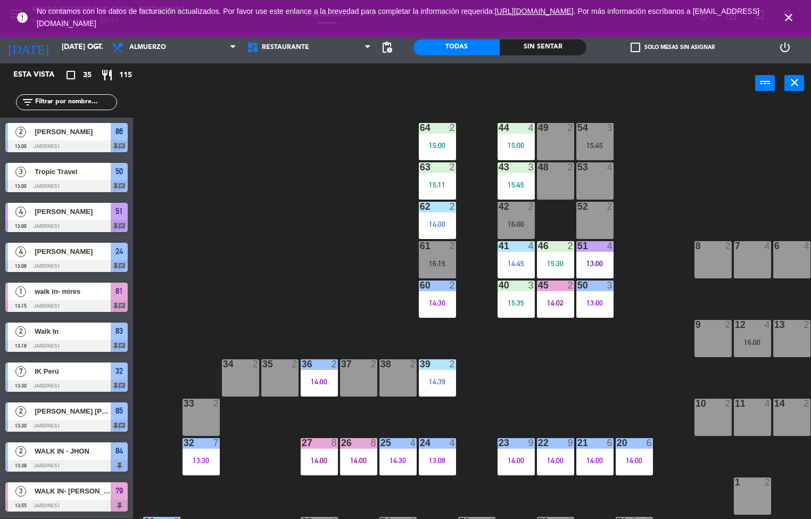
click at [553, 369] on div "44 4 15:00 49 2 54 3 15:45 64 2 15:00 48 2 53 4 63 2 15:11 43 3 15:45 62 2 14:0…" at bounding box center [476, 311] width 670 height 415
click at [441, 135] on div "64 2 15:00" at bounding box center [437, 141] width 37 height 37
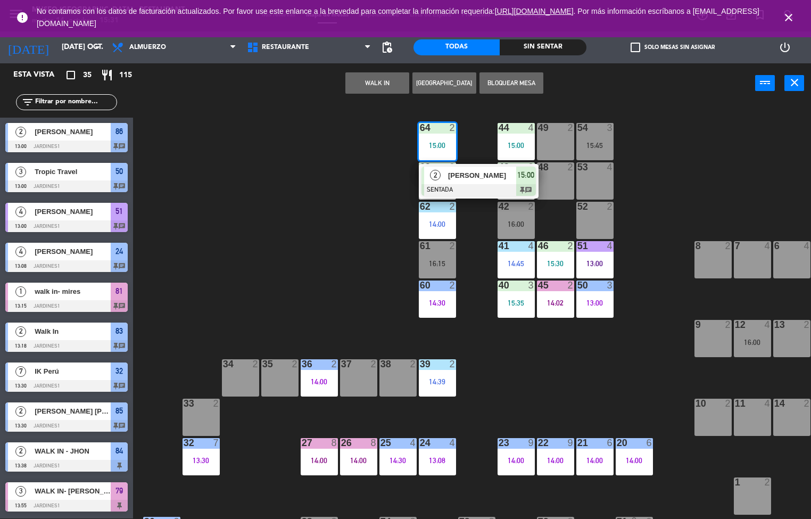
click at [503, 166] on div "[PERSON_NAME]" at bounding box center [481, 175] width 69 height 18
